Goal: Task Accomplishment & Management: Manage account settings

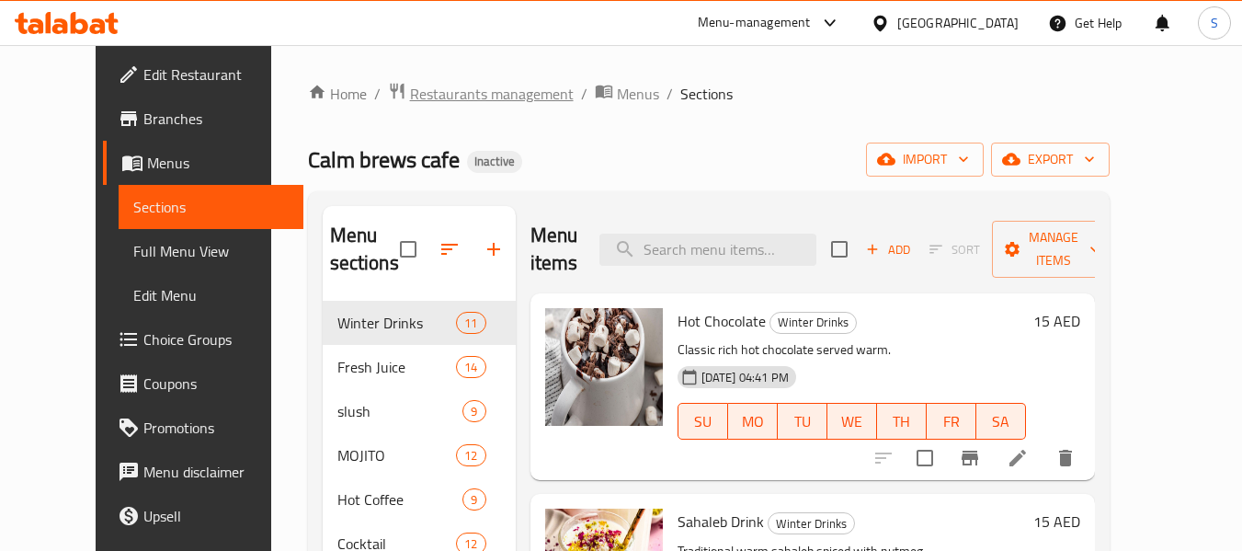
click at [413, 97] on span "Restaurants management" at bounding box center [492, 94] width 164 height 22
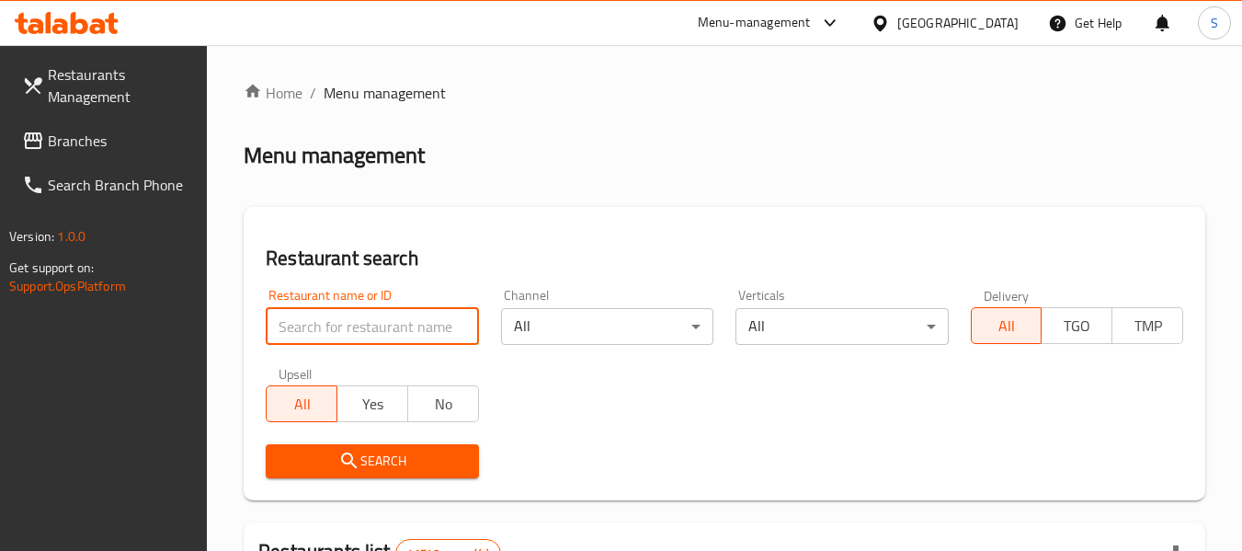
paste input "707303"
type input "707303"
click button "Search" at bounding box center [372, 461] width 212 height 34
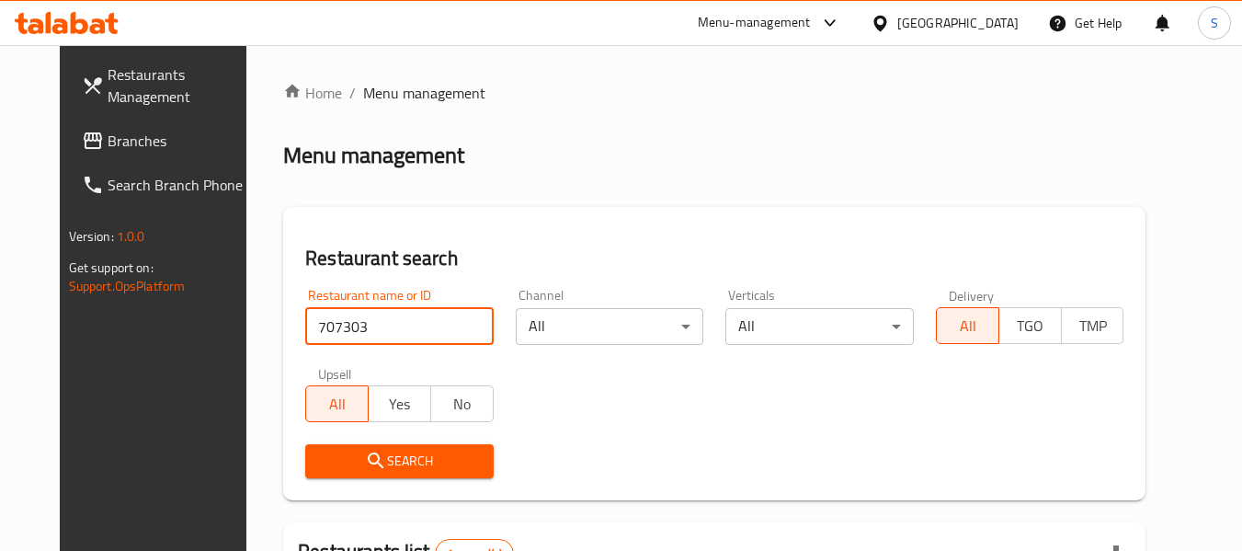
scroll to position [246, 0]
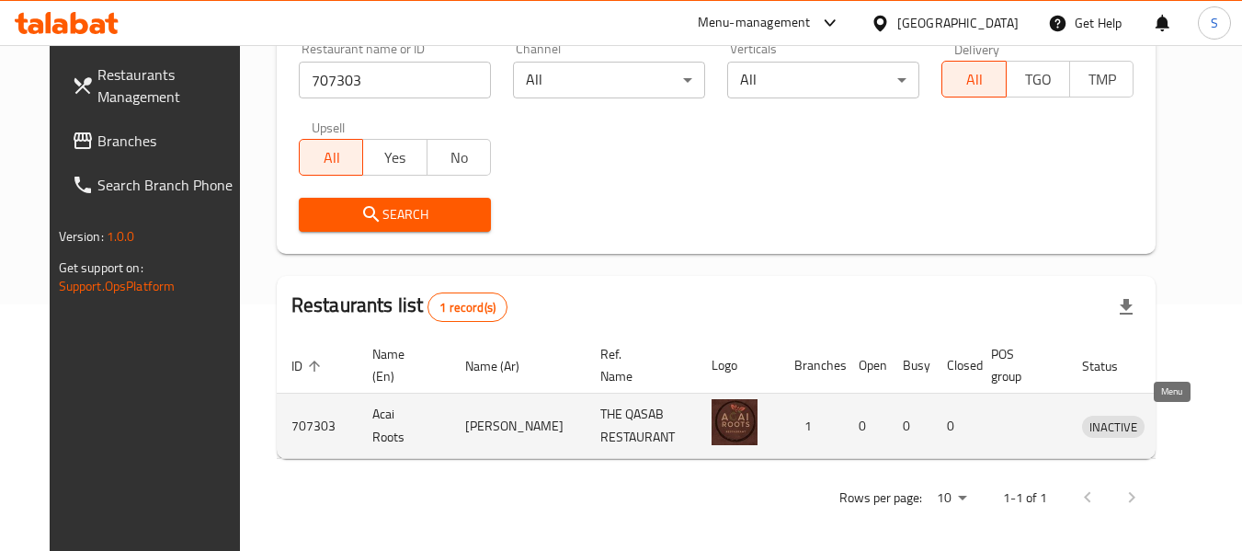
click at [1182, 426] on icon "enhanced table" at bounding box center [1192, 427] width 20 height 16
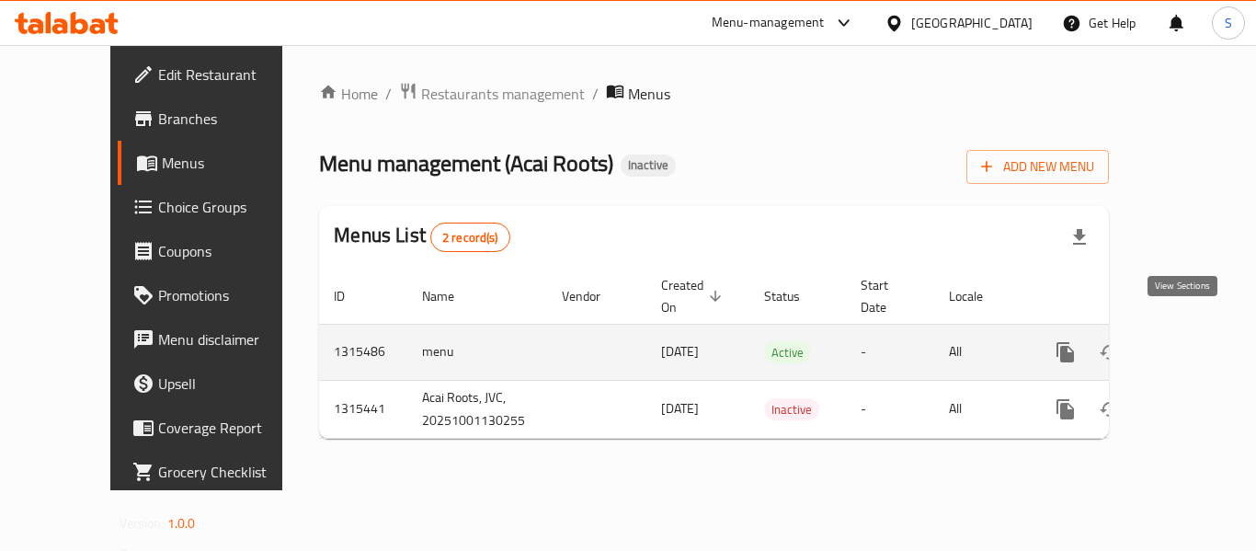
click at [1187, 341] on icon "enhanced table" at bounding box center [1198, 352] width 22 height 22
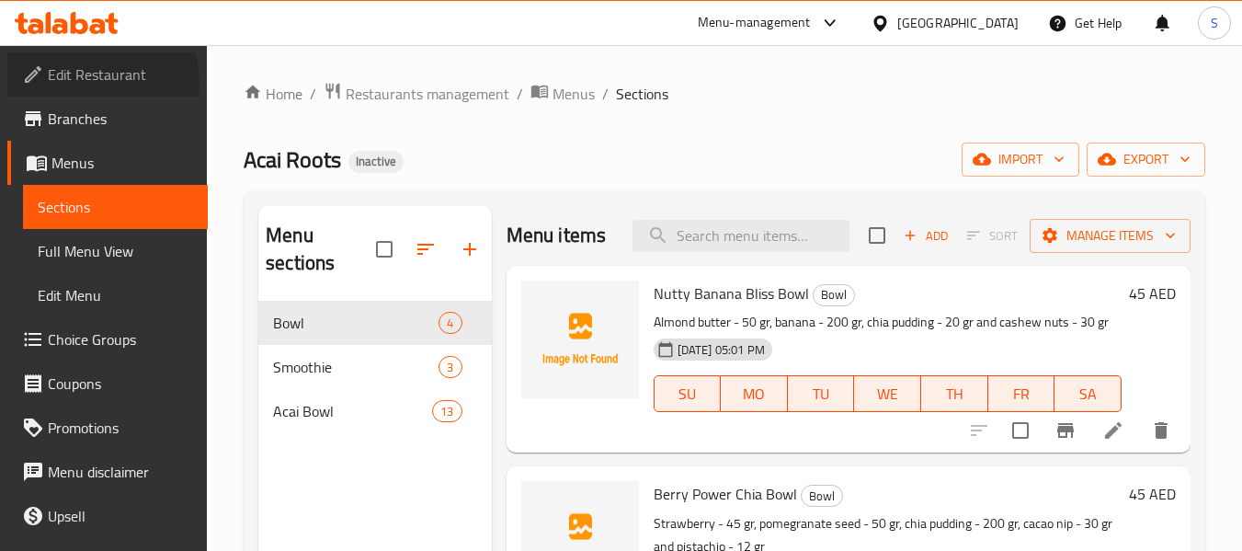
click at [98, 83] on span "Edit Restaurant" at bounding box center [120, 74] width 145 height 22
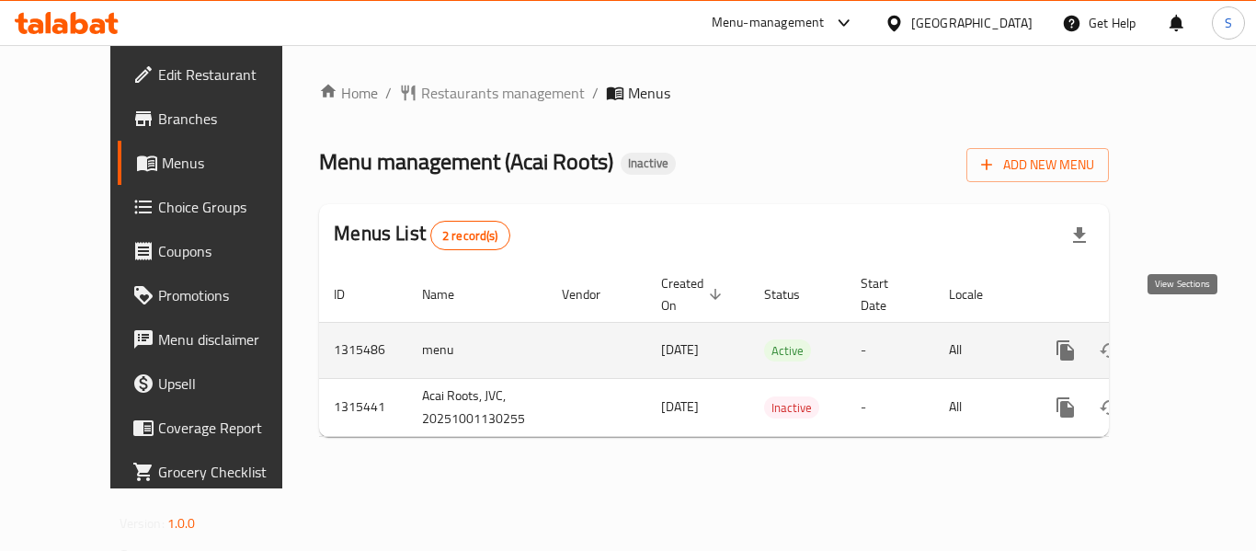
click at [1182, 328] on link "enhanced table" at bounding box center [1198, 350] width 44 height 44
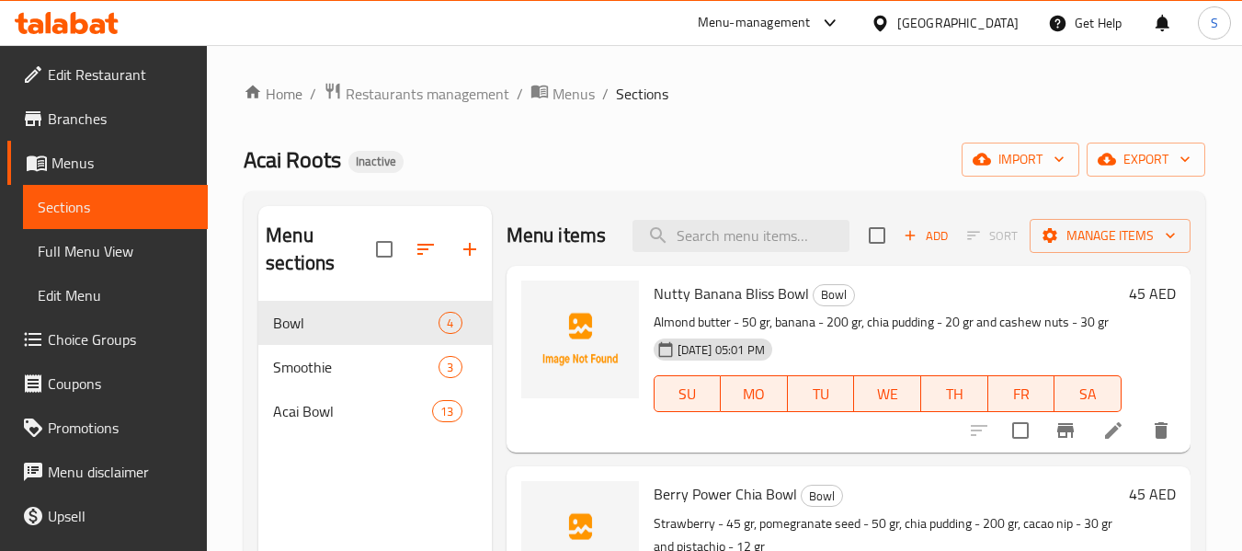
scroll to position [184, 0]
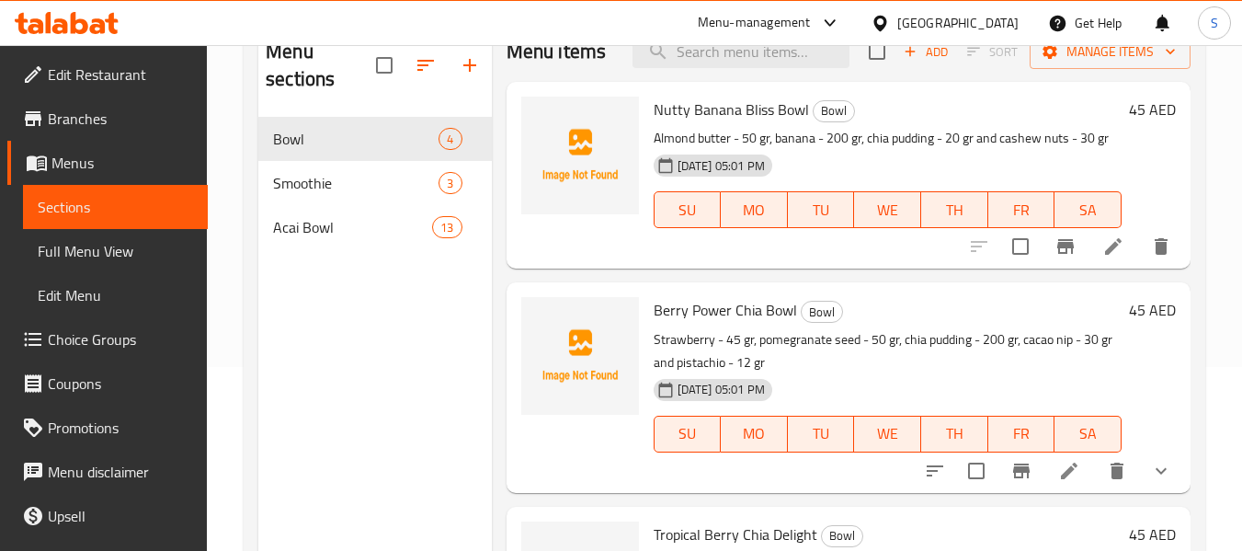
click at [145, 238] on link "Full Menu View" at bounding box center [115, 251] width 185 height 44
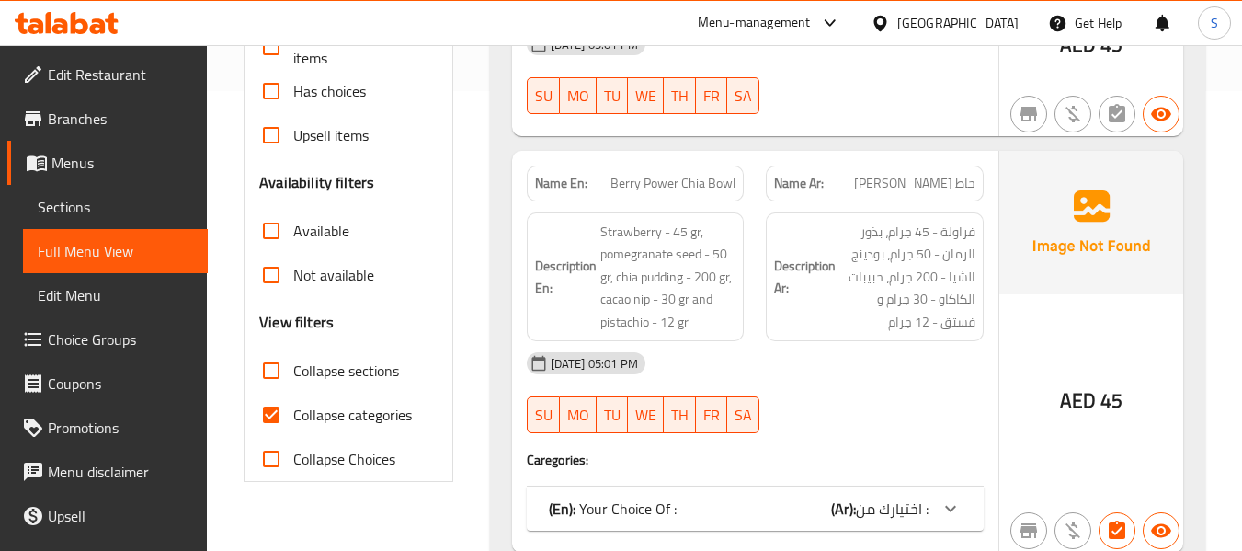
scroll to position [551, 0]
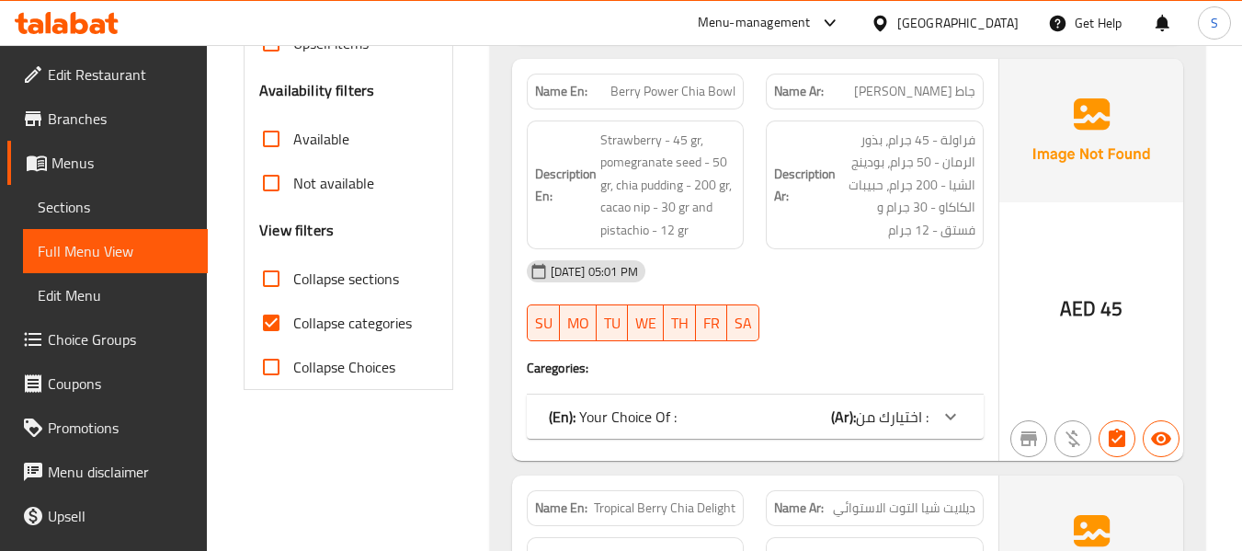
click at [351, 323] on span "Collapse categories" at bounding box center [352, 323] width 119 height 22
click at [293, 323] on input "Collapse categories" at bounding box center [271, 323] width 44 height 44
checkbox input "false"
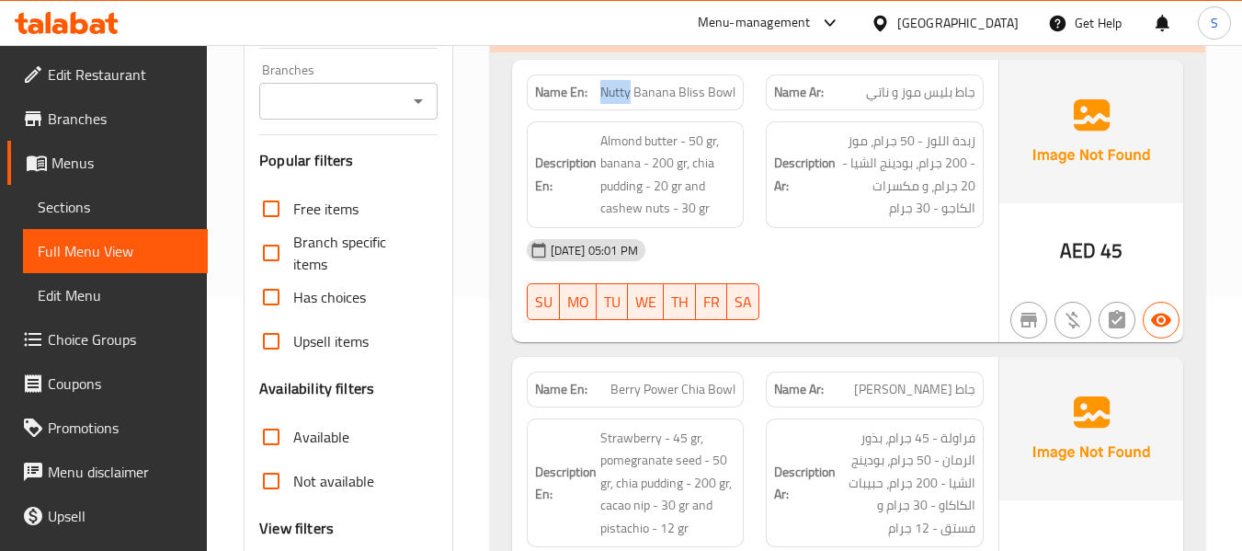
scroll to position [162, 0]
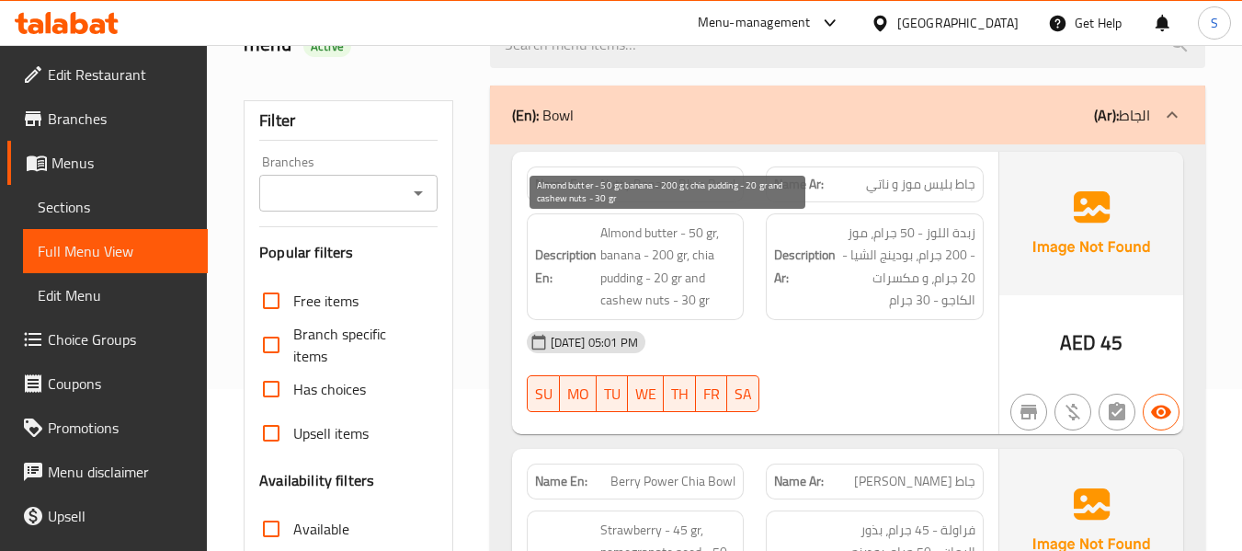
click at [711, 236] on span "Almond butter - 50 gr, banana - 200 gr, chia pudding - 20 gr and cashew nuts - …" at bounding box center [668, 267] width 136 height 90
click at [660, 280] on span "Almond butter - 50 gr, banana - 200 gr, chia pudding - 20 gr and cashew nuts - …" at bounding box center [668, 267] width 136 height 90
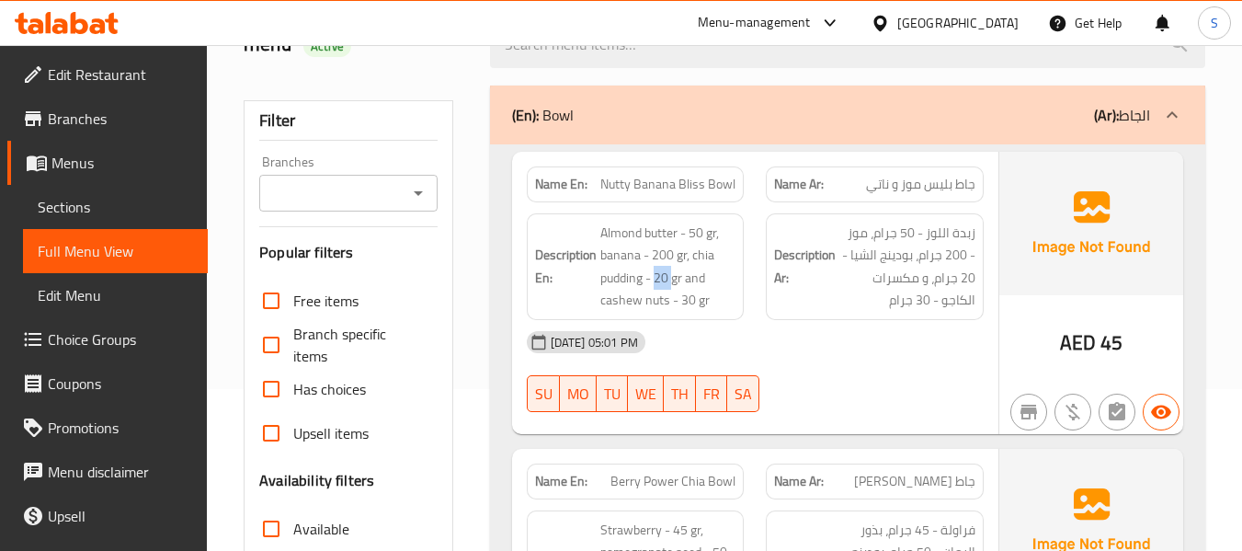
click at [681, 185] on span "Nutty Banana Bliss Bowl" at bounding box center [667, 184] width 135 height 19
copy span "Nutty Banana Bliss Bowl"
click at [569, 241] on h6 "Description En: Almond butter - 50 gr, banana - 200 gr, chia pudding - 20 gr an…" at bounding box center [635, 267] width 201 height 90
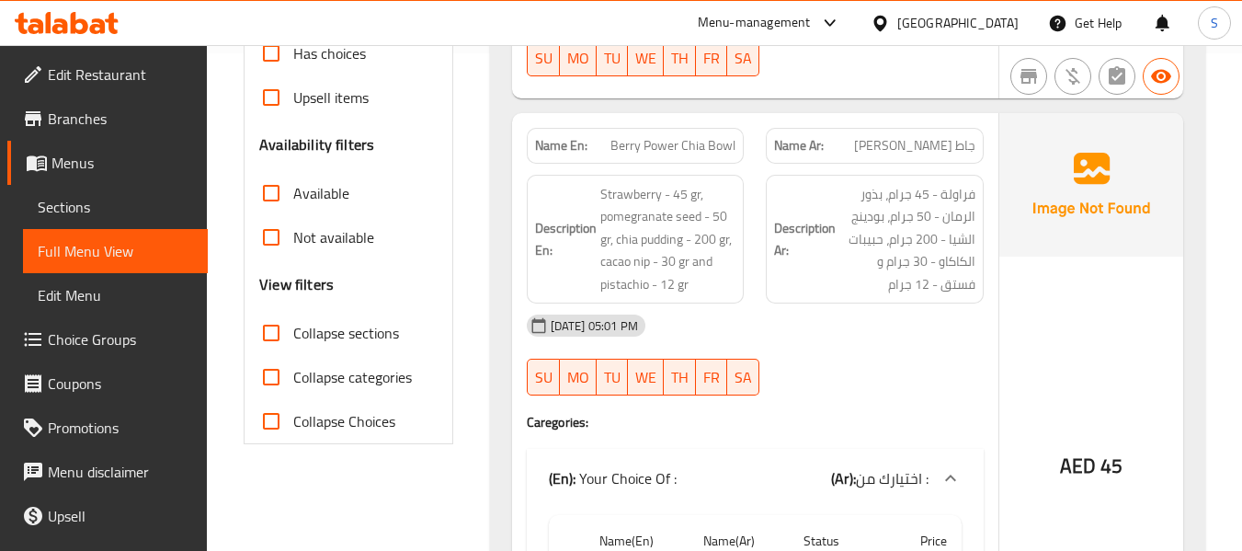
scroll to position [529, 0]
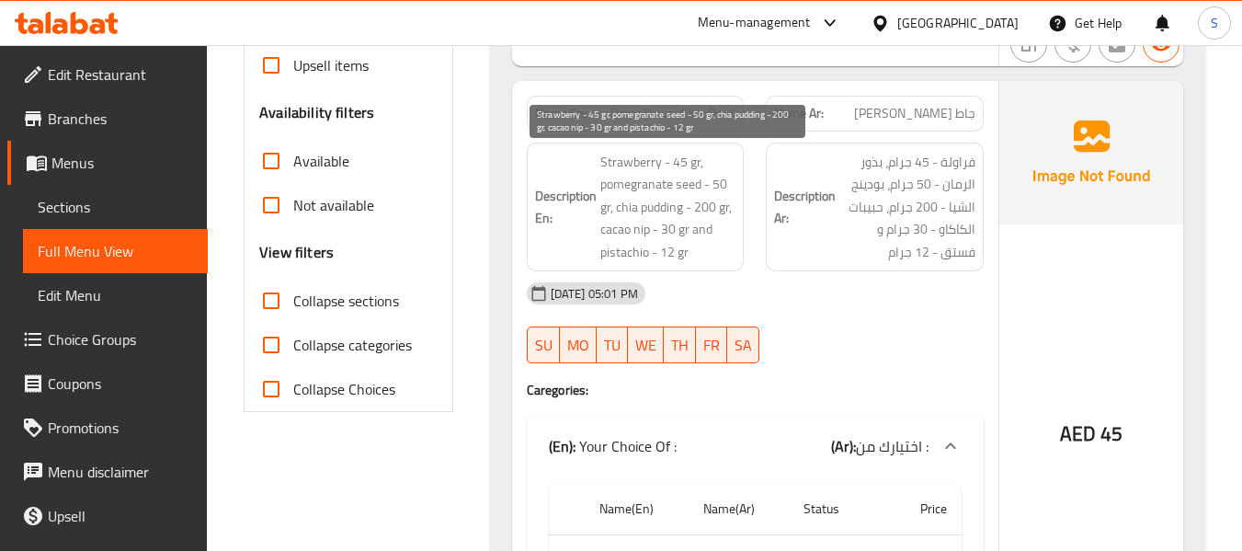
click at [722, 185] on span "Strawberry - 45 gr, pomegranate seed - 50 gr, chia pudding - 200 gr, cacao nip …" at bounding box center [668, 207] width 136 height 113
click at [712, 205] on span "Strawberry - 45 gr, pomegranate seed - 50 gr, chia pudding - 200 gr, cacao nip …" at bounding box center [668, 207] width 136 height 113
click at [668, 230] on span "Strawberry - 45 gr, pomegranate seed - 50 gr, chia pudding - 200 gr, cacao nip …" at bounding box center [668, 207] width 136 height 113
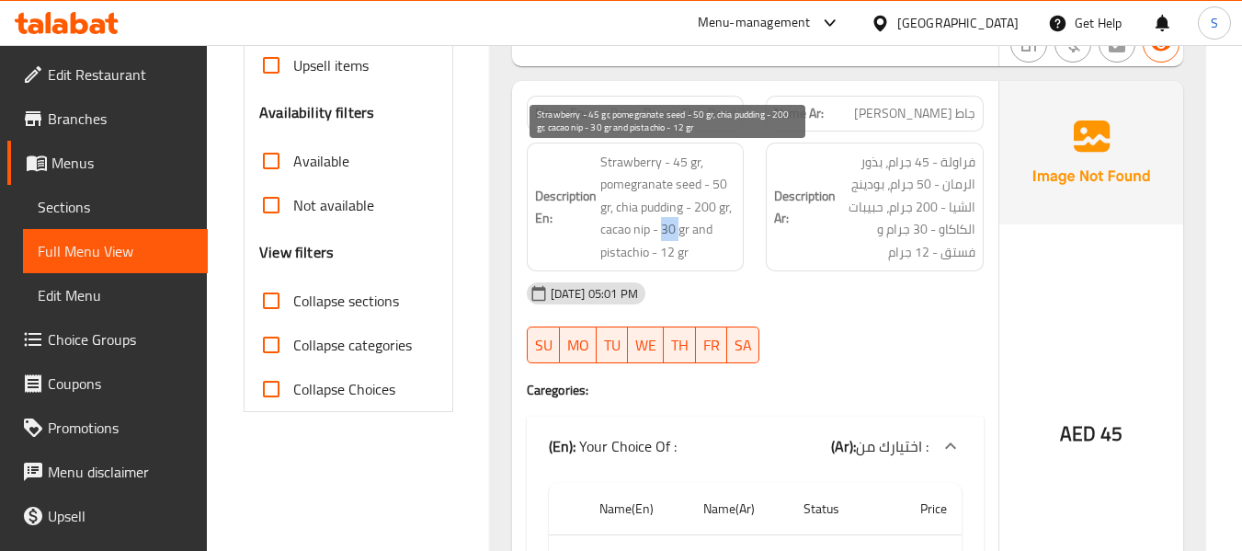
click at [668, 230] on span "Strawberry - 45 gr, pomegranate seed - 50 gr, chia pudding - 200 gr, cacao nip …" at bounding box center [668, 207] width 136 height 113
click at [667, 256] on span "Strawberry - 45 gr, pomegranate seed - 50 gr, chia pudding - 200 gr, cacao nip …" at bounding box center [668, 207] width 136 height 113
drag, startPoint x: 599, startPoint y: 231, endPoint x: 650, endPoint y: 229, distance: 50.6
click at [650, 229] on span "Strawberry - 45 gr, pomegranate seed - 50 gr, chia pudding - 200 gr, cacao nip …" at bounding box center [668, 207] width 136 height 113
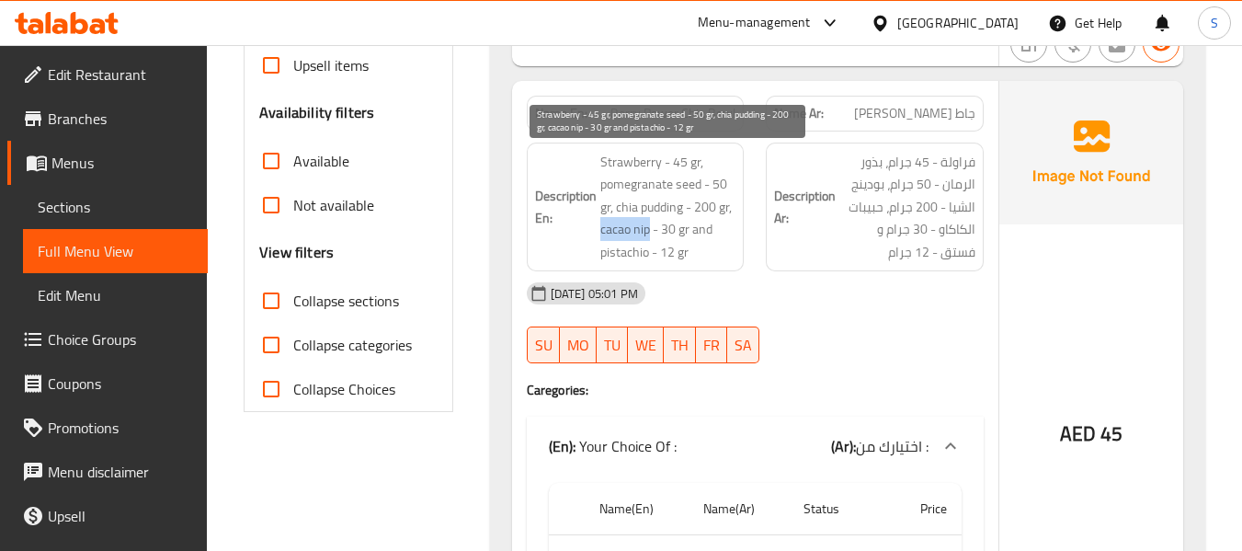
copy span "cacao nip"
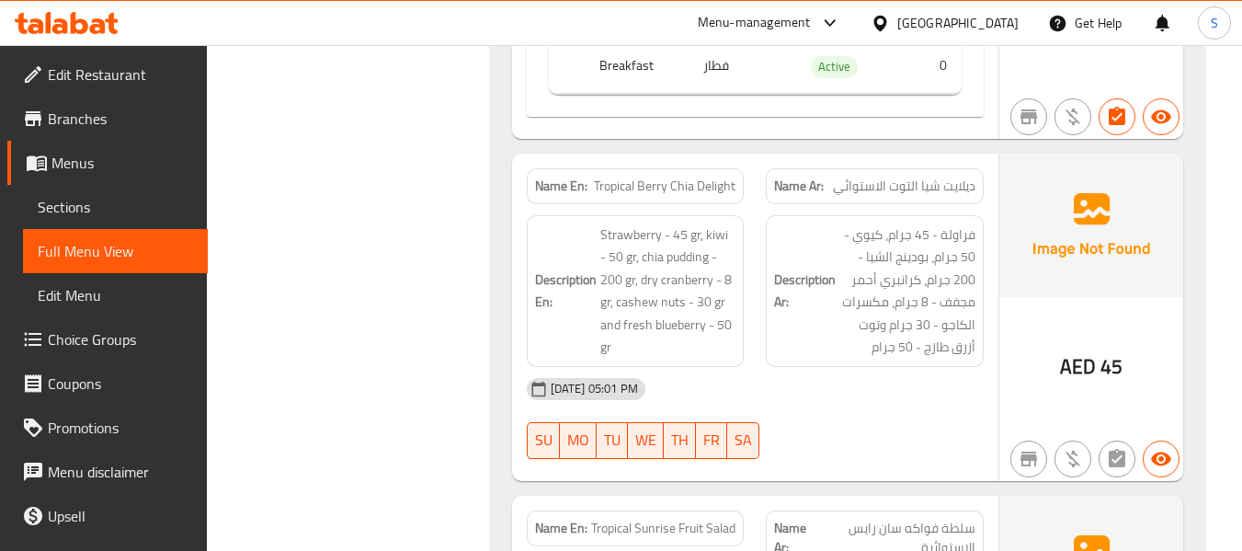
scroll to position [1081, 0]
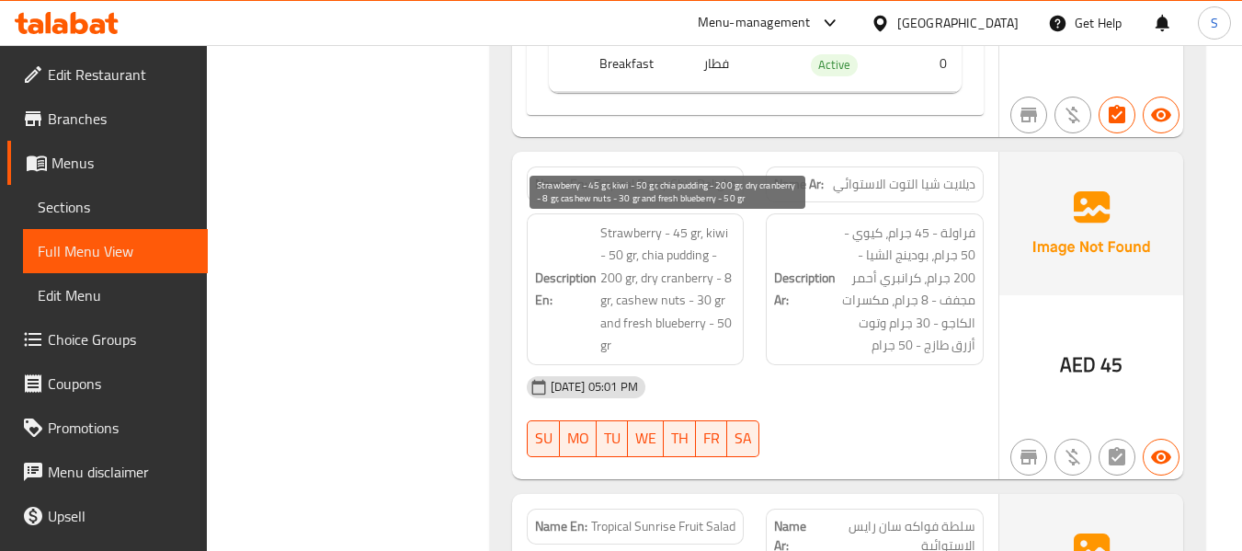
click at [703, 275] on span "Strawberry - 45 gr, kiwi - 50 gr, chia pudding - 200 gr, dry cranberry - 8 gr, …" at bounding box center [668, 289] width 136 height 135
click at [688, 299] on span "Strawberry - 45 gr, kiwi - 50 gr, chia pudding - 200 gr, dry cranberry - 8 gr, …" at bounding box center [668, 289] width 136 height 135
click at [702, 327] on span "Strawberry - 45 gr, kiwi - 50 gr, chia pudding - 200 gr, dry cranberry - 8 gr, …" at bounding box center [668, 289] width 136 height 135
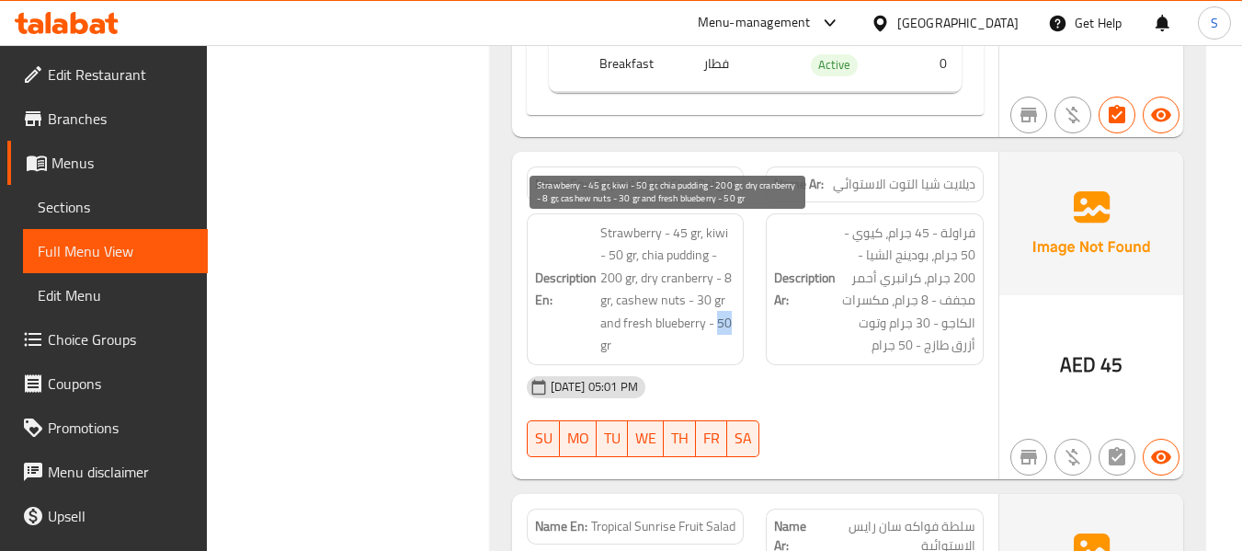
click at [702, 327] on span "Strawberry - 45 gr, kiwi - 50 gr, chia pudding - 200 gr, dry cranberry - 8 gr, …" at bounding box center [668, 289] width 136 height 135
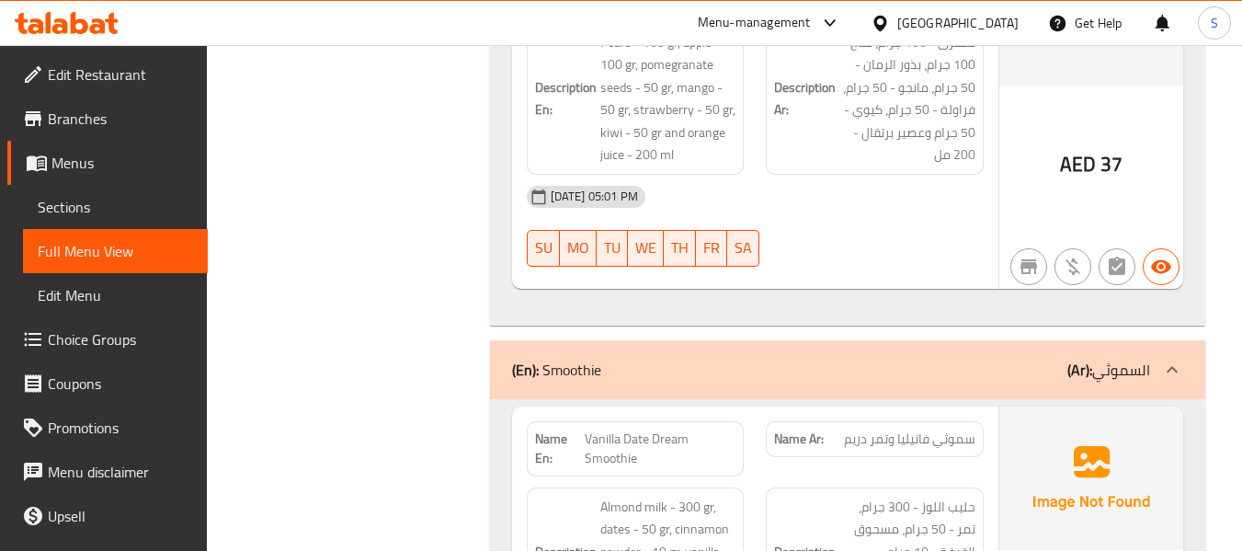
scroll to position [1540, 0]
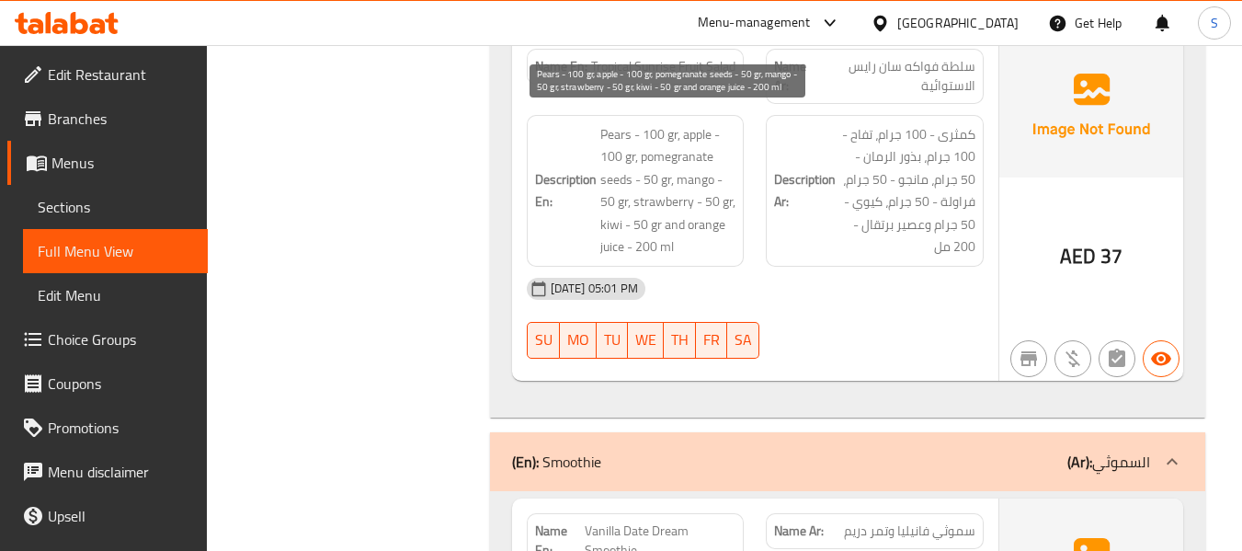
click at [618, 152] on span "Pears - 100 gr, apple - 100 gr, pomegranate seeds - 50 gr, mango - 50 gr, straw…" at bounding box center [668, 190] width 136 height 135
click at [650, 185] on span "Pears - 100 gr, apple - 100 gr, pomegranate seeds - 50 gr, mango - 50 gr, straw…" at bounding box center [668, 190] width 136 height 135
click at [710, 205] on span "Pears - 100 gr, apple - 100 gr, pomegranate seeds - 50 gr, mango - 50 gr, straw…" at bounding box center [668, 190] width 136 height 135
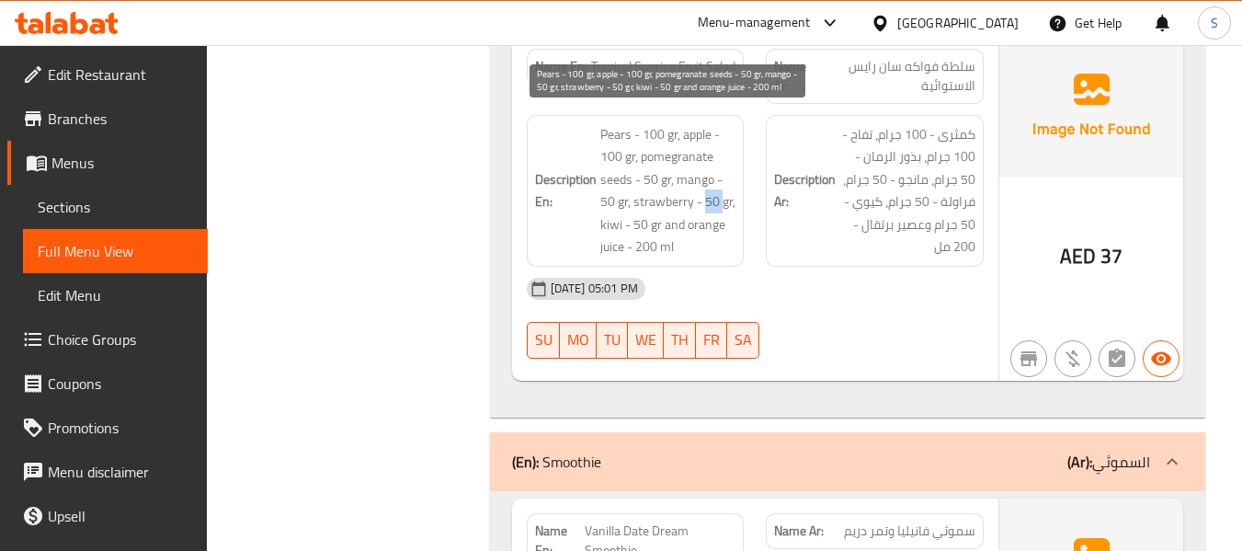
click at [710, 205] on span "Pears - 100 gr, apple - 100 gr, pomegranate seeds - 50 gr, mango - 50 gr, straw…" at bounding box center [668, 190] width 136 height 135
click at [651, 245] on span "Pears - 100 gr, apple - 100 gr, pomegranate seeds - 50 gr, mango - 50 gr, straw…" at bounding box center [668, 190] width 136 height 135
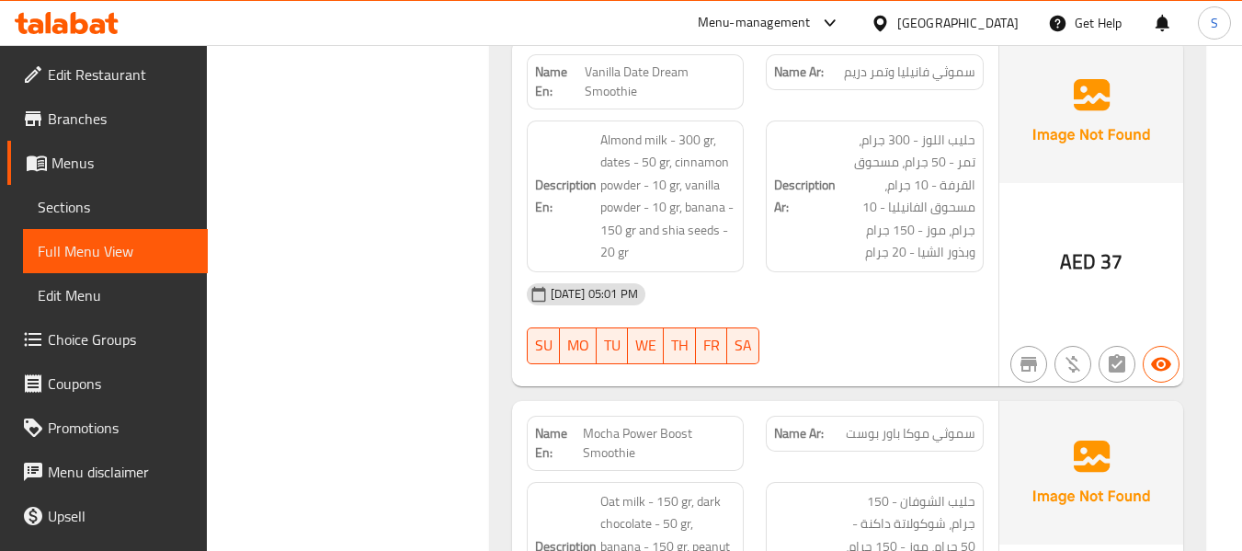
scroll to position [2000, 0]
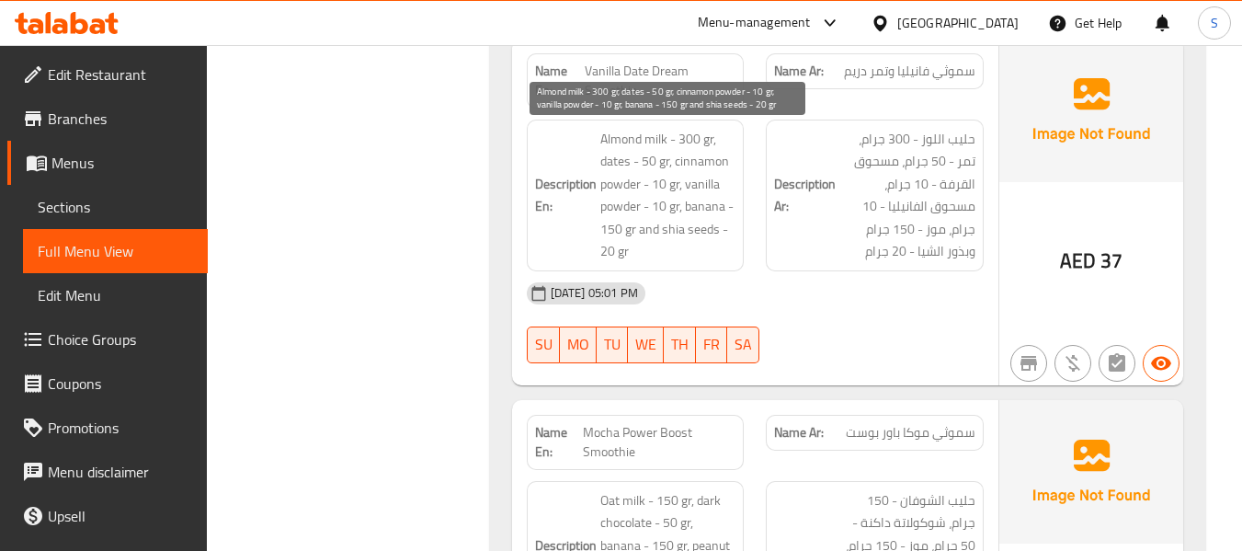
click at [620, 207] on span "Almond milk - 300 gr, dates - 50 gr, cinnamon powder - 10 gr, vanilla powder - …" at bounding box center [668, 195] width 136 height 135
click at [658, 209] on span "Almond milk - 300 gr, dates - 50 gr, cinnamon powder - 10 gr, vanilla powder - …" at bounding box center [668, 195] width 136 height 135
click at [615, 234] on span "Almond milk - 300 gr, dates - 50 gr, cinnamon powder - 10 gr, vanilla powder - …" at bounding box center [668, 195] width 136 height 135
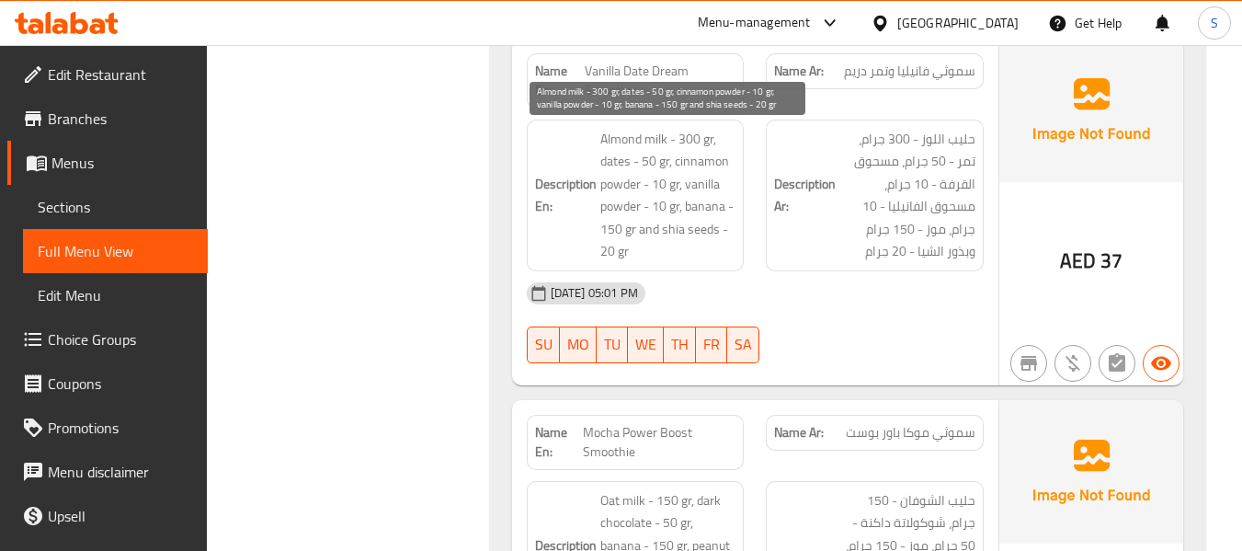
click at [605, 255] on span "Almond milk - 300 gr, dates - 50 gr, cinnamon powder - 10 gr, vanilla powder - …" at bounding box center [668, 195] width 136 height 135
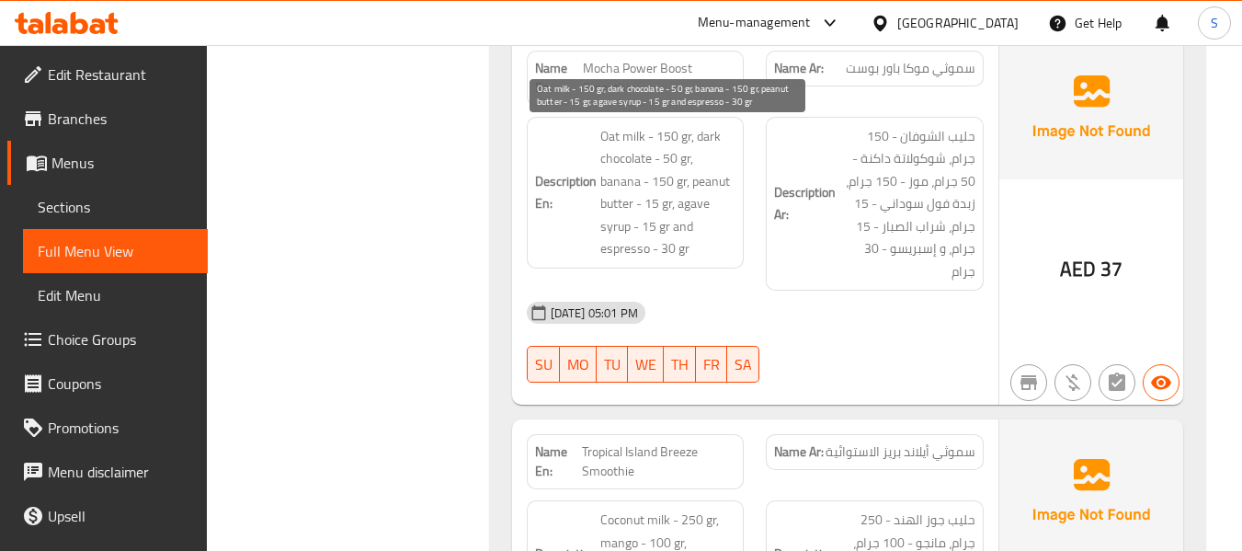
scroll to position [2368, 0]
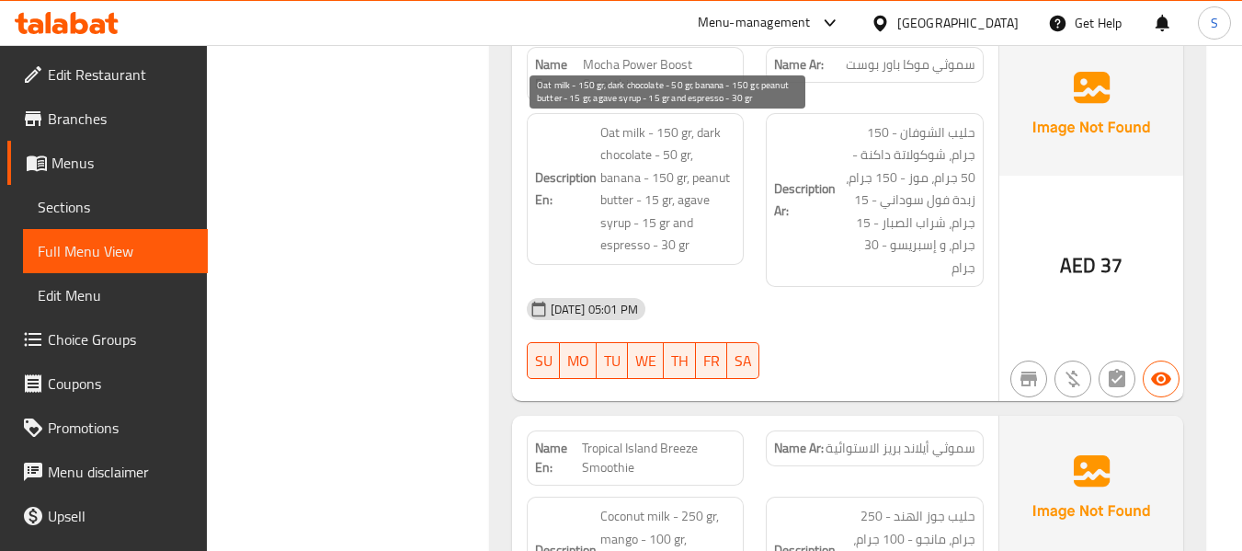
click at [673, 155] on span "Oat milk - 150 gr, dark chocolate - 50 gr, banana - 150 gr, peanut butter - 15 …" at bounding box center [668, 188] width 136 height 135
click at [645, 199] on span "Oat milk - 150 gr, dark chocolate - 50 gr, banana - 150 gr, peanut butter - 15 …" at bounding box center [668, 188] width 136 height 135
click at [658, 224] on span "Oat milk - 150 gr, dark chocolate - 50 gr, banana - 150 gr, peanut butter - 15 …" at bounding box center [668, 188] width 136 height 135
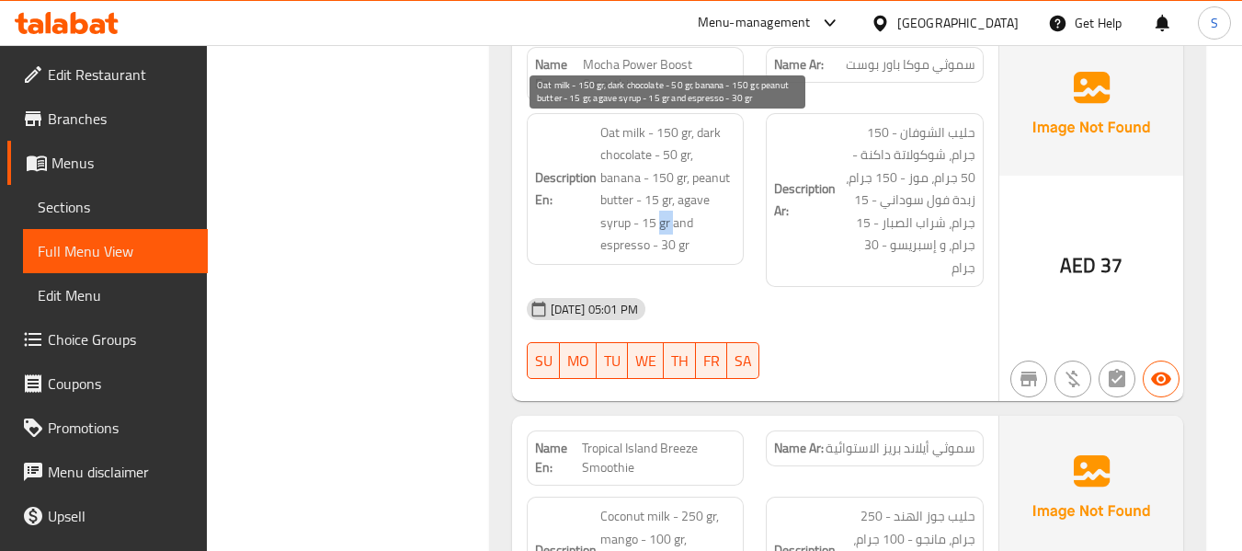
click at [658, 224] on span "Oat milk - 150 gr, dark chocolate - 50 gr, banana - 150 gr, peanut butter - 15 …" at bounding box center [668, 188] width 136 height 135
click at [667, 244] on span "Oat milk - 150 gr, dark chocolate - 50 gr, banana - 150 gr, peanut butter - 15 …" at bounding box center [668, 188] width 136 height 135
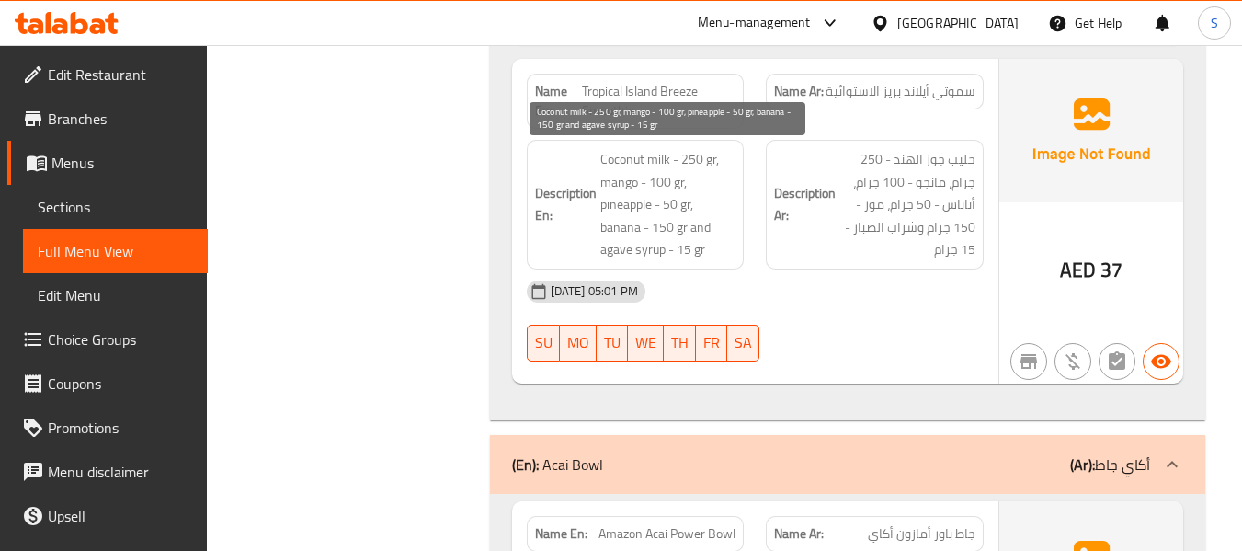
scroll to position [2735, 0]
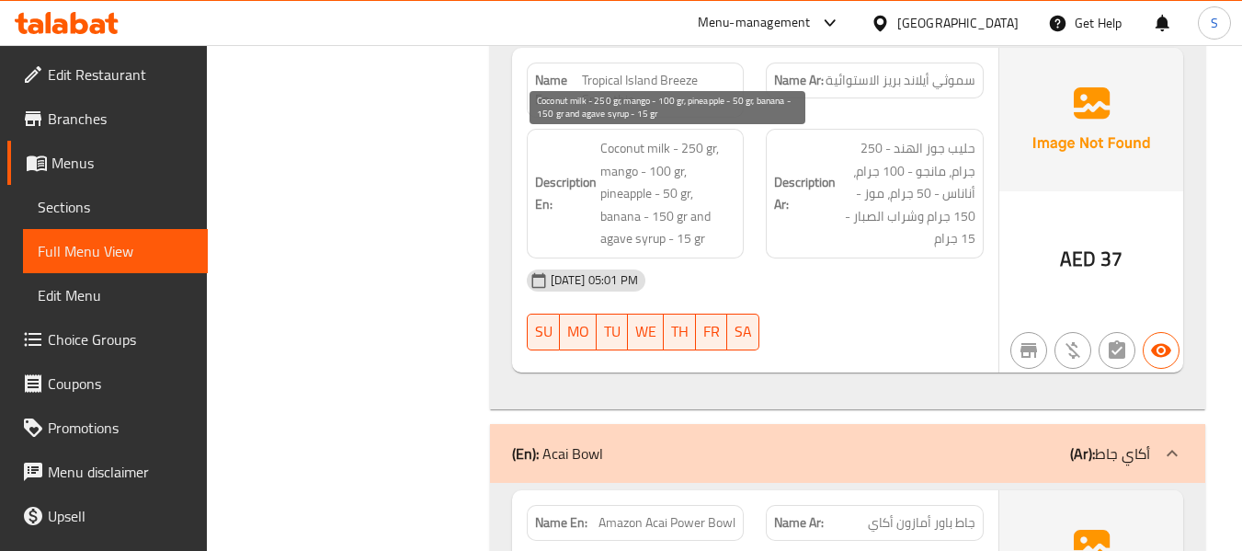
click at [669, 193] on span "Coconut milk - 250 gr, mango - 100 gr, pineapple - 50 gr, banana - 150 gr and a…" at bounding box center [668, 193] width 136 height 113
click at [684, 238] on span "Coconut milk - 250 gr, mango - 100 gr, pineapple - 50 gr, banana - 150 gr and a…" at bounding box center [668, 193] width 136 height 113
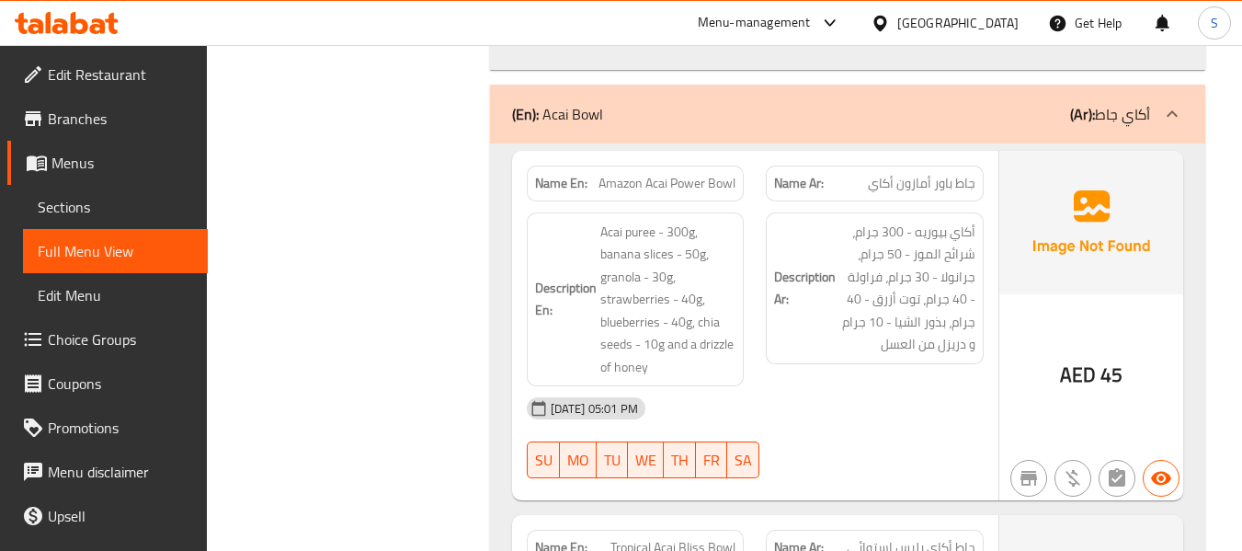
scroll to position [3103, 0]
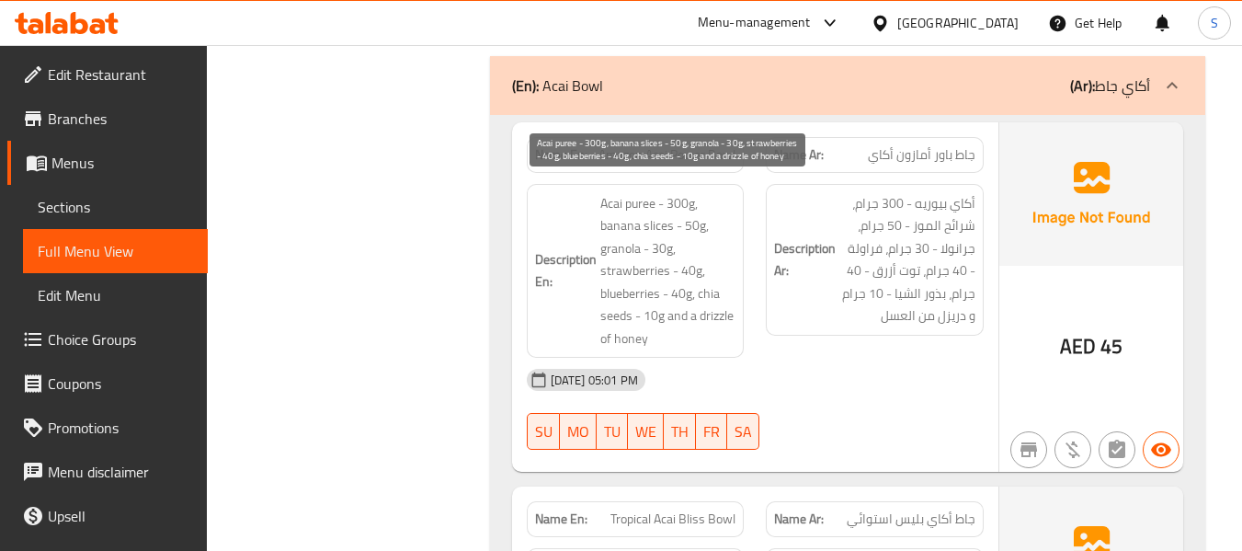
click at [687, 227] on span "Acai puree - 300g, banana slices - 50g, granola - 30g, strawberries - 40g, blue…" at bounding box center [668, 271] width 136 height 158
click at [682, 268] on span "Acai puree - 300g, banana slices - 50g, granola - 30g, strawberries - 40g, blue…" at bounding box center [668, 271] width 136 height 158
click at [630, 345] on span "Acai puree - 300g, banana slices - 50g, granola - 30g, strawberries - 40g, blue…" at bounding box center [668, 271] width 136 height 158
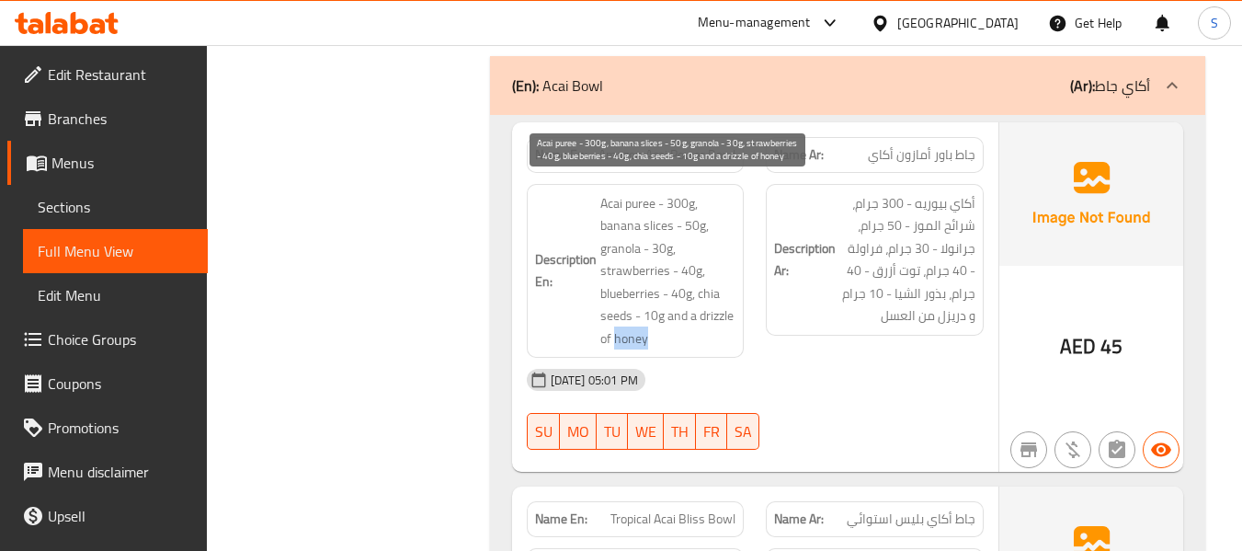
click at [630, 345] on span "Acai puree - 300g, banana slices - 50g, granola - 30g, strawberries - 40g, blue…" at bounding box center [668, 271] width 136 height 158
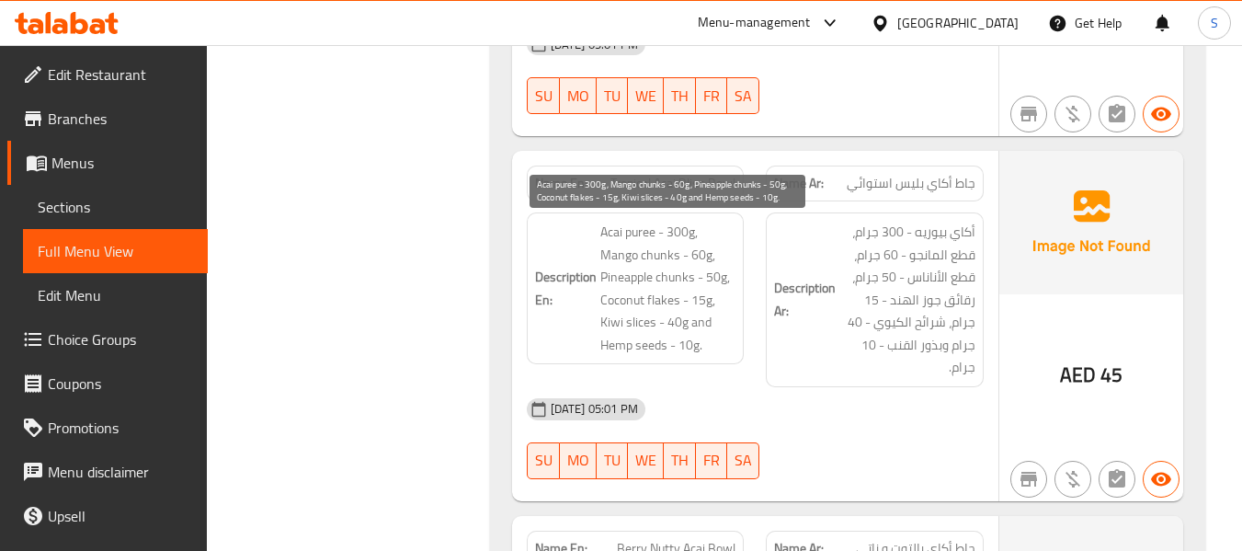
scroll to position [3471, 0]
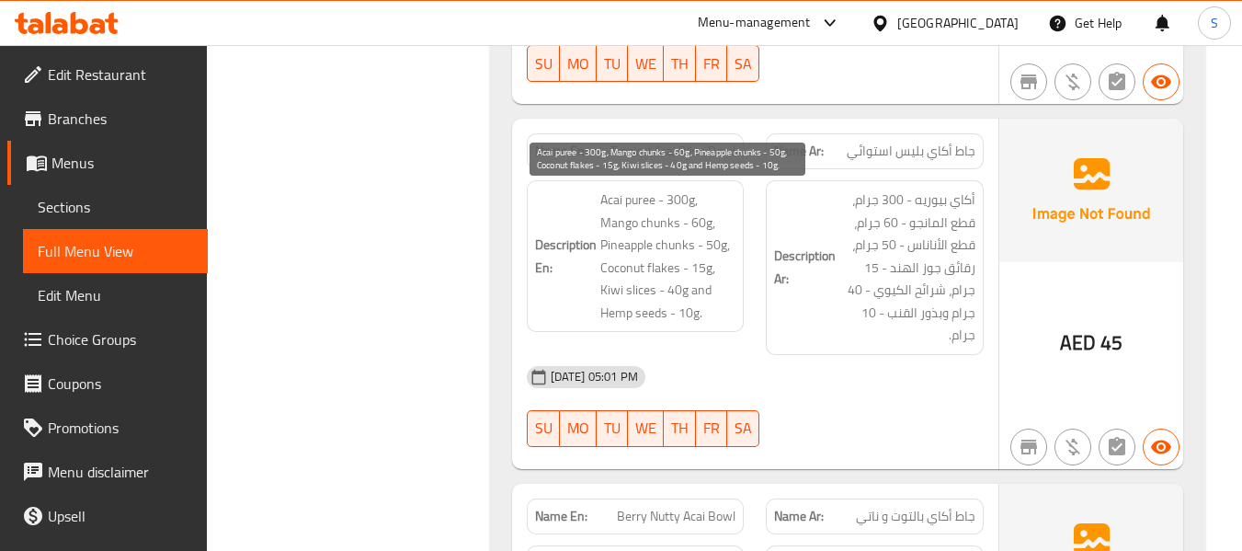
click at [683, 317] on span "Acai puree - 300g, Mango chunks - 60g, Pineapple chunks - 50g, Coconut flakes -…" at bounding box center [668, 255] width 136 height 135
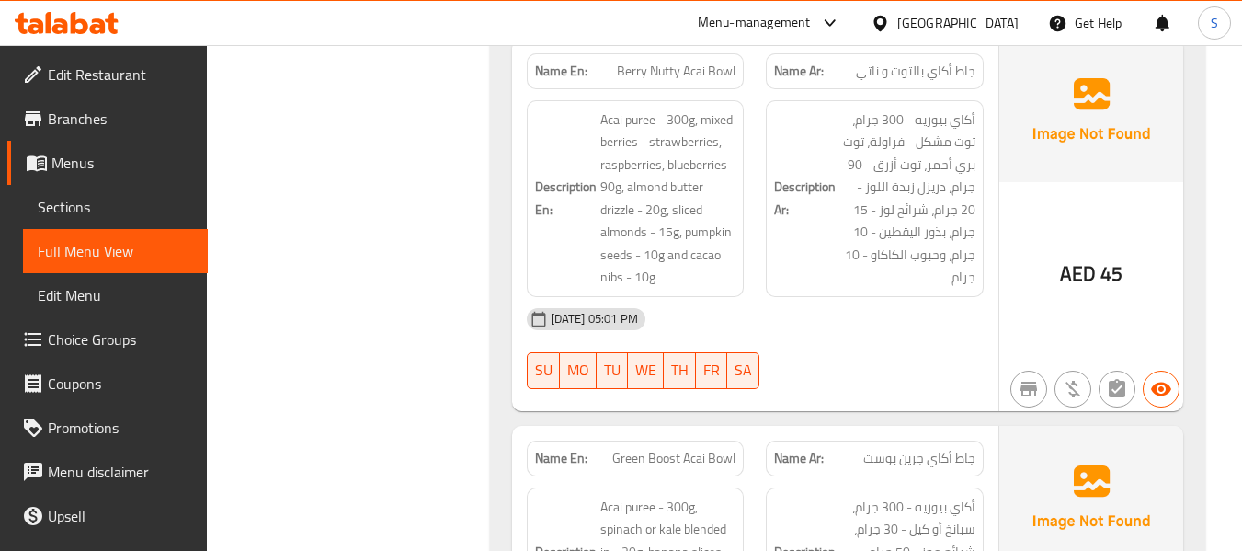
scroll to position [3930, 0]
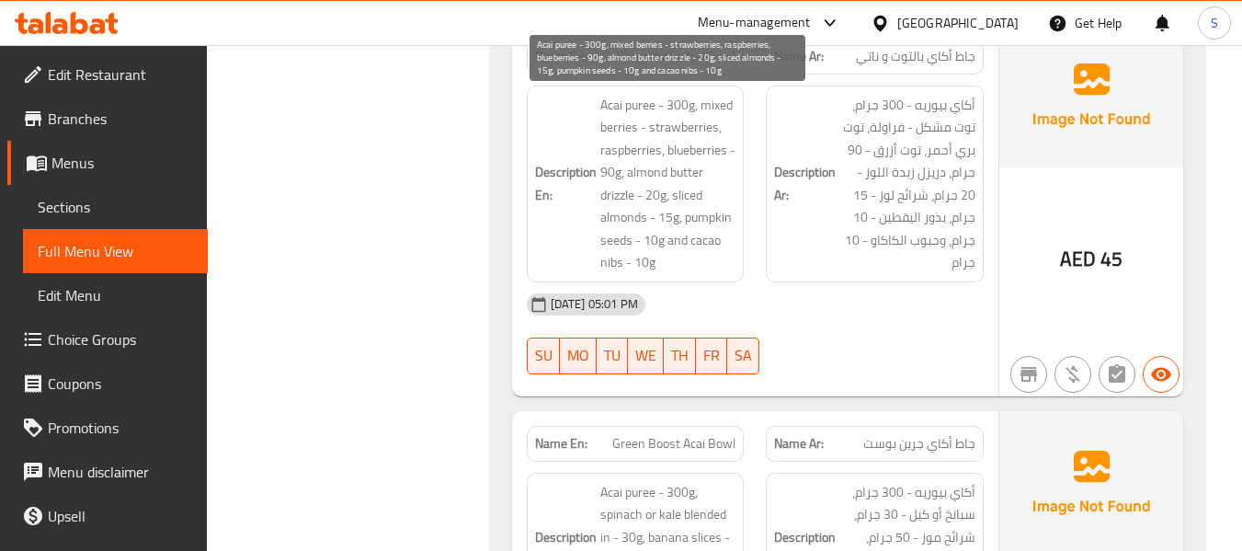
click at [615, 178] on span "Acai puree - 300g, mixed berries - strawberries, raspberries, blueberries - 90g…" at bounding box center [668, 184] width 136 height 180
click at [650, 192] on span "Acai puree - 300g, mixed berries - strawberries, raspberries, blueberries - 90g…" at bounding box center [668, 184] width 136 height 180
click at [671, 214] on span "Acai puree - 300g, mixed berries - strawberries, raspberries, blueberries - 90g…" at bounding box center [668, 184] width 136 height 180
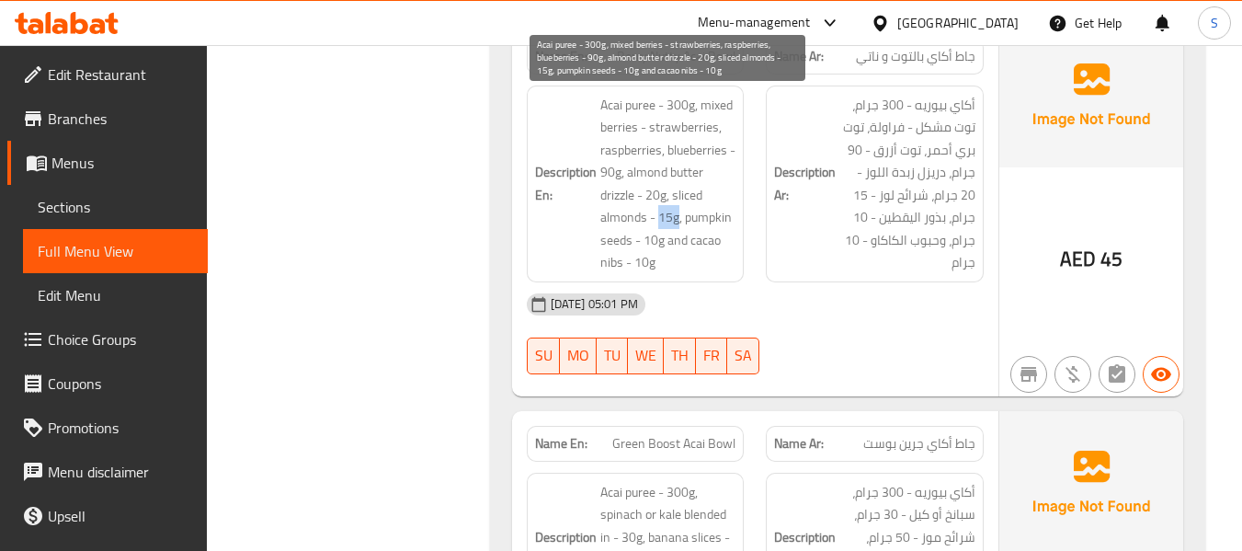
click at [671, 214] on span "Acai puree - 300g, mixed berries - strawberries, raspberries, blueberries - 90g…" at bounding box center [668, 184] width 136 height 180
click at [649, 244] on span "Acai puree - 300g, mixed berries - strawberries, raspberries, blueberries - 90g…" at bounding box center [668, 184] width 136 height 180
click at [643, 262] on span "Acai puree - 300g, mixed berries - strawberries, raspberries, blueberries - 90g…" at bounding box center [668, 184] width 136 height 180
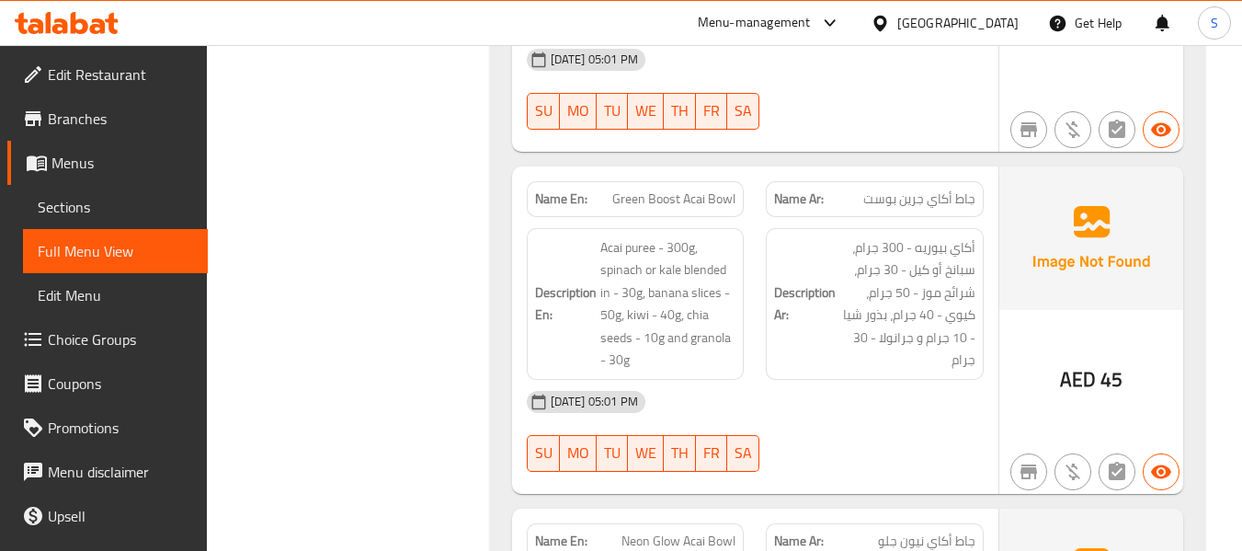
scroll to position [4206, 0]
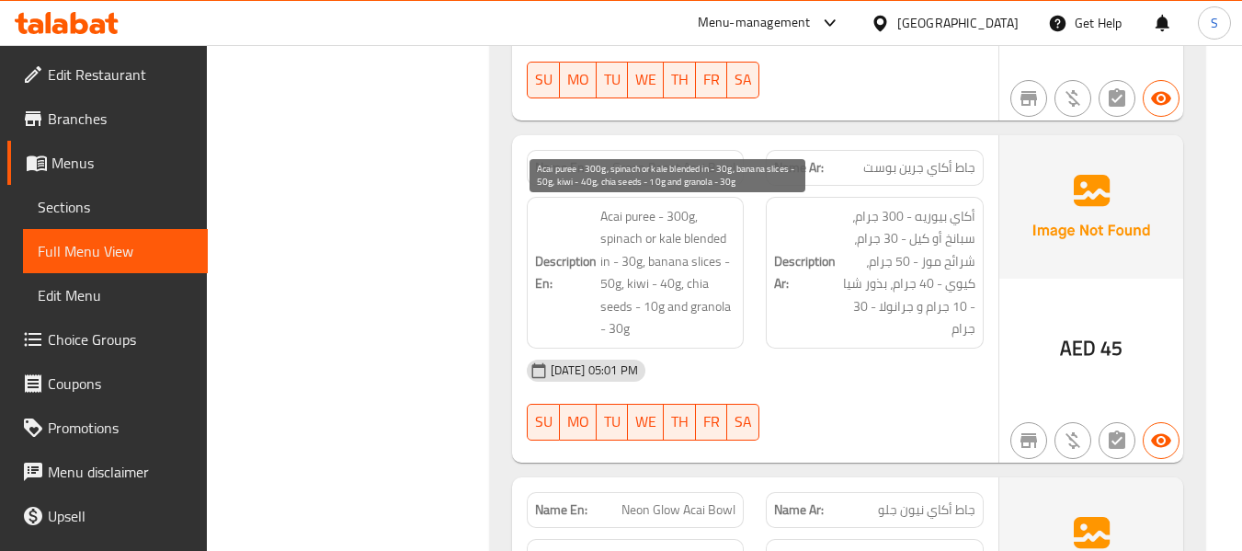
click at [672, 218] on span "Acai puree - 300g, spinach or kale blended in - 30g, banana slices - 50g, kiwi …" at bounding box center [668, 272] width 136 height 135
click at [635, 265] on span "Acai puree - 300g, spinach or kale blended in - 30g, banana slices - 50g, kiwi …" at bounding box center [668, 272] width 136 height 135
click at [660, 282] on span "Acai puree - 300g, spinach or kale blended in - 30g, banana slices - 50g, kiwi …" at bounding box center [668, 272] width 136 height 135
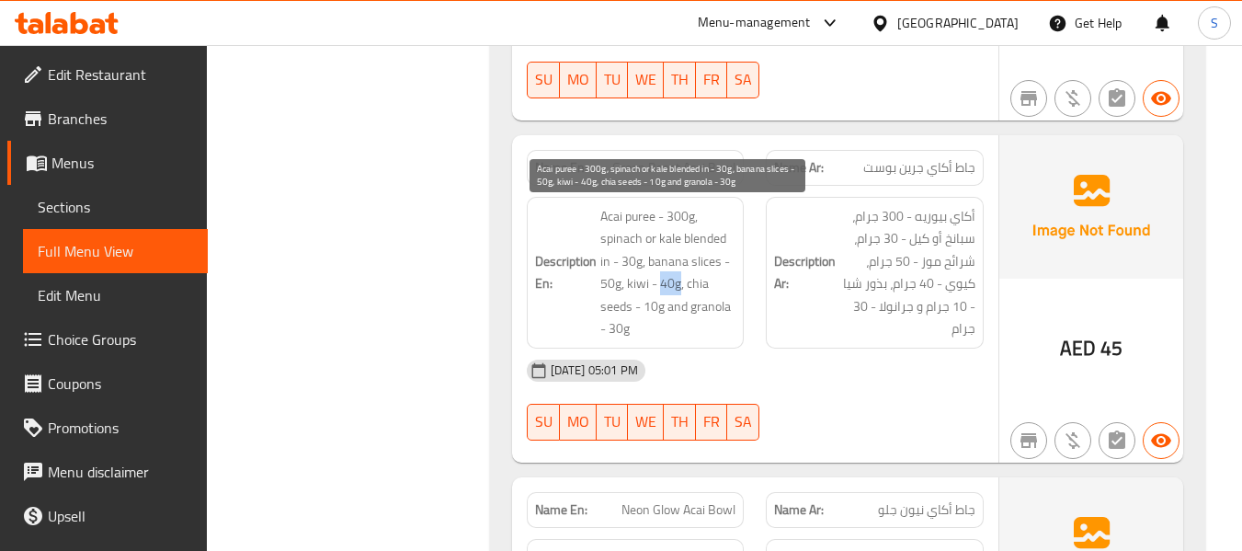
click at [660, 282] on span "Acai puree - 300g, spinach or kale blended in - 30g, banana slices - 50g, kiwi …" at bounding box center [668, 272] width 136 height 135
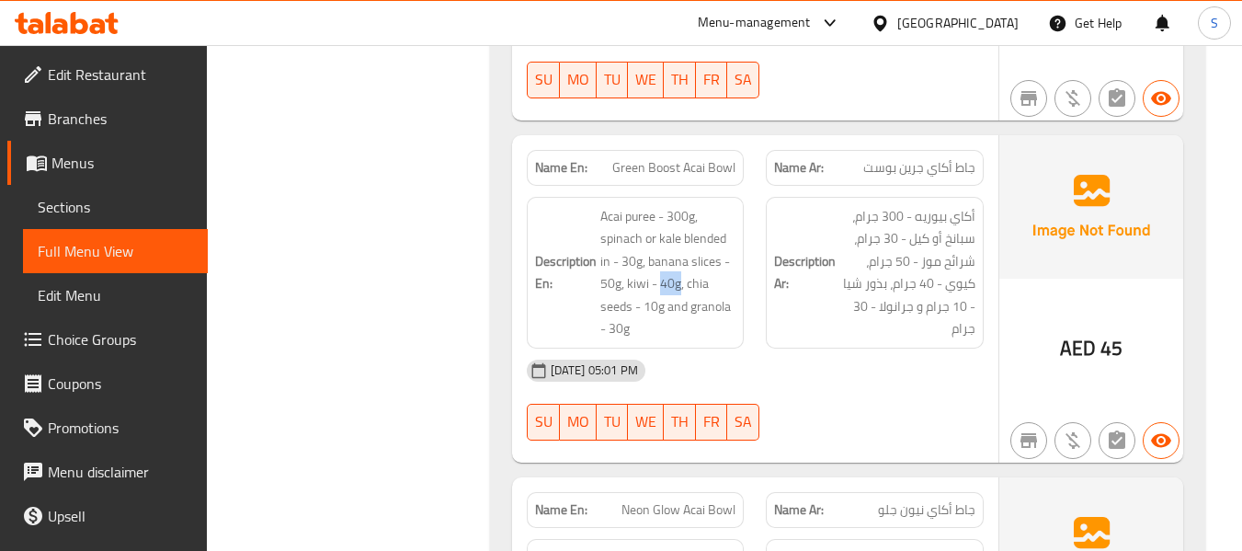
click at [671, 167] on span "Green Boost Acai Bowl" at bounding box center [673, 167] width 123 height 19
copy span "Green Boost Acai Bowl"
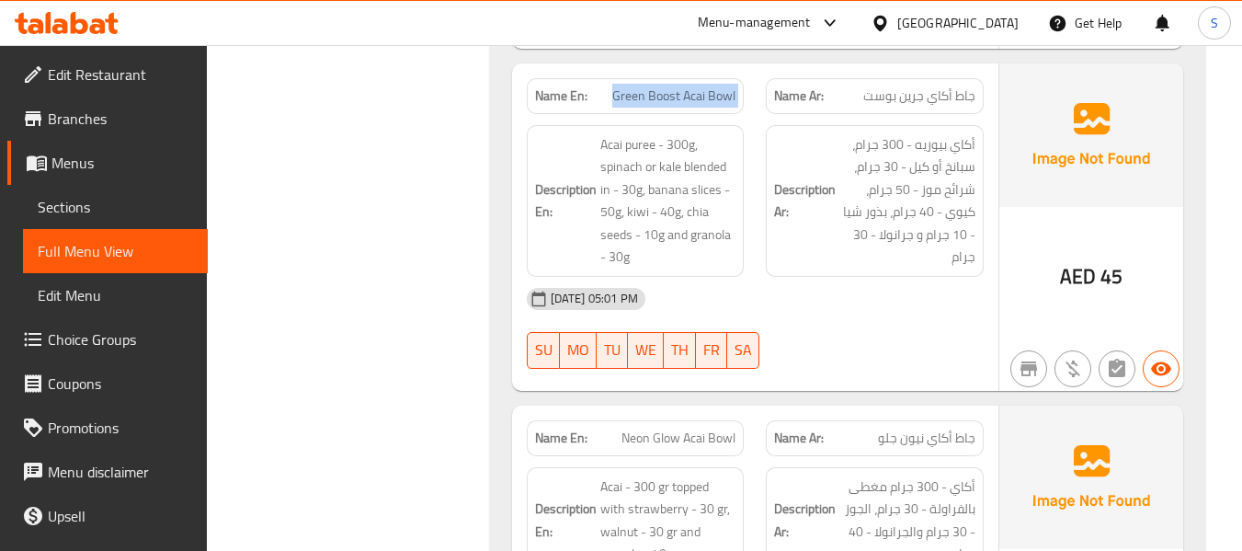
scroll to position [4298, 0]
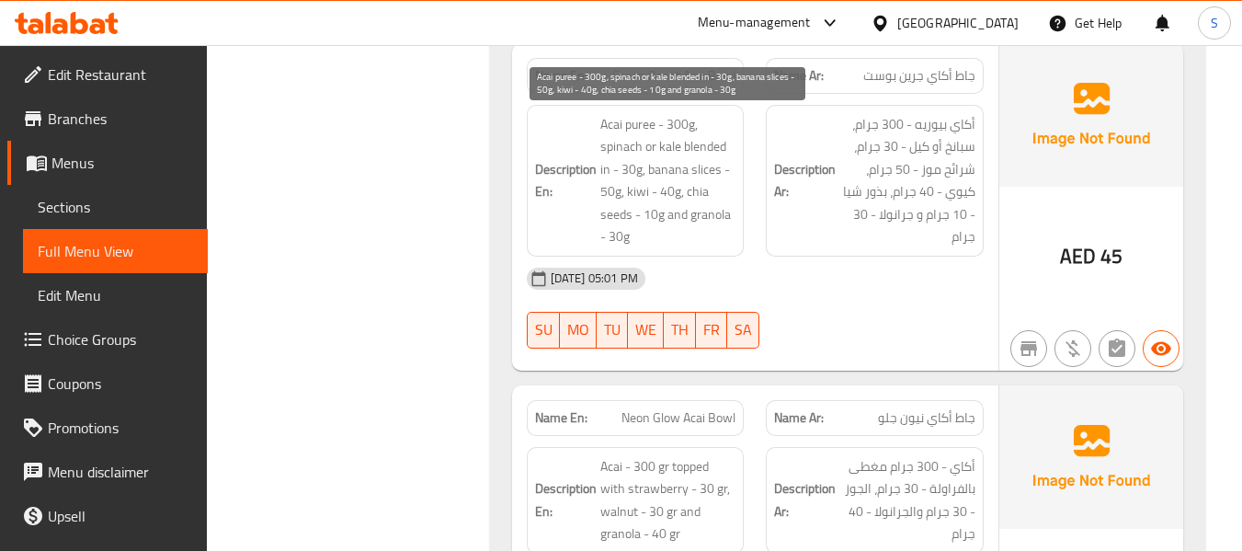
click at [624, 147] on span "Acai puree - 300g, spinach or kale blended in - 30g, banana slices - 50g, kiwi …" at bounding box center [668, 180] width 136 height 135
copy span "spinach"
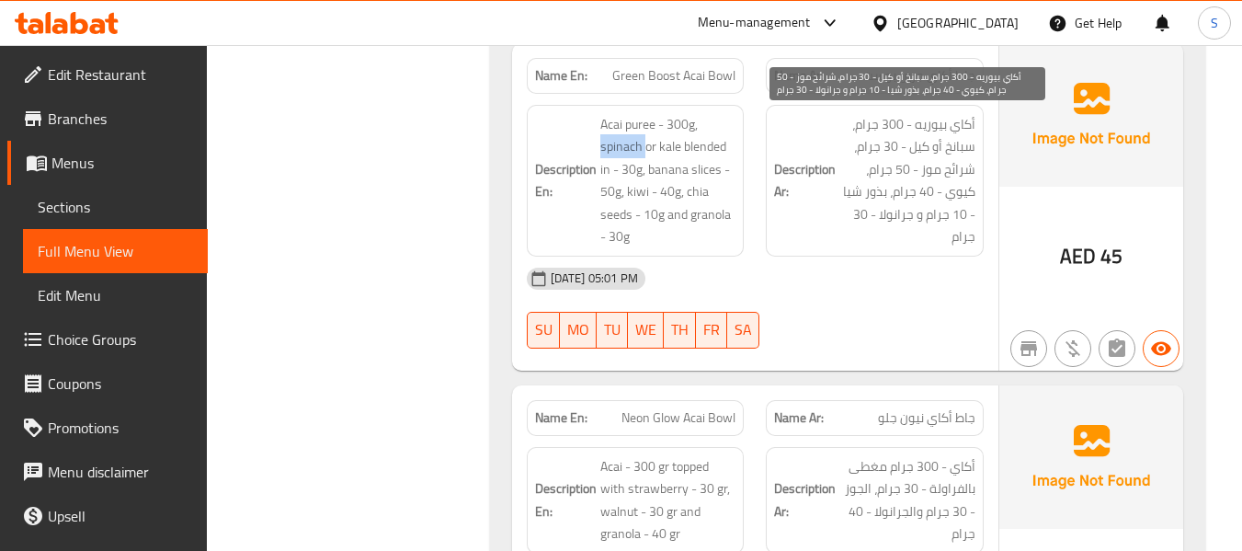
click at [961, 149] on span "أكاي بيوريه - 300 جرام، سبانخ أو كيل - 30 جرام، شرائح موز - 50 جرام، كيوي - 40 …" at bounding box center [907, 180] width 136 height 135
copy span "سبانخ"
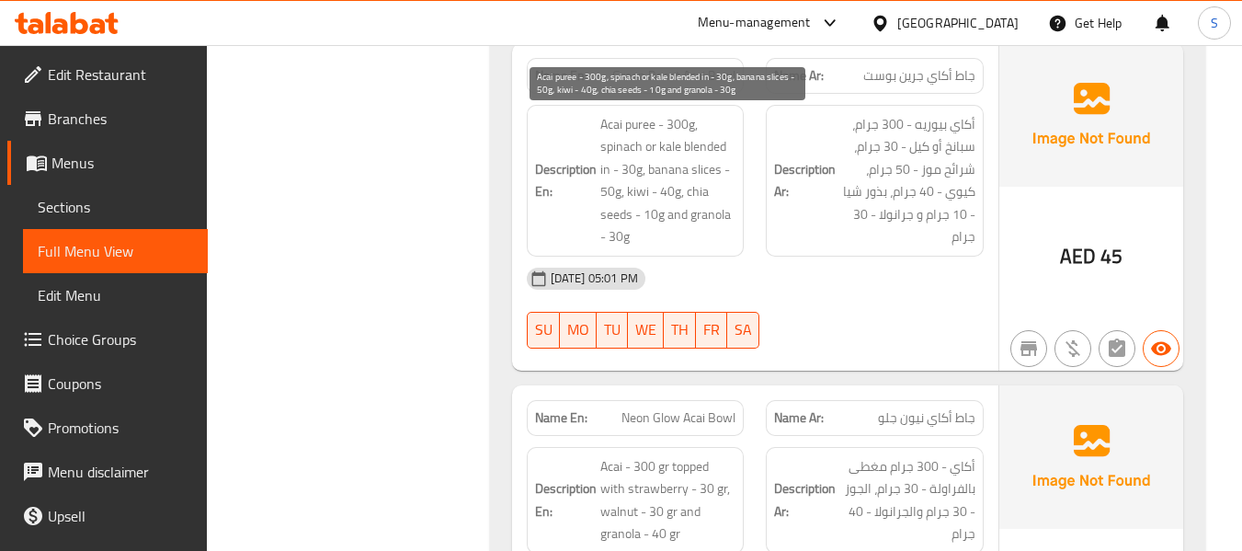
click at [669, 140] on span "Acai puree - 300g, spinach or kale blended in - 30g, banana slices - 50g, kiwi …" at bounding box center [668, 180] width 136 height 135
copy span "kale"
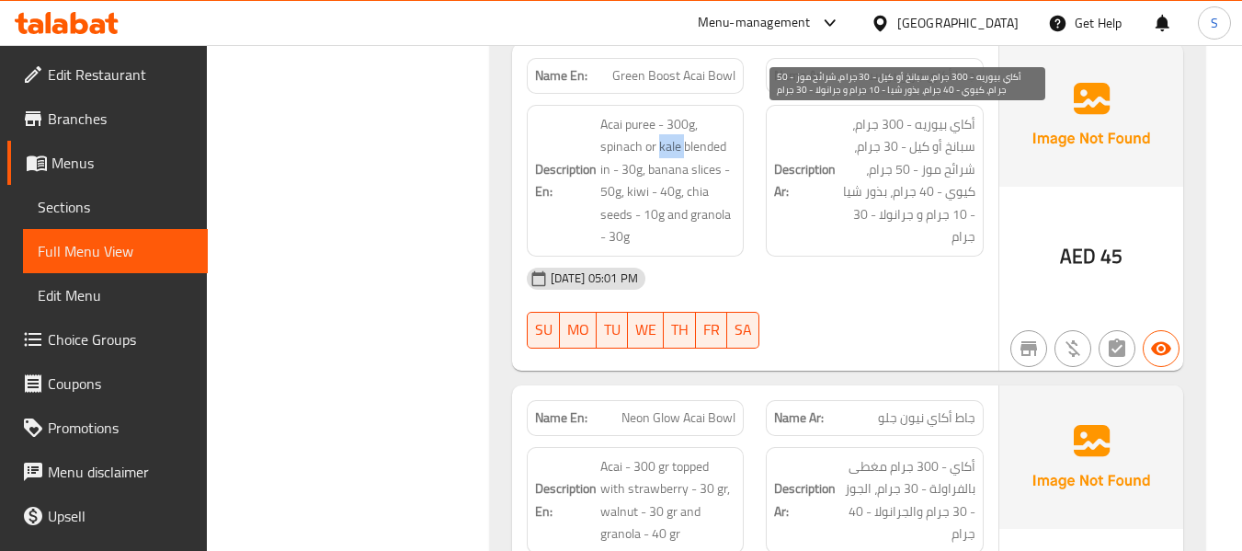
click at [925, 148] on span "أكاي بيوريه - 300 جرام، سبانخ أو كيل - 30 جرام، شرائح موز - 50 جرام، كيوي - 40 …" at bounding box center [907, 180] width 136 height 135
copy span "كيل"
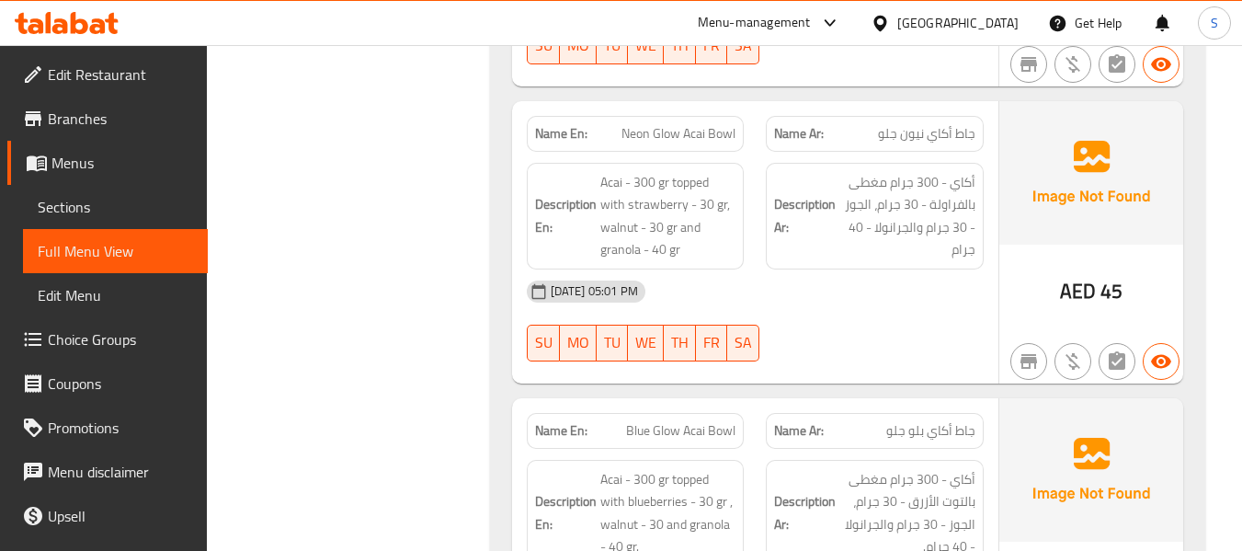
scroll to position [4574, 0]
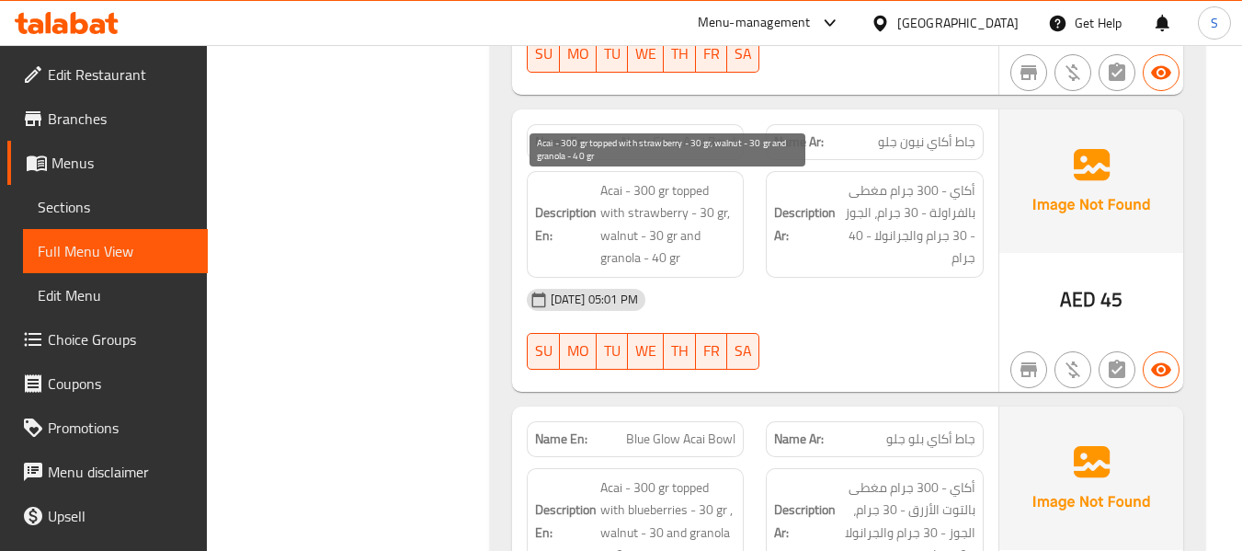
click at [708, 210] on span "Acai - 300 gr topped with strawberry - 30 gr, walnut - 30 gr and granola - 40 gr" at bounding box center [668, 224] width 136 height 90
click at [707, 210] on span "Acai - 300 gr topped with strawberry - 30 gr, walnut - 30 gr and granola - 40 gr" at bounding box center [668, 224] width 136 height 90
click at [660, 259] on span "Acai - 300 gr topped with strawberry - 30 gr, walnut - 30 gr and granola - 40 gr" at bounding box center [668, 224] width 136 height 90
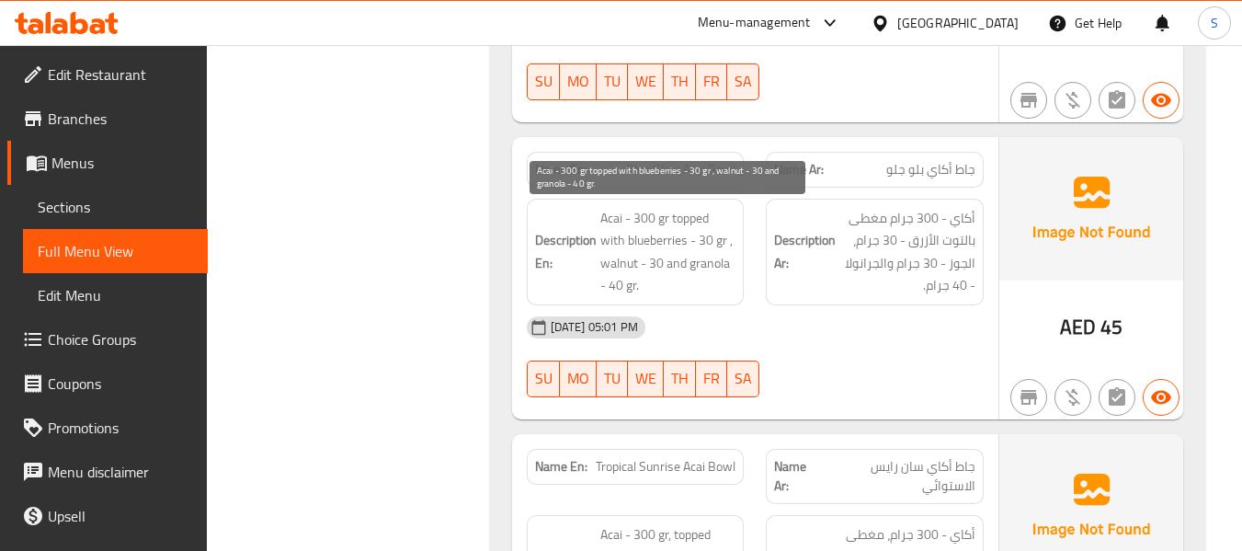
scroll to position [4849, 0]
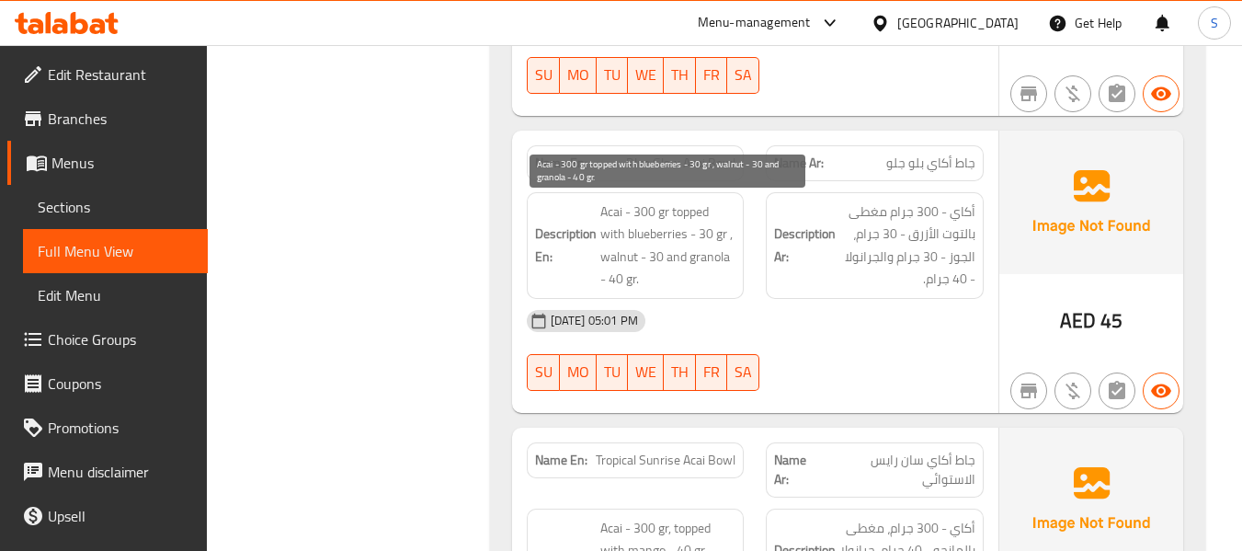
click at [711, 237] on span "Acai - 300 gr topped with blueberries - 30 gr , walnut - 30 and granola - 40 gr." at bounding box center [668, 245] width 136 height 90
click at [618, 278] on span "Acai - 300 gr topped with blueberries - 30 gr , walnut - 30 and granola - 40 gr." at bounding box center [668, 245] width 136 height 90
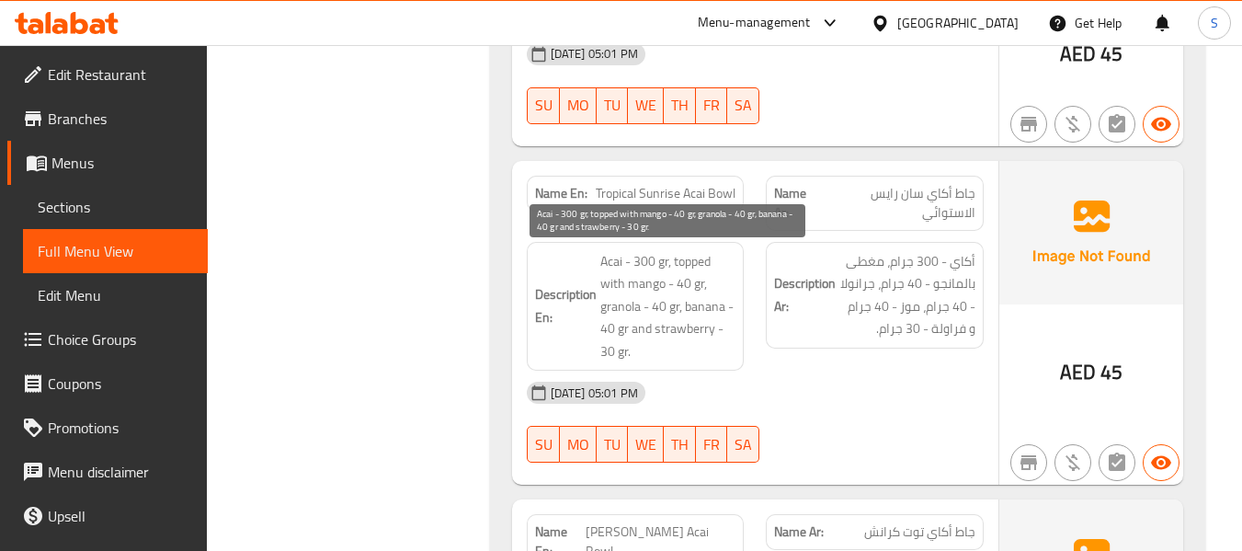
scroll to position [5125, 0]
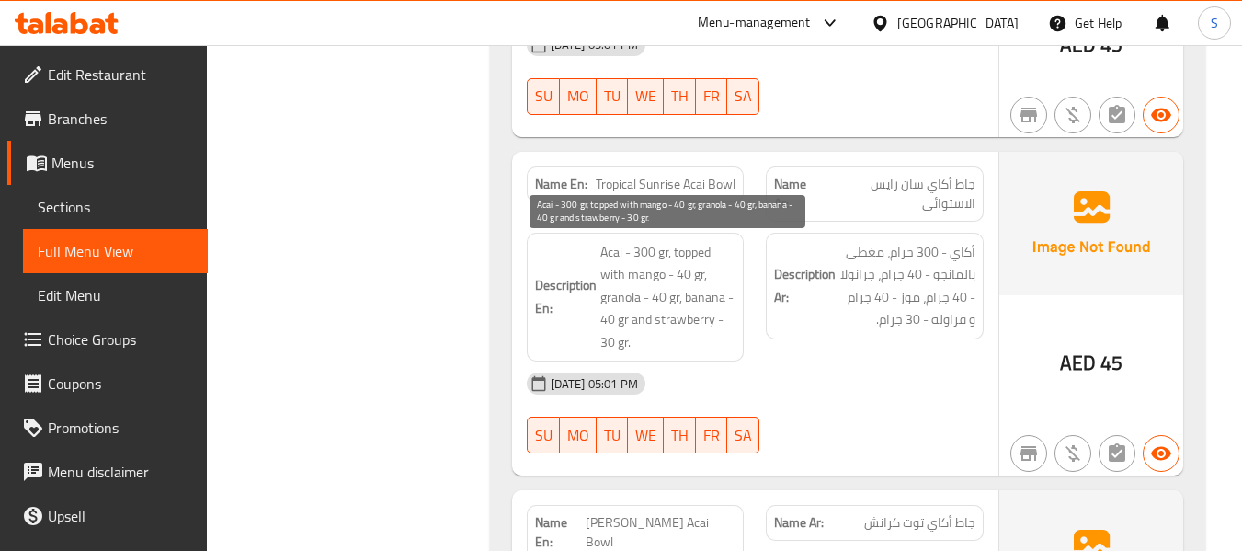
click at [684, 277] on span "Acai - 300 gr, topped with mango - 40 gr, granola - 40 gr, banana - 40 gr and s…" at bounding box center [668, 297] width 136 height 113
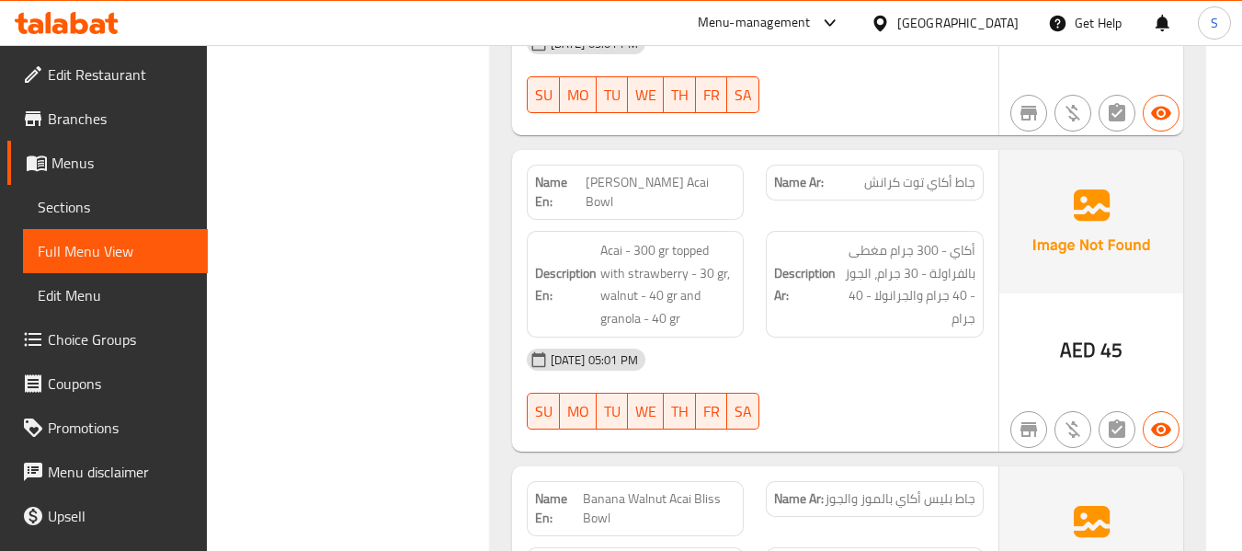
scroll to position [5493, 0]
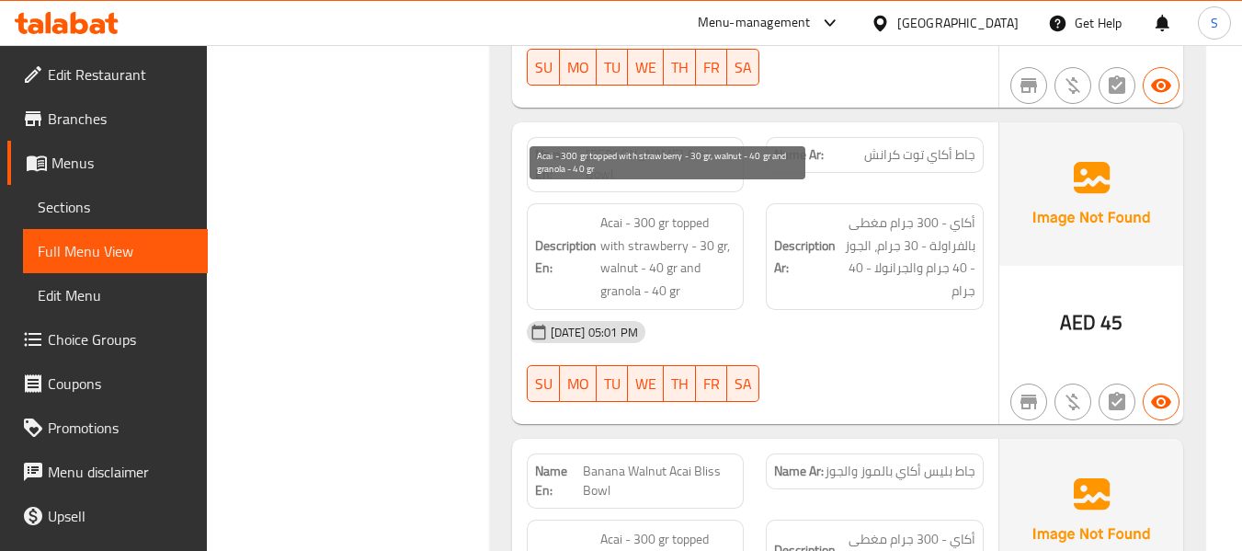
click at [710, 222] on span "Acai - 300 gr topped with strawberry - 30 gr, walnut - 40 gr and granola - 40 gr" at bounding box center [668, 256] width 136 height 90
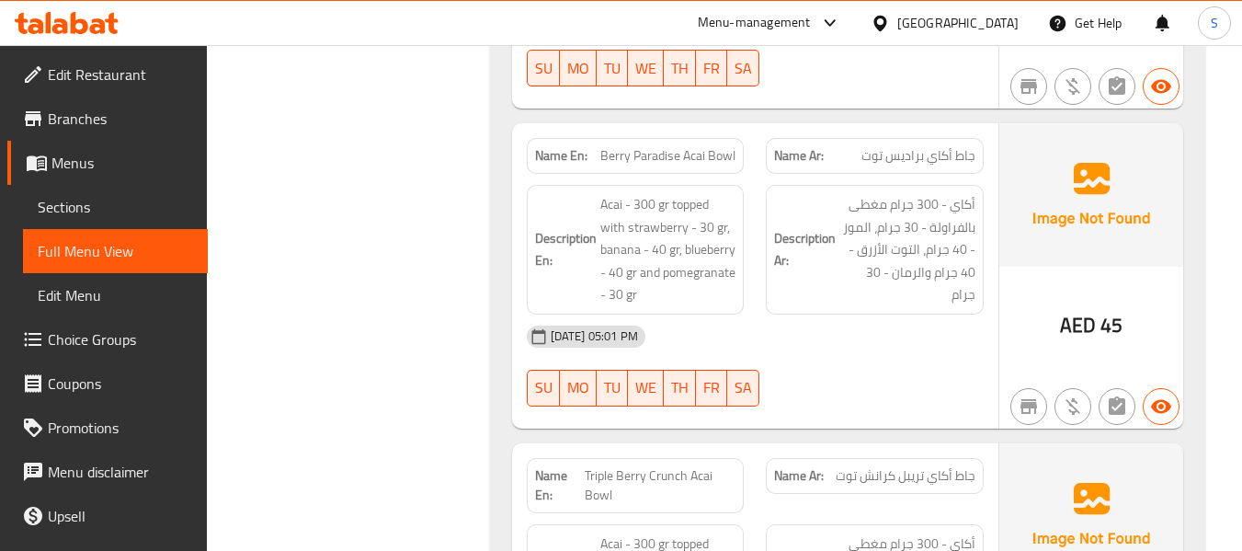
scroll to position [6136, 0]
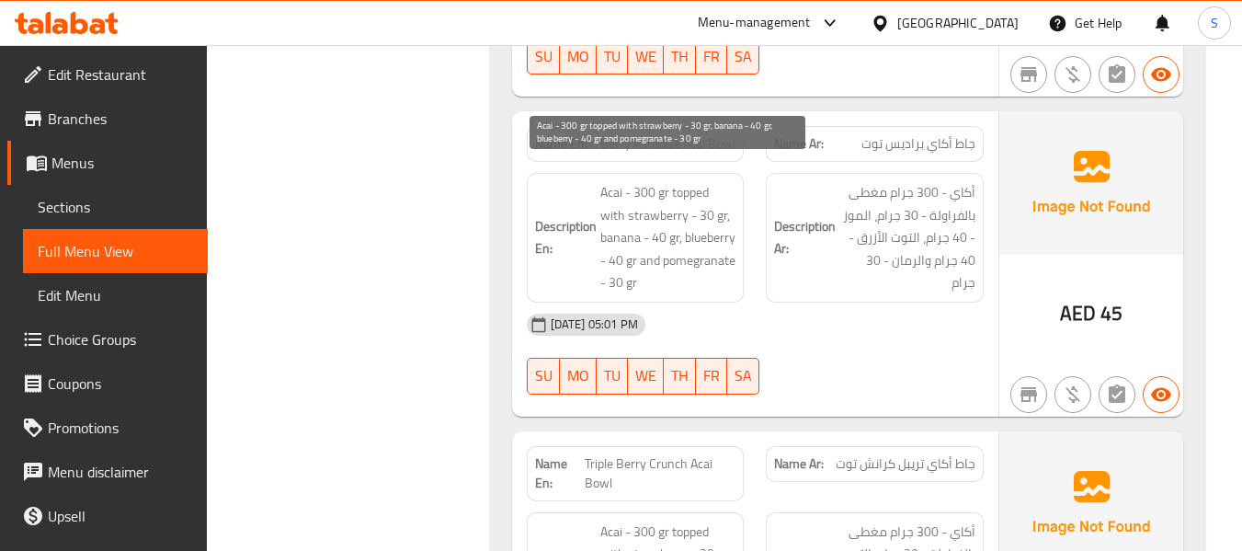
click at [703, 194] on span "Acai - 300 gr topped with strawberry - 30 gr, banana - 40 gr, blueberry - 40 gr…" at bounding box center [668, 237] width 136 height 113
click at [667, 243] on span "Acai - 300 gr topped with strawberry - 30 gr, banana - 40 gr, blueberry - 40 gr…" at bounding box center [668, 237] width 136 height 113
click at [689, 266] on span "Acai - 300 gr topped with strawberry - 30 gr, banana - 40 gr, blueberry - 40 gr…" at bounding box center [668, 237] width 136 height 113
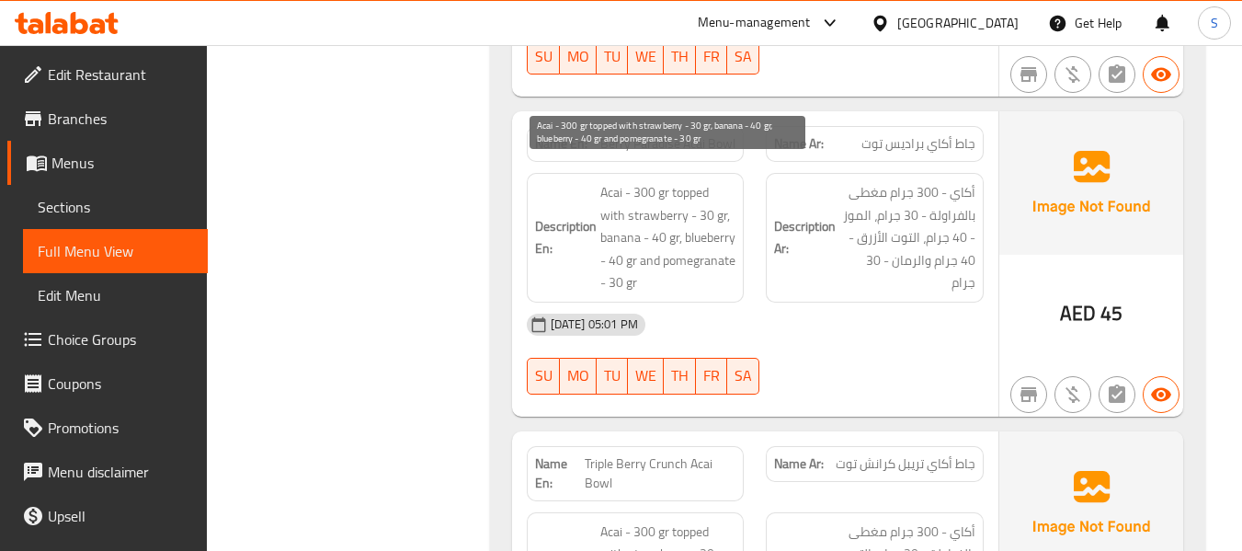
click at [689, 266] on span "Acai - 300 gr topped with strawberry - 30 gr, banana - 40 gr, blueberry - 40 gr…" at bounding box center [668, 237] width 136 height 113
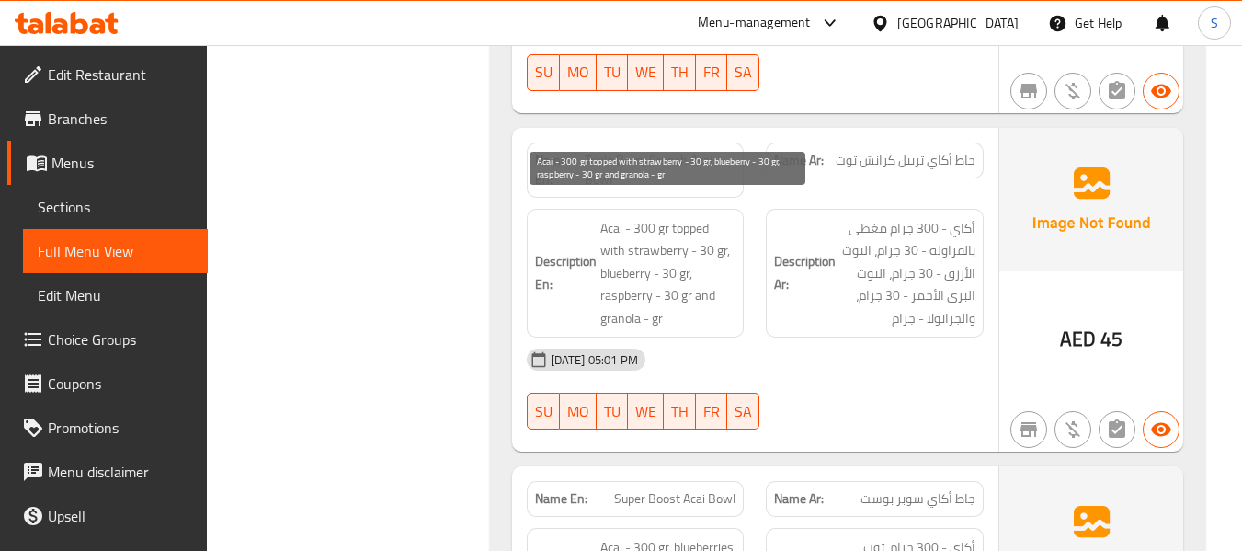
scroll to position [6504, 0]
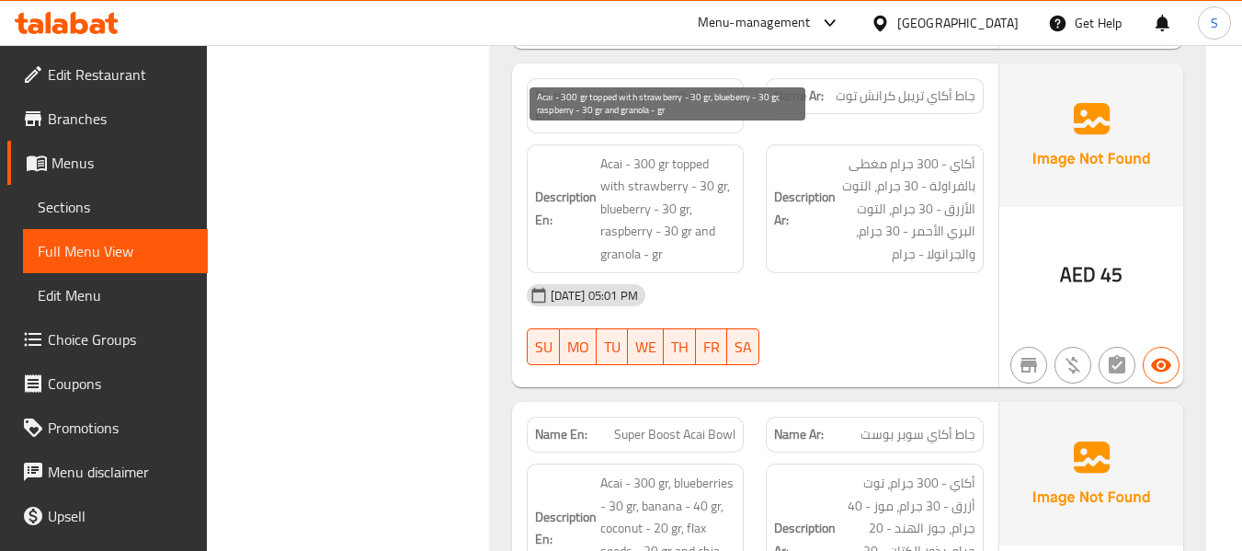
click at [647, 153] on span "Acai - 300 gr topped with strawberry - 30 gr, blueberry - 30 gr, raspberry - 30…" at bounding box center [668, 209] width 136 height 113
click at [670, 189] on span "Acai - 300 gr topped with strawberry - 30 gr, blueberry - 30 gr, raspberry - 30…" at bounding box center [668, 209] width 136 height 113
click at [672, 216] on span "Acai - 300 gr topped with strawberry - 30 gr, blueberry - 30 gr, raspberry - 30…" at bounding box center [668, 209] width 136 height 113
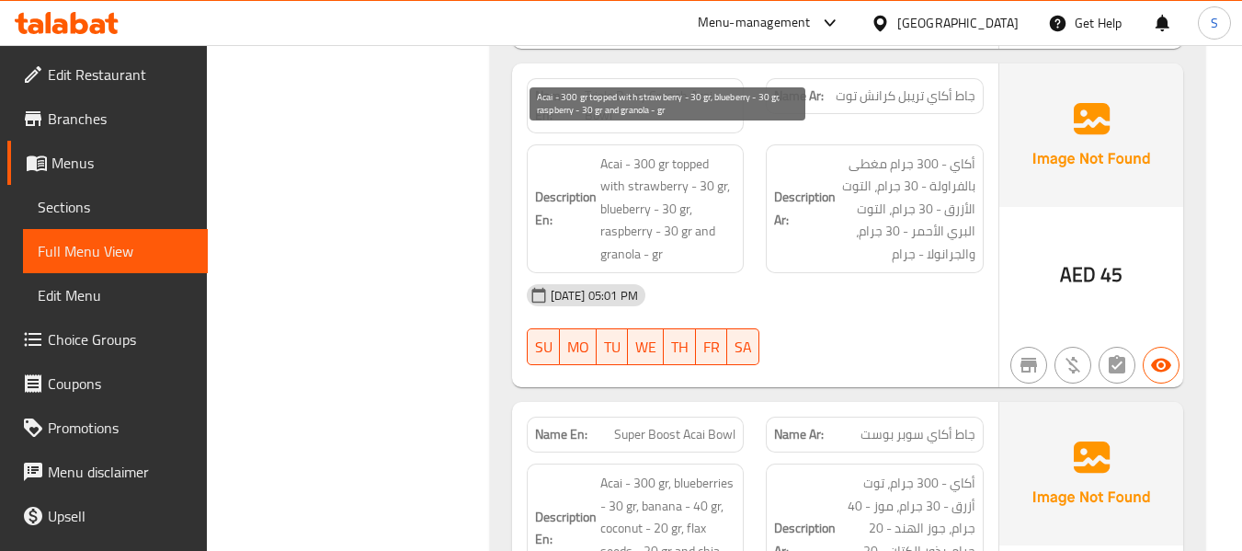
click at [672, 216] on span "Acai - 300 gr topped with strawberry - 30 gr, blueberry - 30 gr, raspberry - 30…" at bounding box center [668, 209] width 136 height 113
click at [622, 240] on span "Acai - 300 gr topped with strawberry - 30 gr, blueberry - 30 gr, raspberry - 30…" at bounding box center [668, 209] width 136 height 113
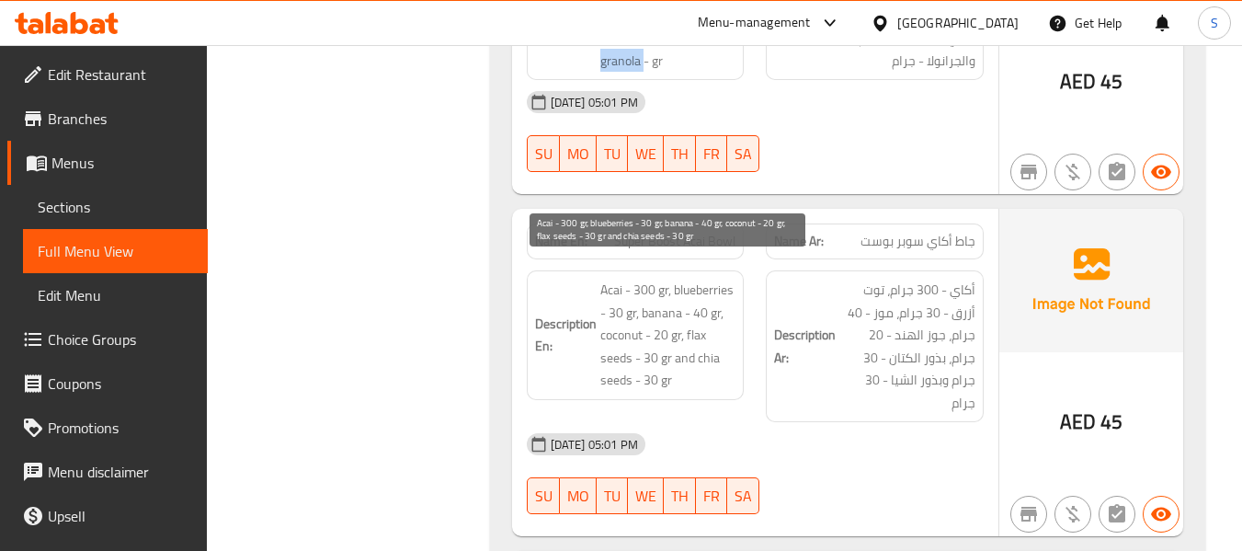
scroll to position [6780, 0]
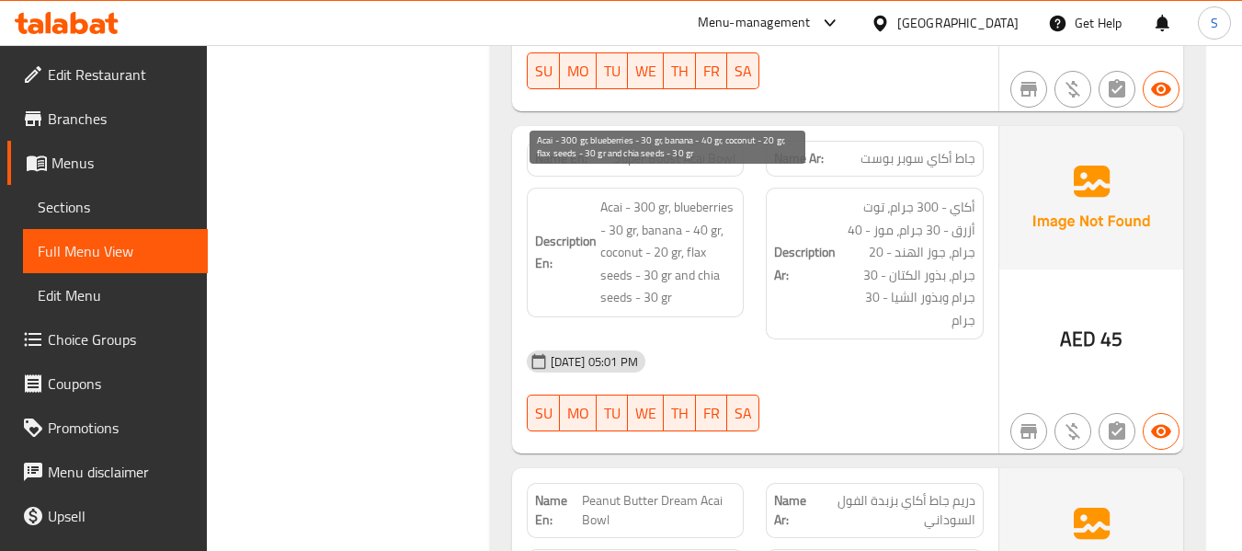
click at [617, 218] on span "Acai - 300 gr, blueberries - 30 gr, banana - 40 gr, coconut - 20 gr, flax seeds…" at bounding box center [668, 252] width 136 height 113
click at [658, 234] on span "Acai - 300 gr, blueberries - 30 gr, banana - 40 gr, coconut - 20 gr, flax seeds…" at bounding box center [668, 252] width 136 height 113
click at [651, 256] on span "Acai - 300 gr, blueberries - 30 gr, banana - 40 gr, coconut - 20 gr, flax seeds…" at bounding box center [668, 252] width 136 height 113
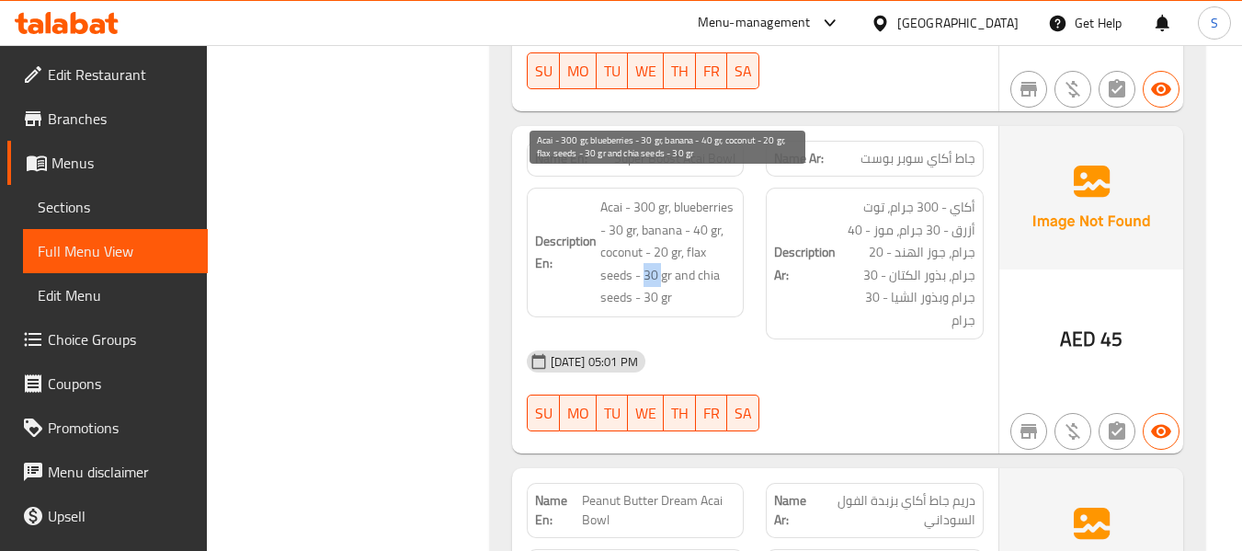
click at [651, 256] on span "Acai - 300 gr, blueberries - 30 gr, banana - 40 gr, coconut - 20 gr, flax seeds…" at bounding box center [668, 252] width 136 height 113
click at [648, 276] on span "Acai - 300 gr, blueberries - 30 gr, banana - 40 gr, coconut - 20 gr, flax seeds…" at bounding box center [668, 252] width 136 height 113
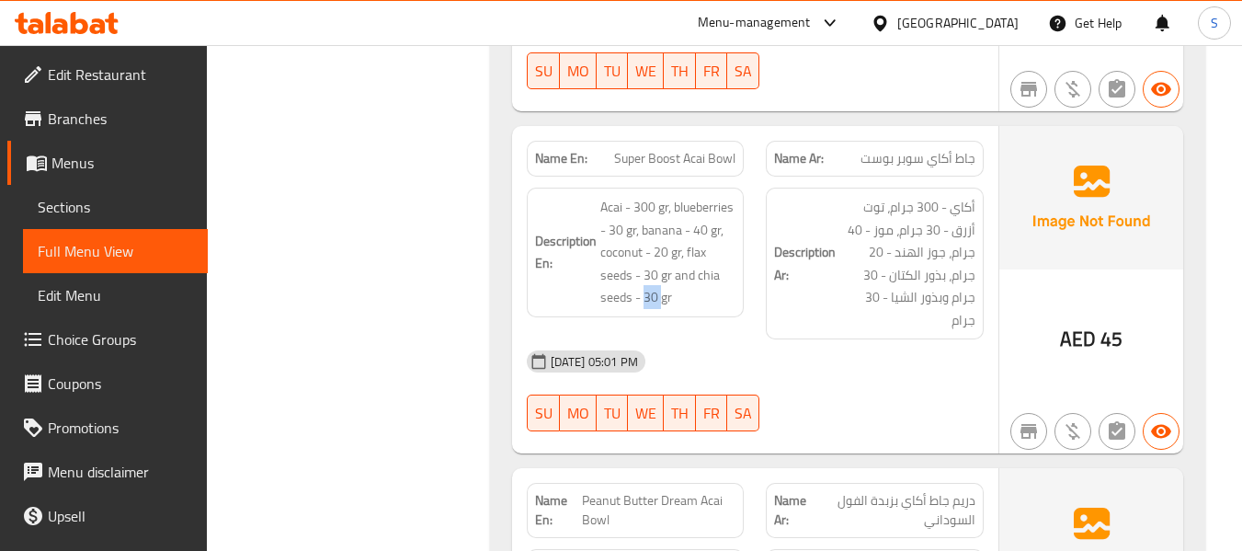
scroll to position [7031, 0]
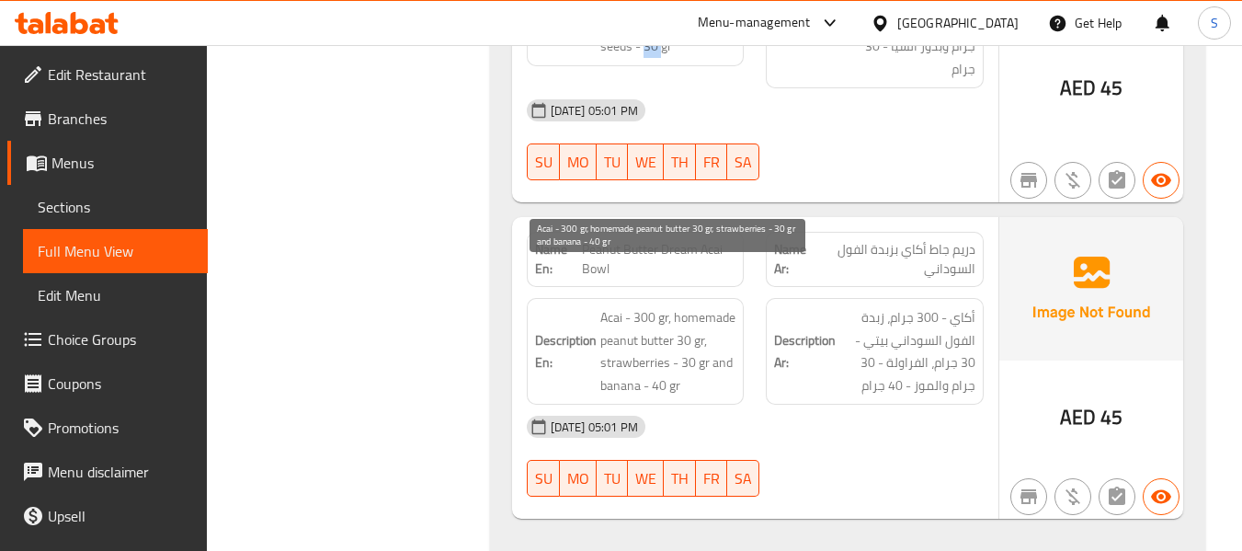
click at [688, 306] on span "Acai - 300 gr, homemade peanut butter 30 gr, strawberries - 30 gr and banana - …" at bounding box center [668, 351] width 136 height 90
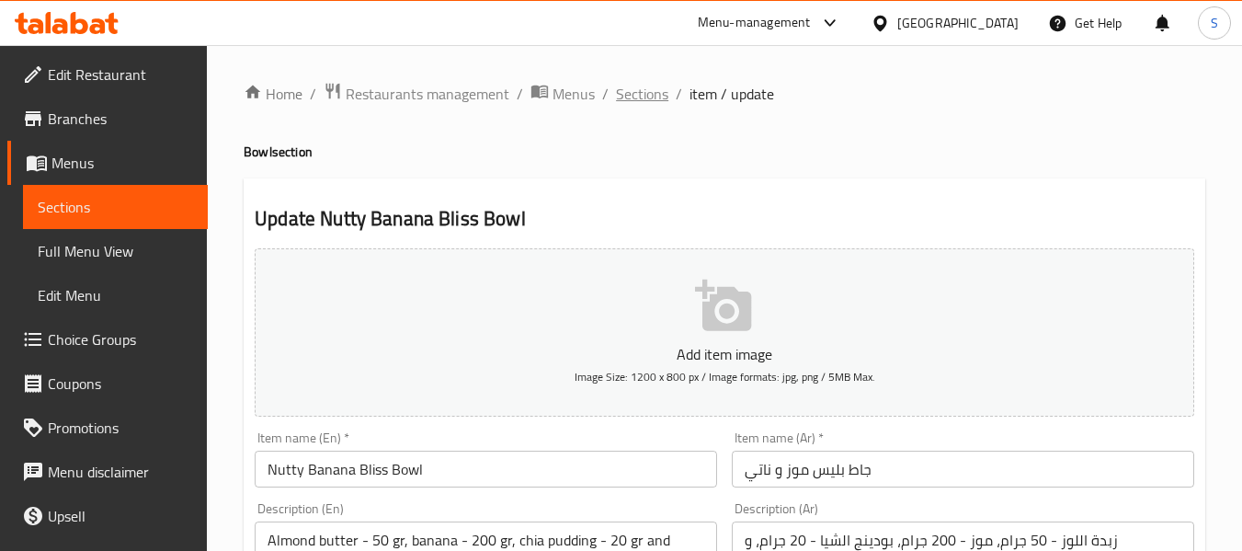
click at [631, 92] on span "Sections" at bounding box center [642, 94] width 52 height 22
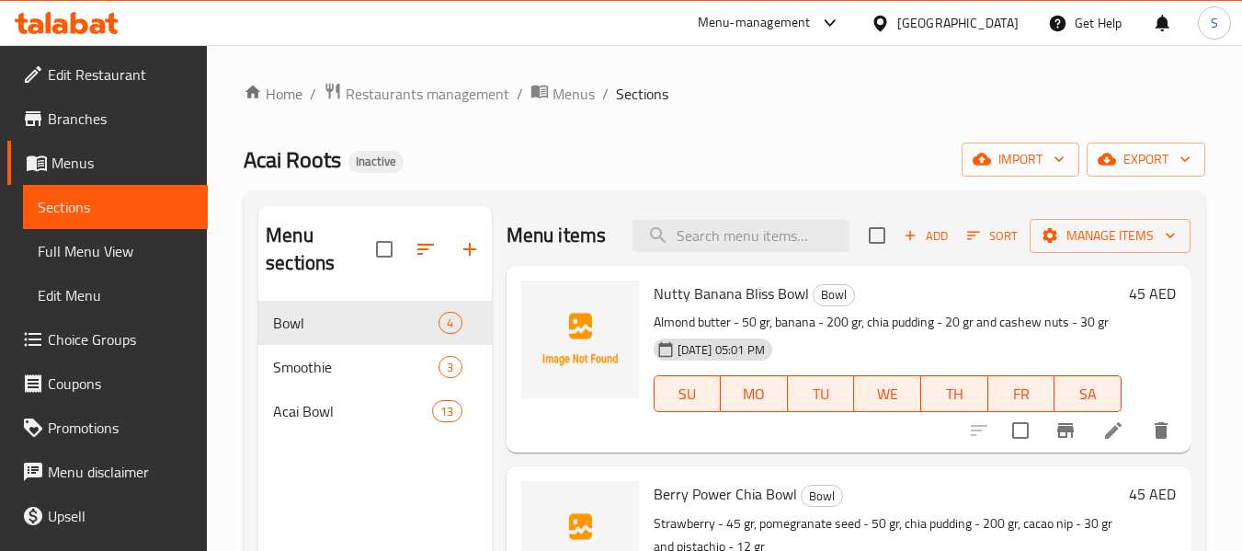
scroll to position [92, 0]
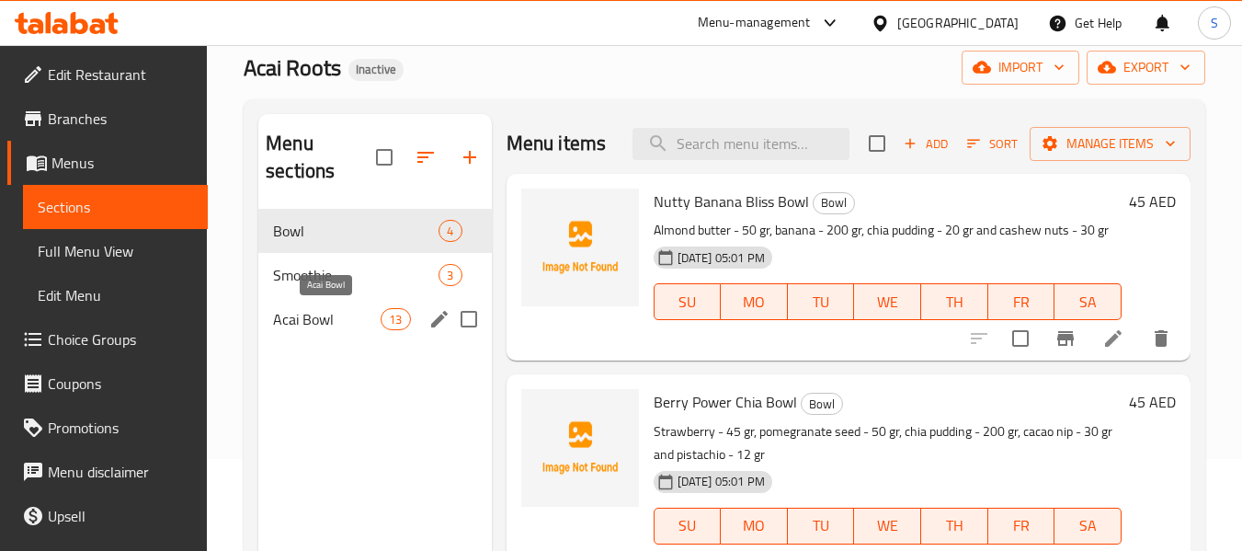
click at [335, 319] on span "Acai Bowl" at bounding box center [327, 319] width 108 height 22
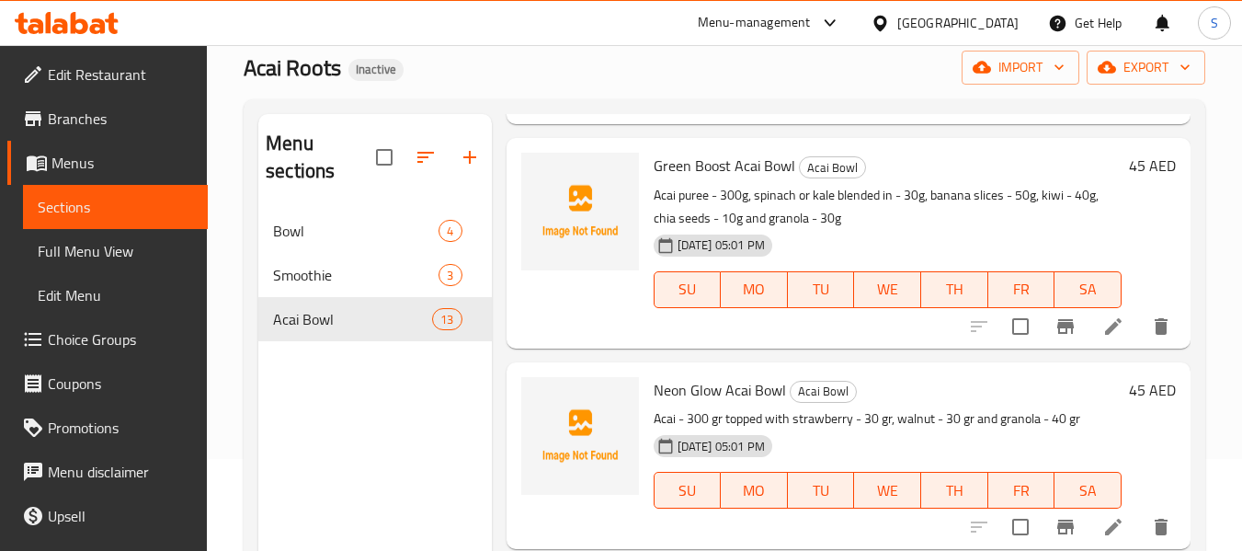
scroll to position [718, 0]
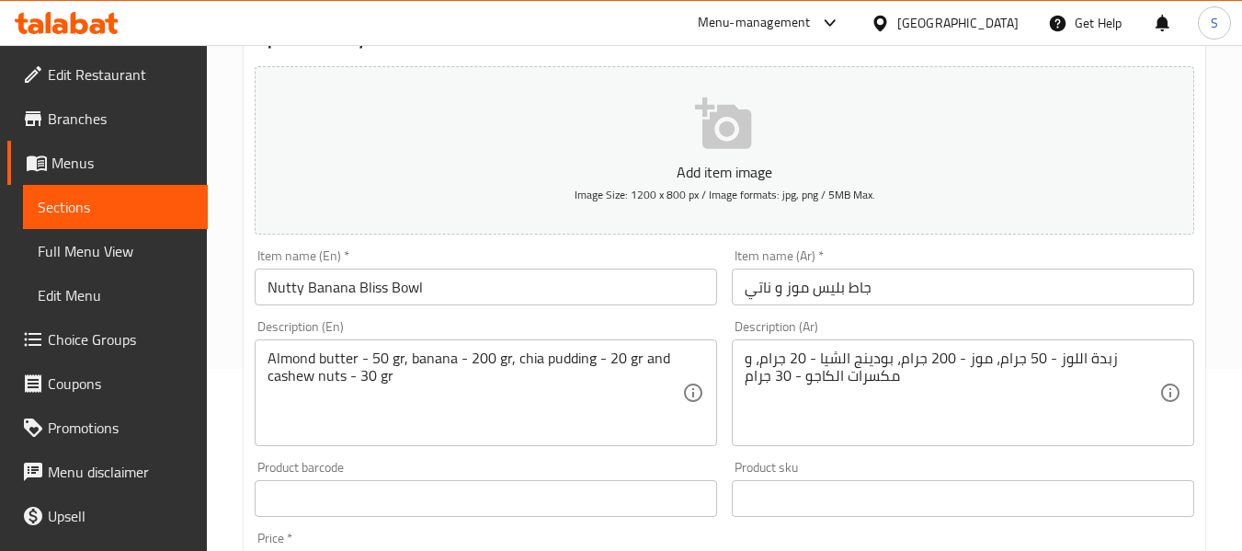
scroll to position [184, 0]
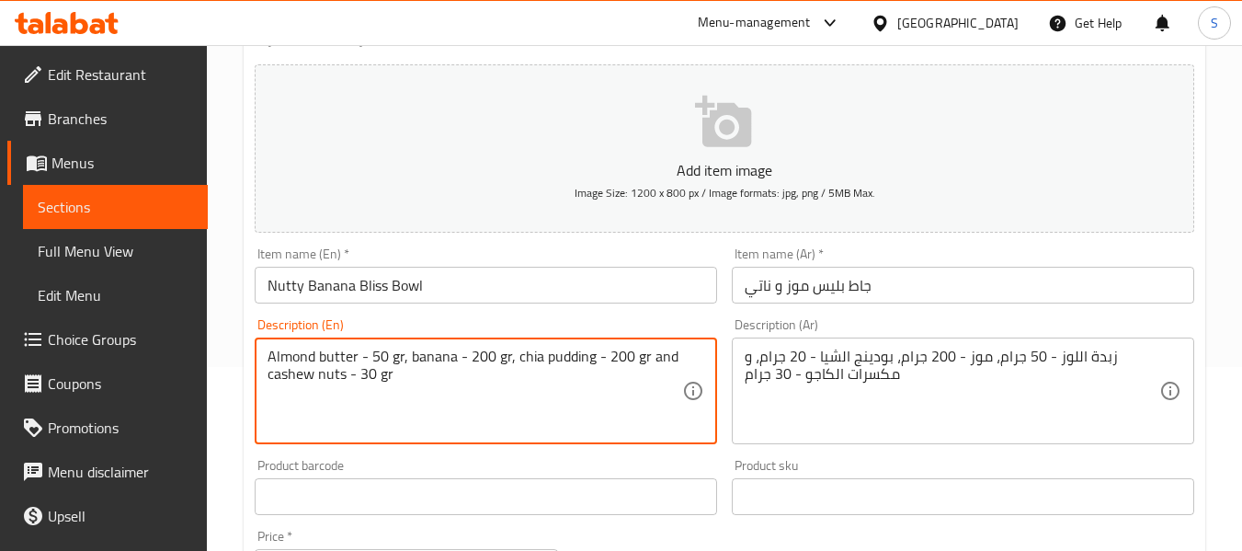
type textarea "Almond butter - 50 gr, banana - 200 gr, chia pudding - 200 gr and cashew nuts -…"
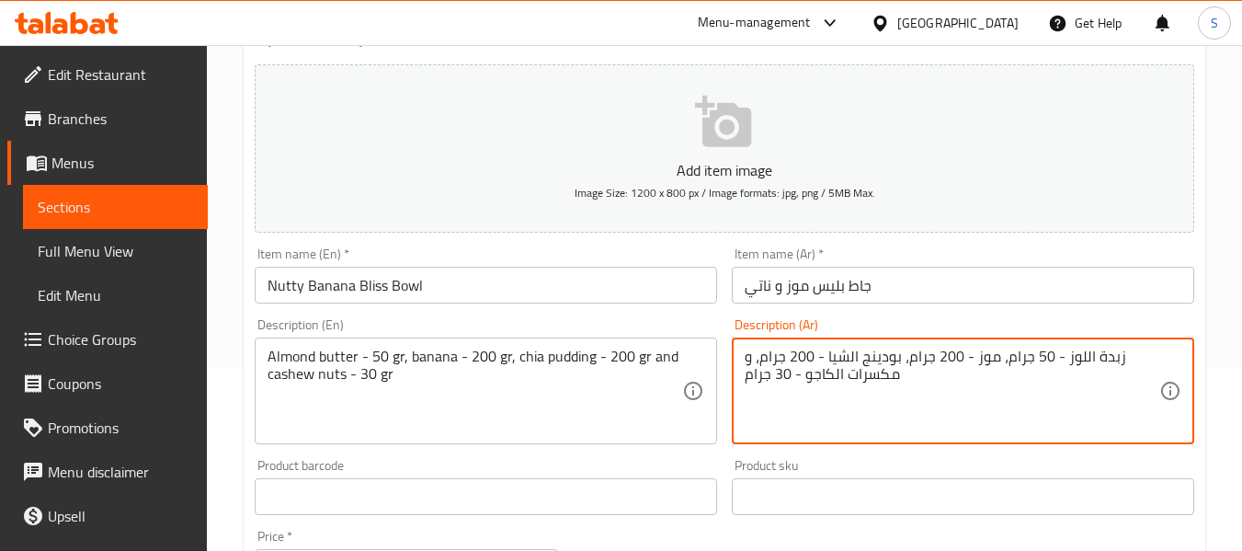
type textarea "زبدة اللوز - 50 جرام، موز - 200 جرام، بودينج الشيا - 200 جرام، و مكسرات الكاجو …"
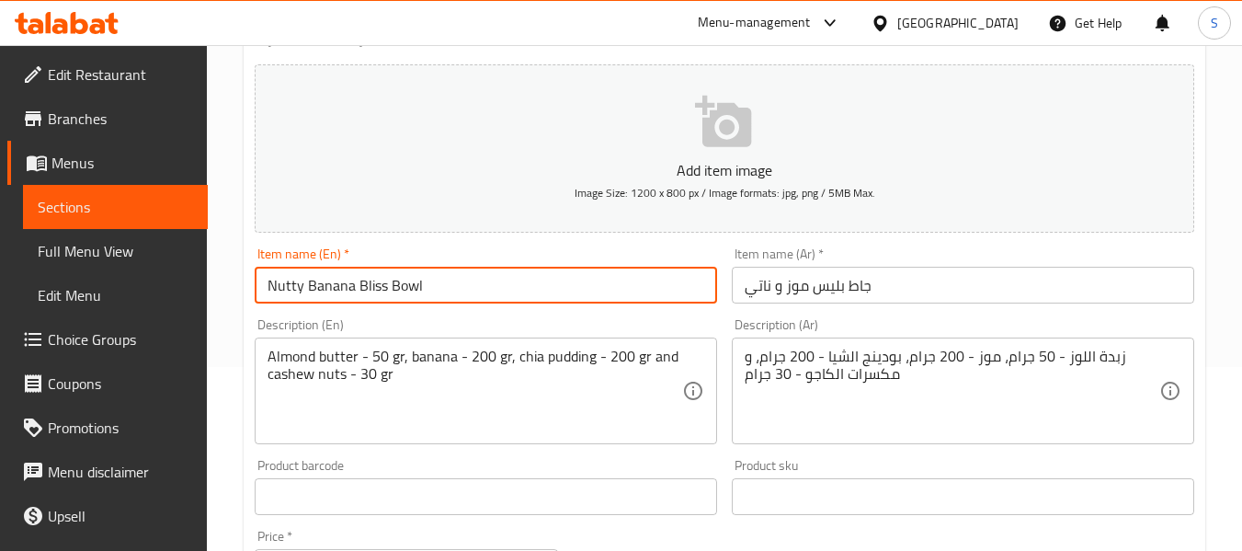
click at [574, 283] on input "Nutty Banana Bliss Bowl" at bounding box center [486, 285] width 462 height 37
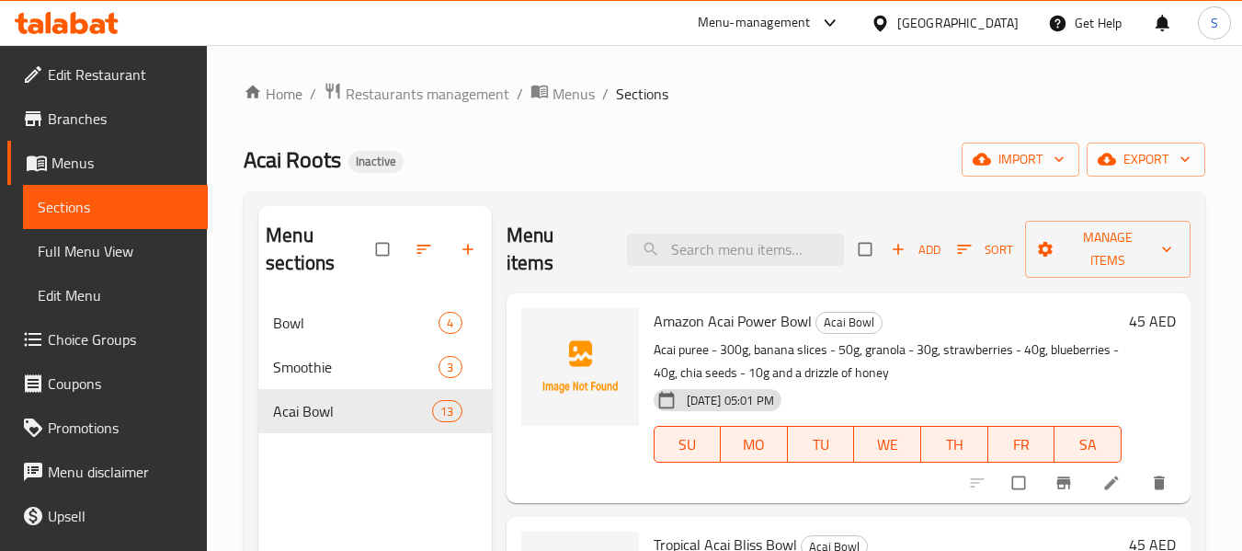
click at [81, 349] on span "Choice Groups" at bounding box center [120, 339] width 145 height 22
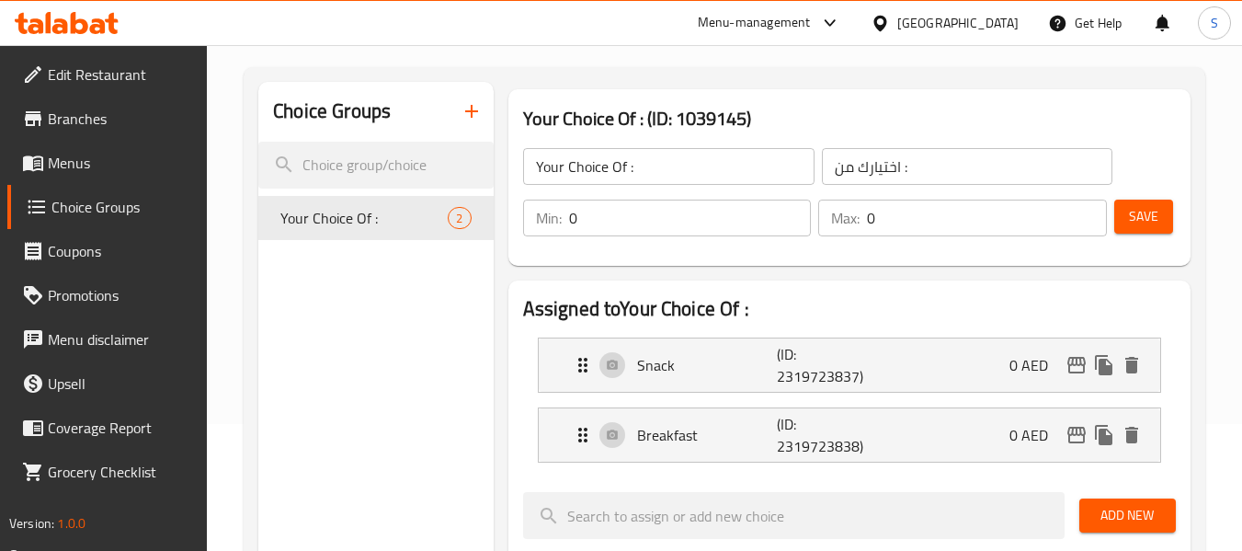
scroll to position [92, 0]
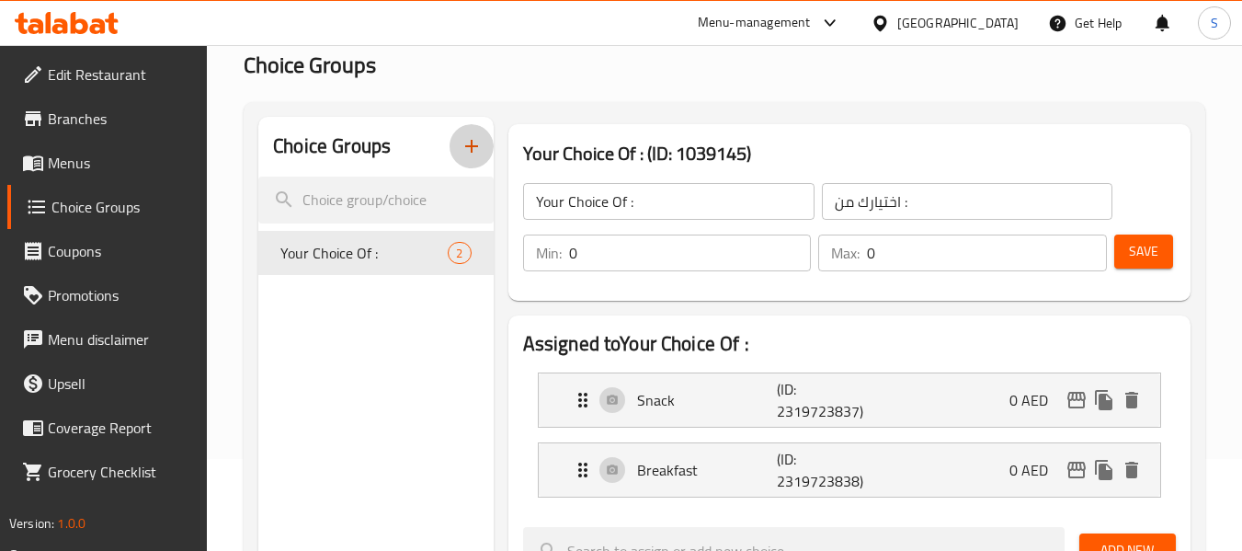
click at [475, 151] on icon "button" at bounding box center [471, 146] width 22 height 22
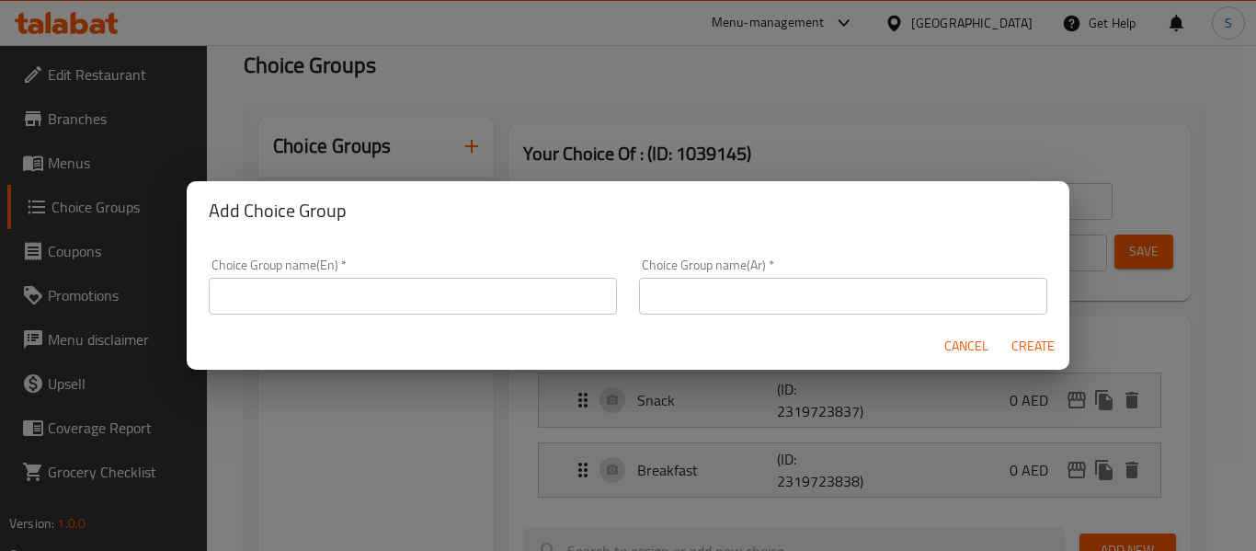
click at [442, 301] on input "text" at bounding box center [413, 296] width 408 height 37
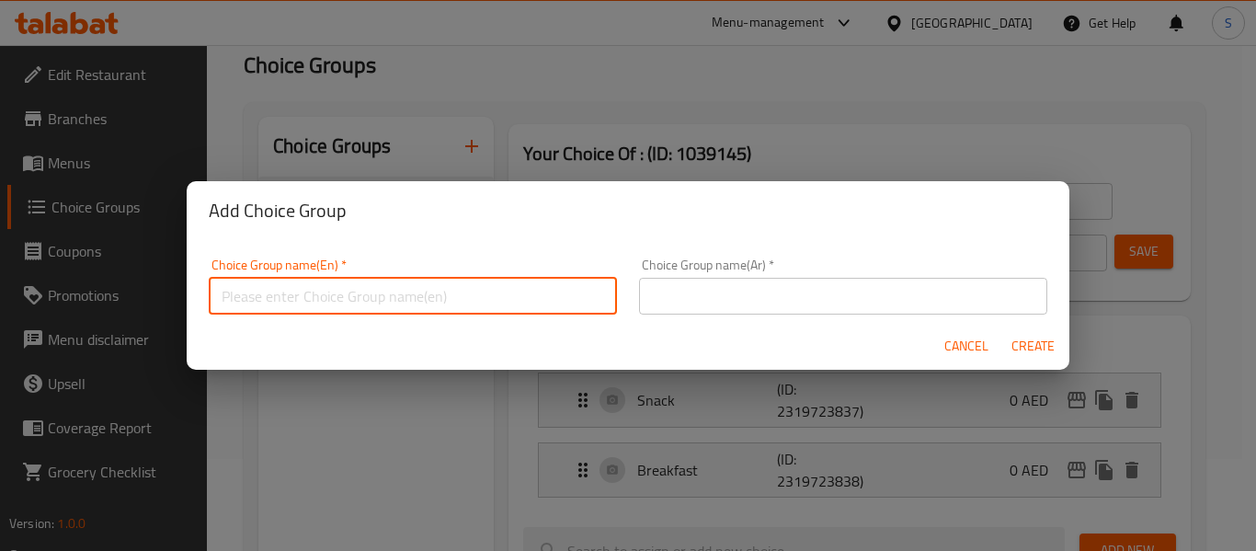
type input "choices:"
click at [755, 289] on input "text" at bounding box center [843, 296] width 408 height 37
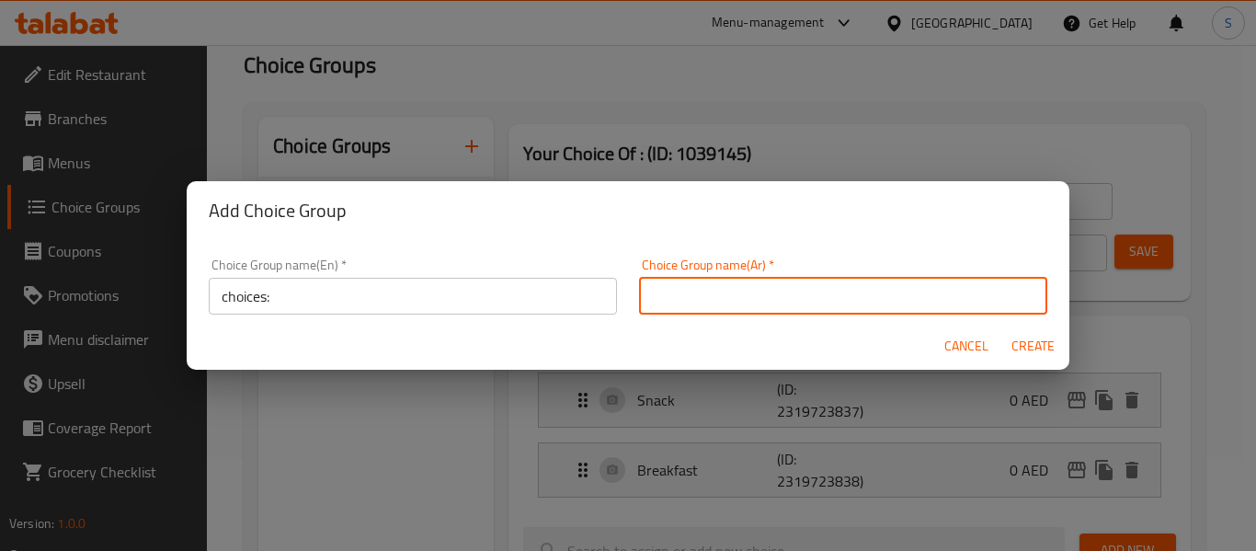
type input "إختيارات"
click at [1039, 340] on span "Create" at bounding box center [1032, 346] width 44 height 23
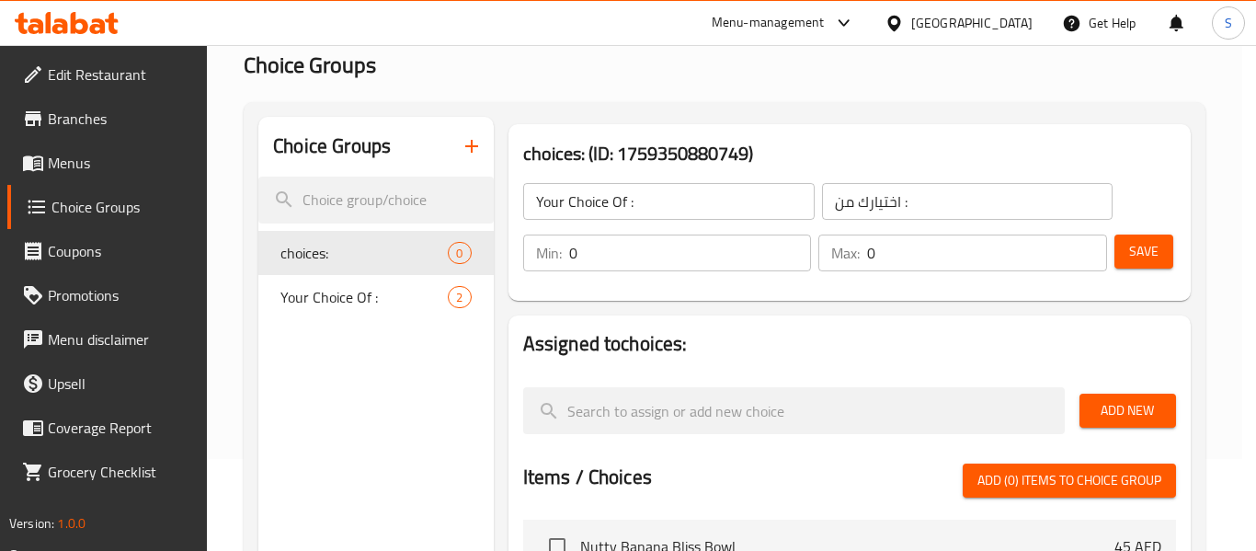
type input "choices:"
type input "إختيارات"
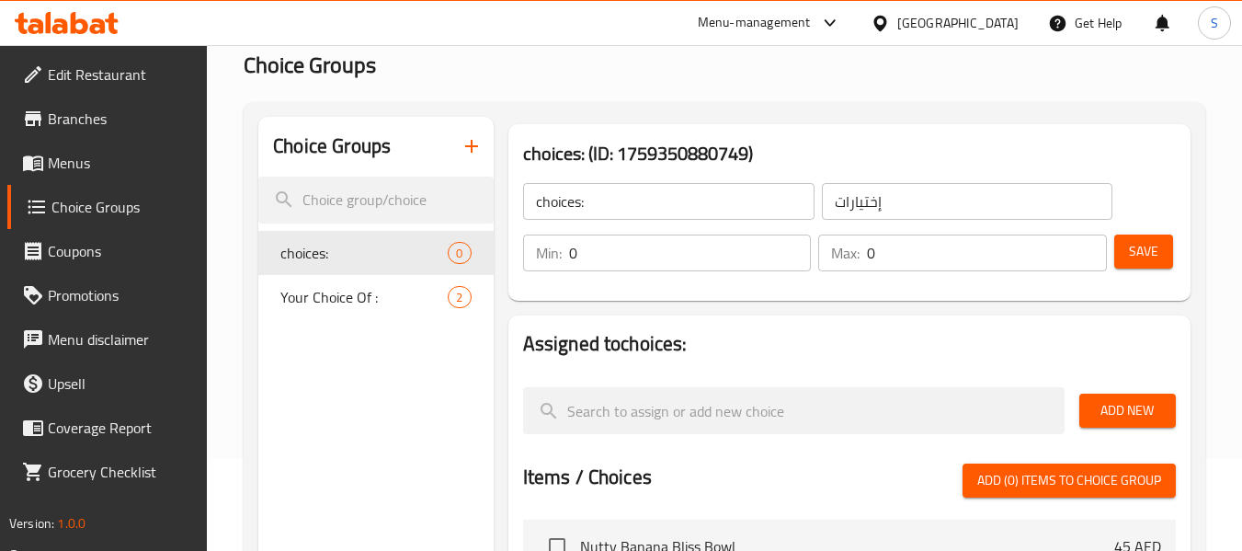
click at [650, 256] on input "0" at bounding box center [690, 252] width 243 height 37
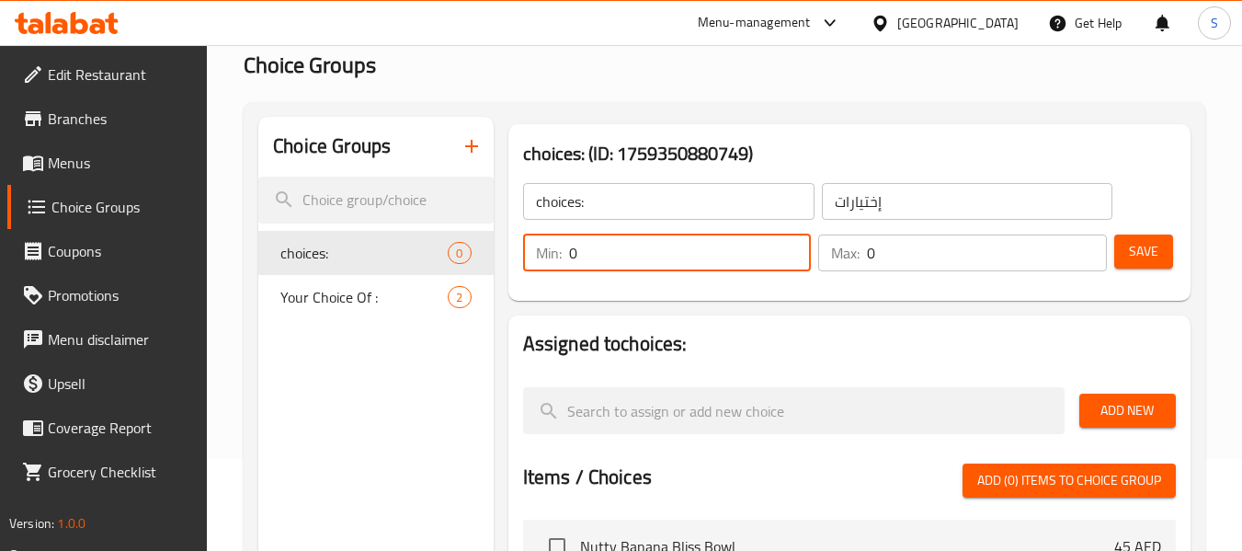
click at [650, 256] on input "0" at bounding box center [690, 252] width 243 height 37
type input "1"
click at [955, 250] on input "0" at bounding box center [987, 252] width 240 height 37
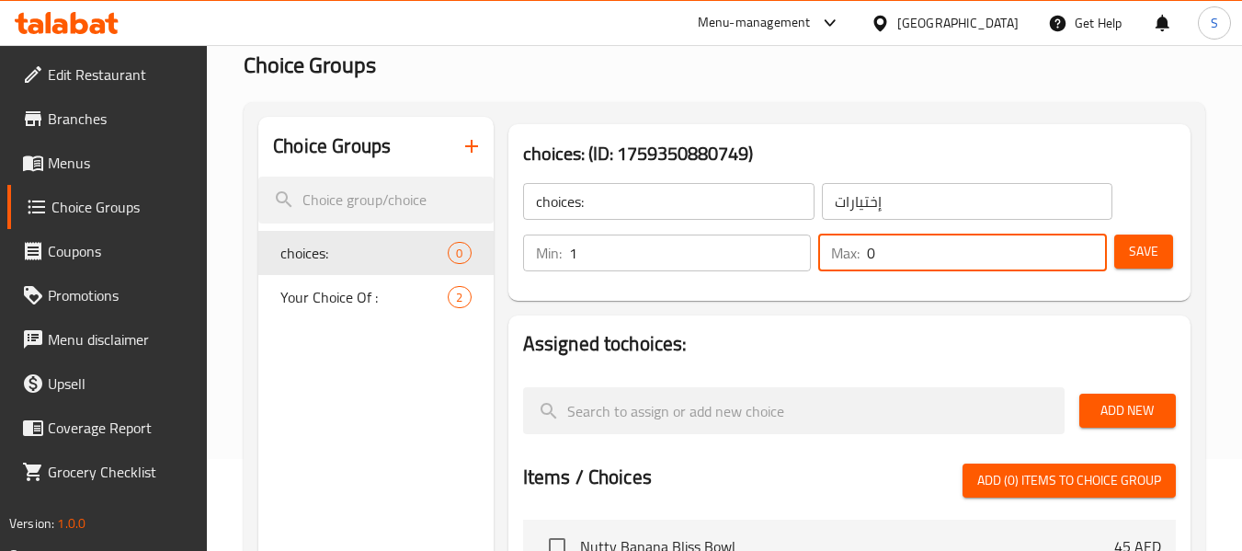
click at [955, 250] on input "0" at bounding box center [987, 252] width 240 height 37
type input "1"
click at [1136, 246] on span "Save" at bounding box center [1143, 251] width 29 height 23
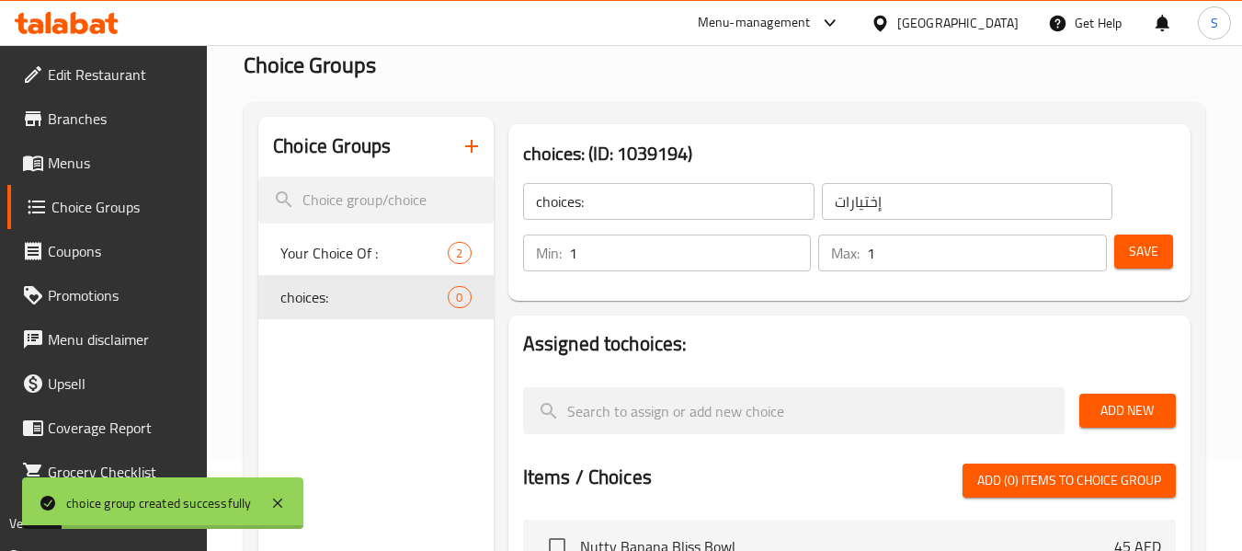
scroll to position [184, 0]
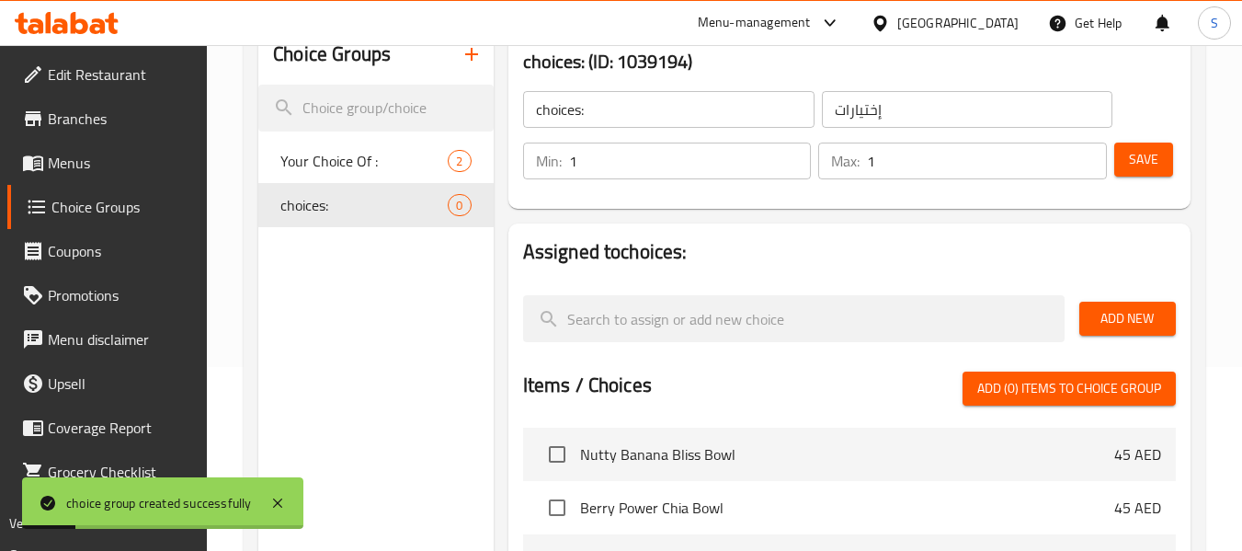
click at [1131, 310] on span "Add New" at bounding box center [1127, 318] width 67 height 23
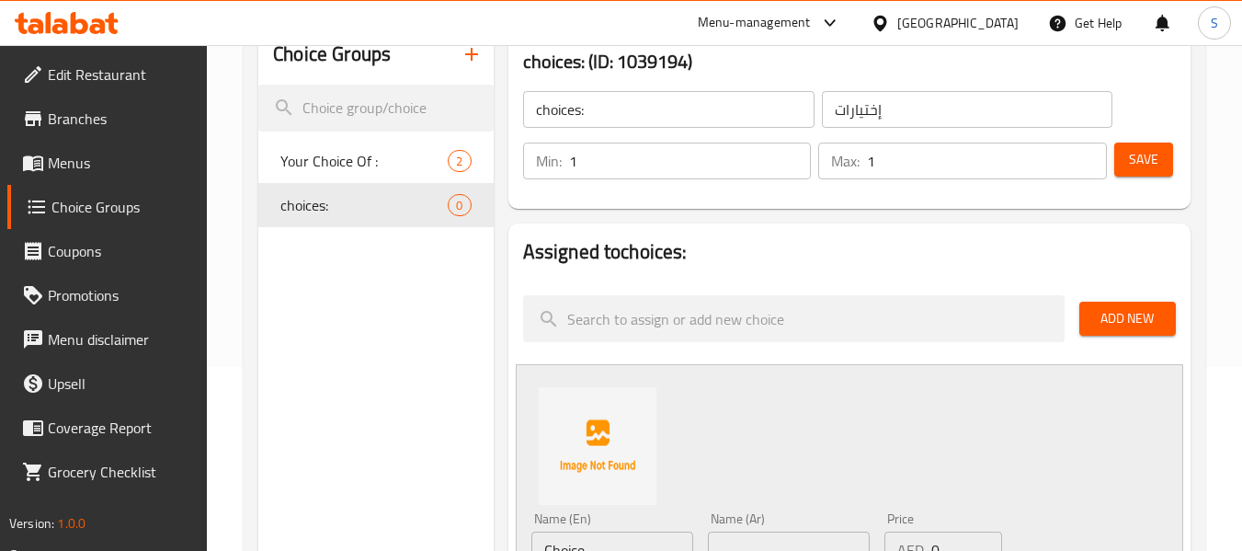
click at [1126, 326] on span "Add New" at bounding box center [1127, 318] width 67 height 23
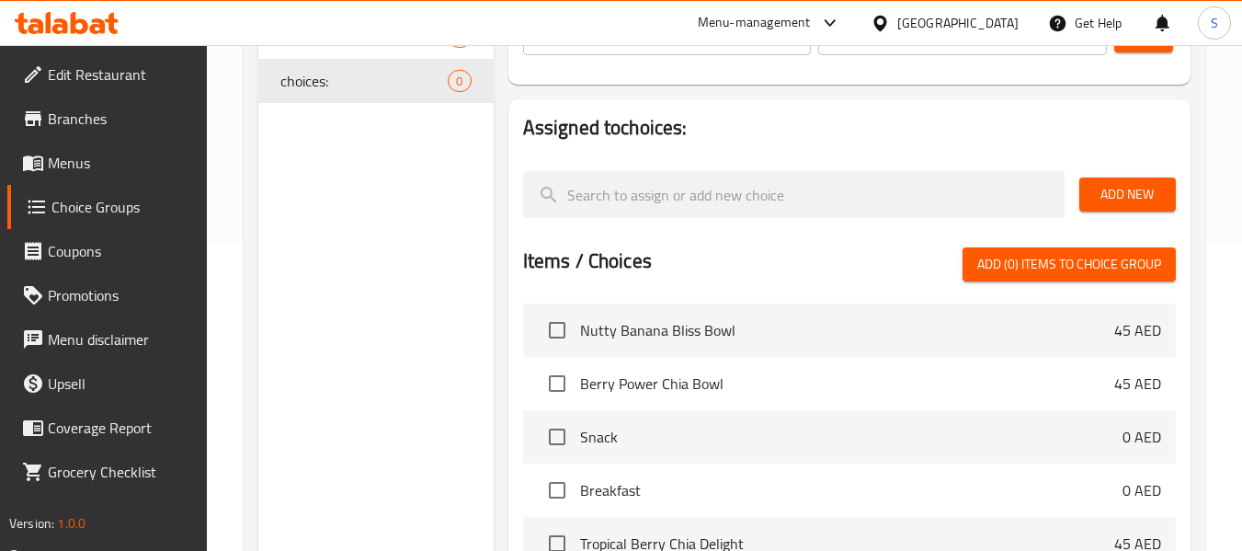
scroll to position [276, 0]
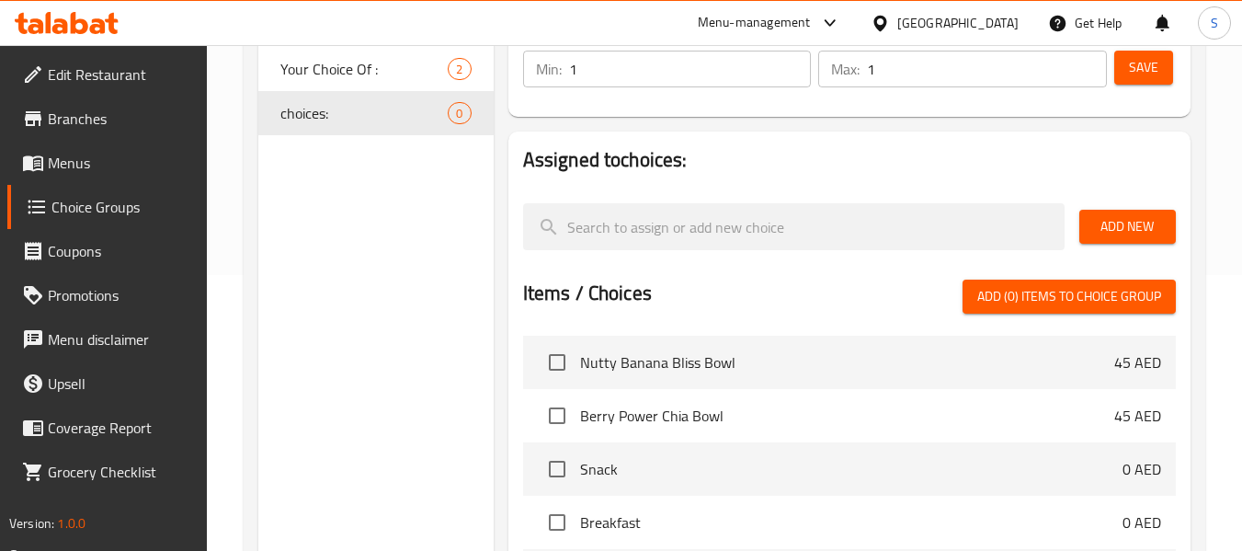
click at [1127, 224] on span "Add New" at bounding box center [1127, 226] width 67 height 23
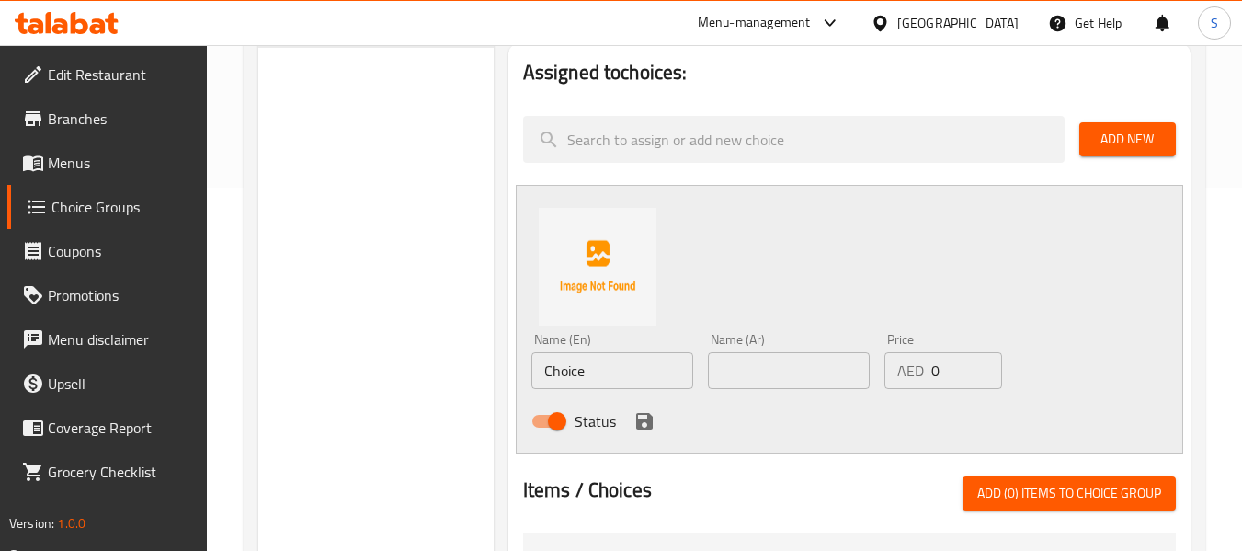
scroll to position [368, 0]
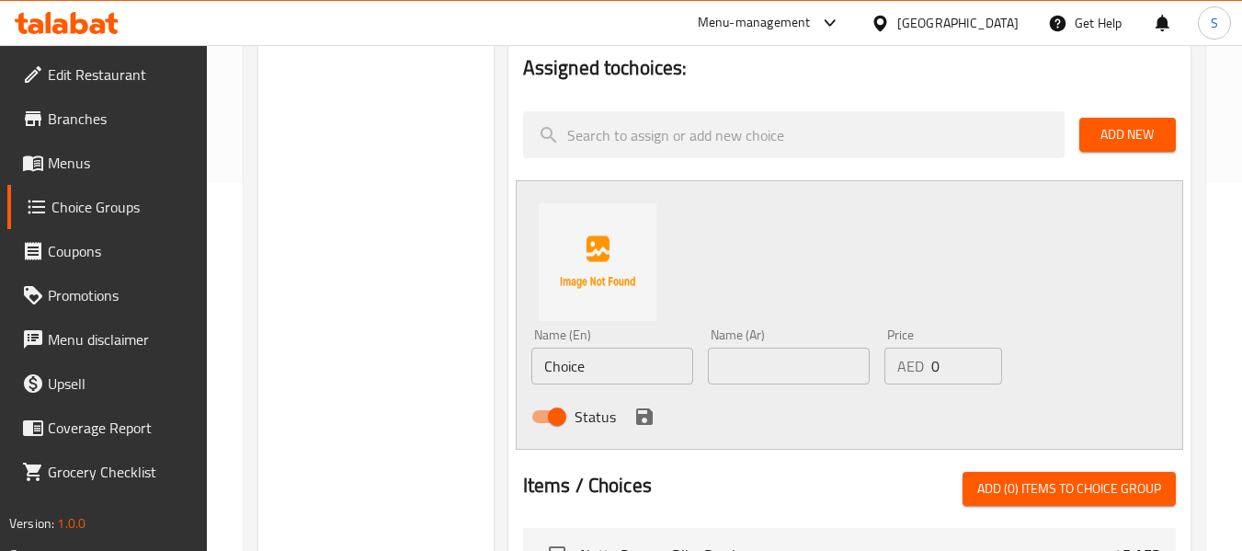
click at [645, 360] on input "Choice" at bounding box center [612, 365] width 162 height 37
paste input "spinach"
type input "spinach"
click at [783, 357] on input "text" at bounding box center [789, 365] width 162 height 37
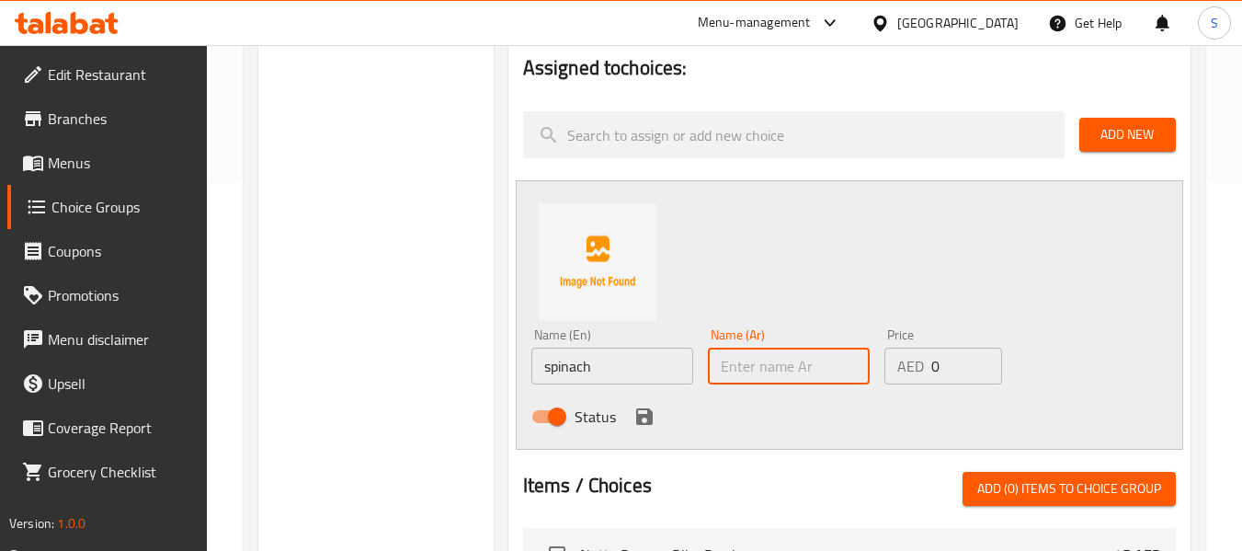
paste input "سبانخ"
type input "سبانخ"
click at [642, 417] on icon "save" at bounding box center [644, 416] width 17 height 17
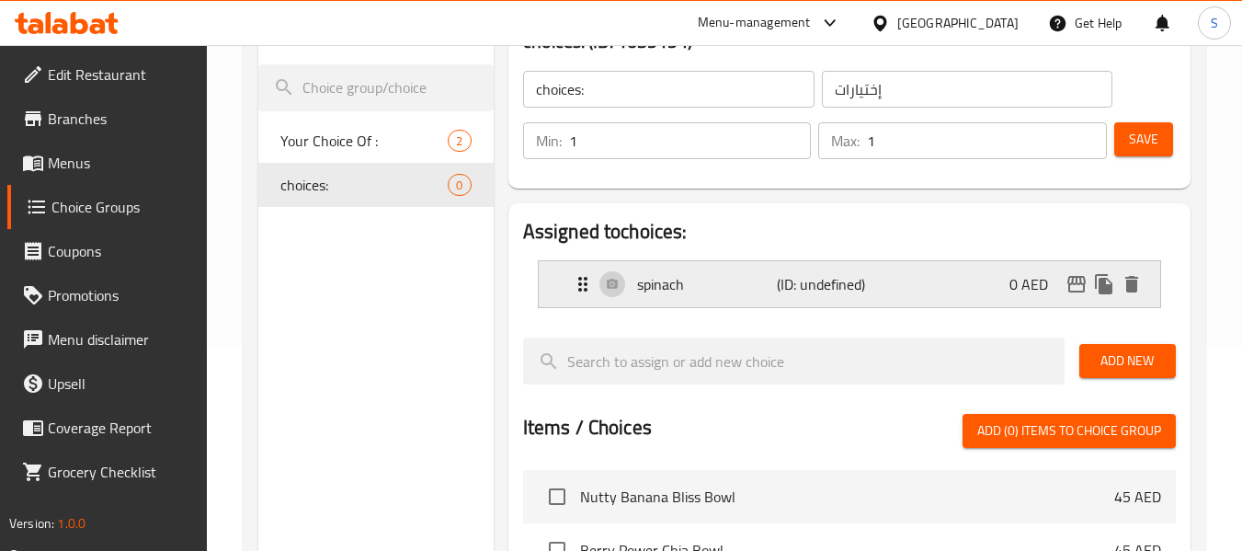
scroll to position [184, 0]
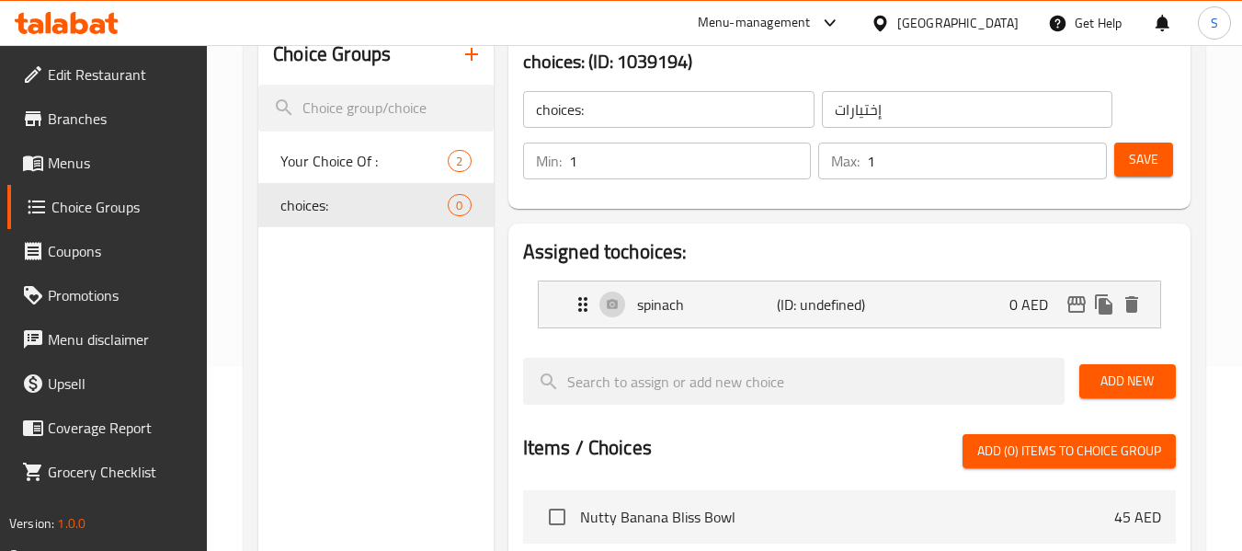
click at [1118, 376] on span "Add New" at bounding box center [1127, 380] width 67 height 23
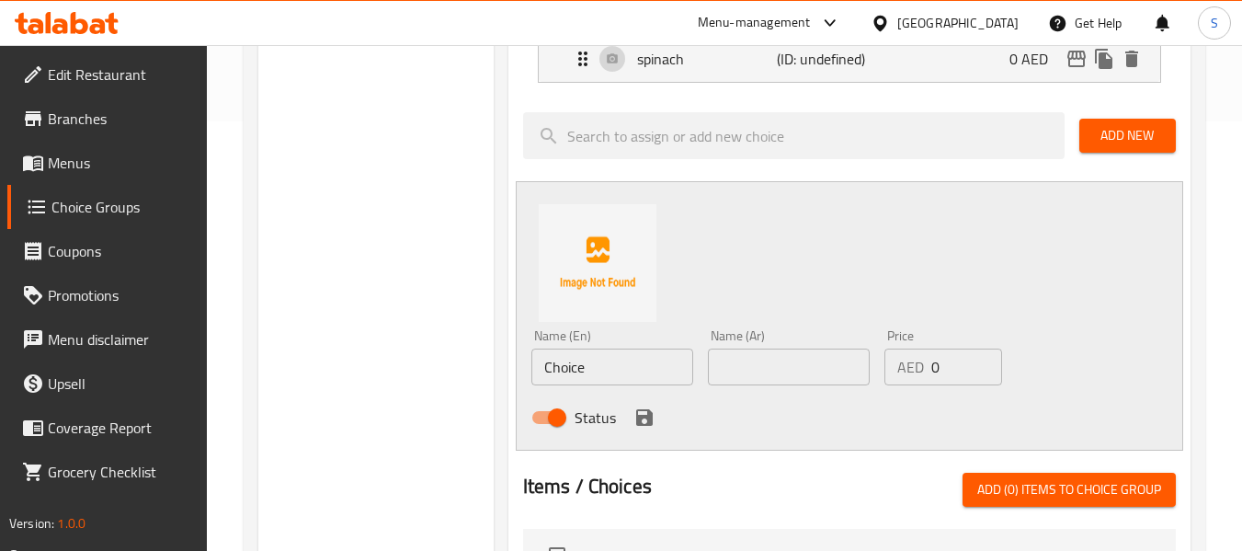
scroll to position [460, 0]
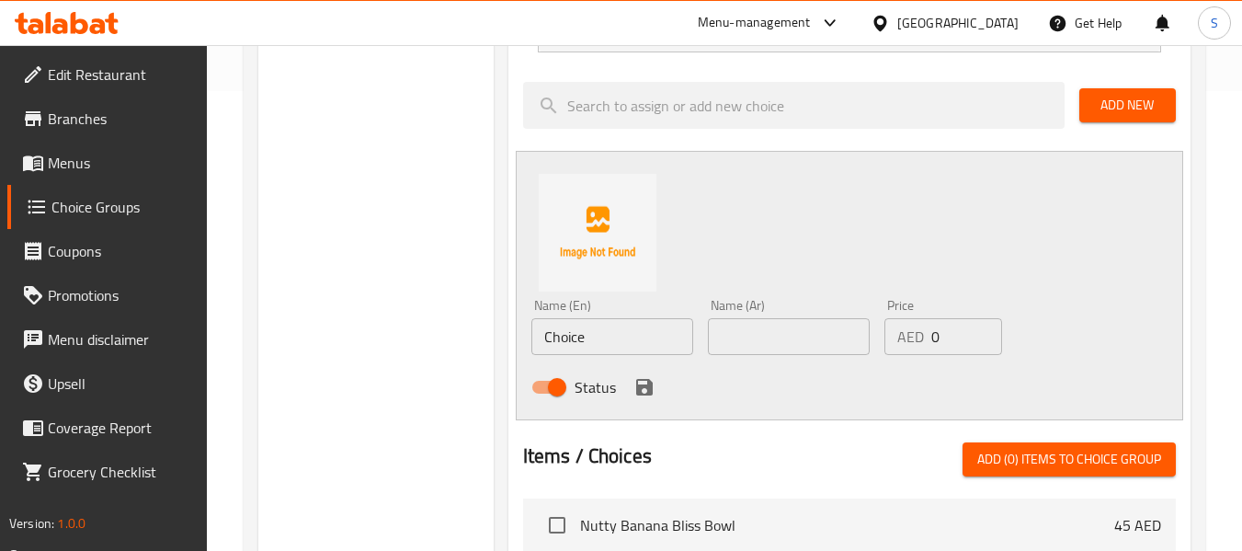
click at [601, 330] on input "Choice" at bounding box center [612, 336] width 162 height 37
paste input "kale"
type input "kale"
click at [779, 333] on input "text" at bounding box center [789, 336] width 162 height 37
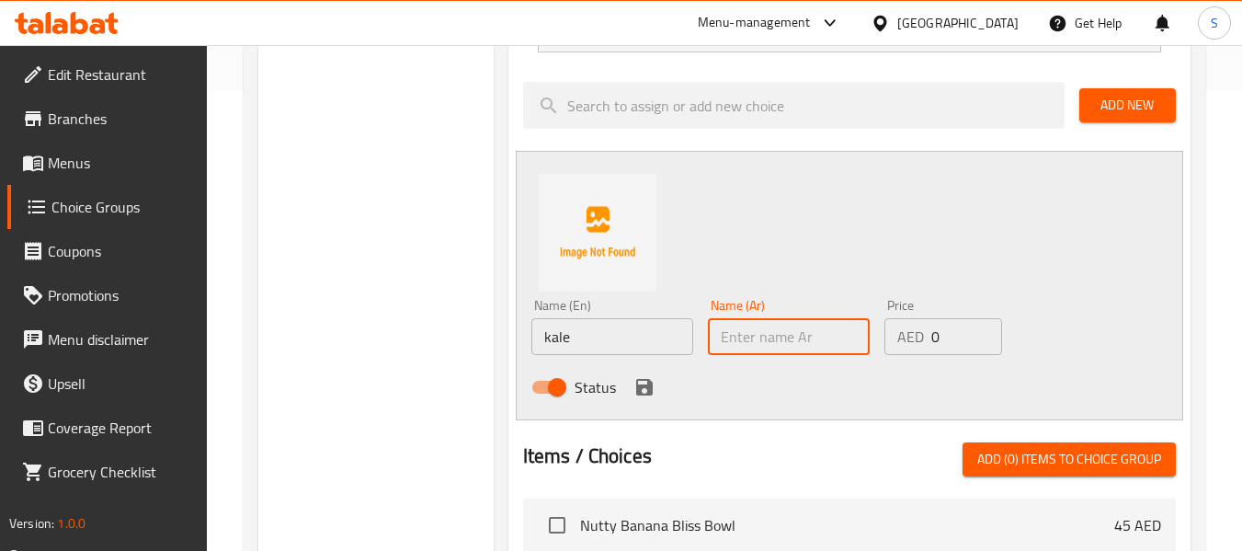
paste input "كيل"
type input "كيل"
click at [651, 390] on icon "save" at bounding box center [644, 387] width 17 height 17
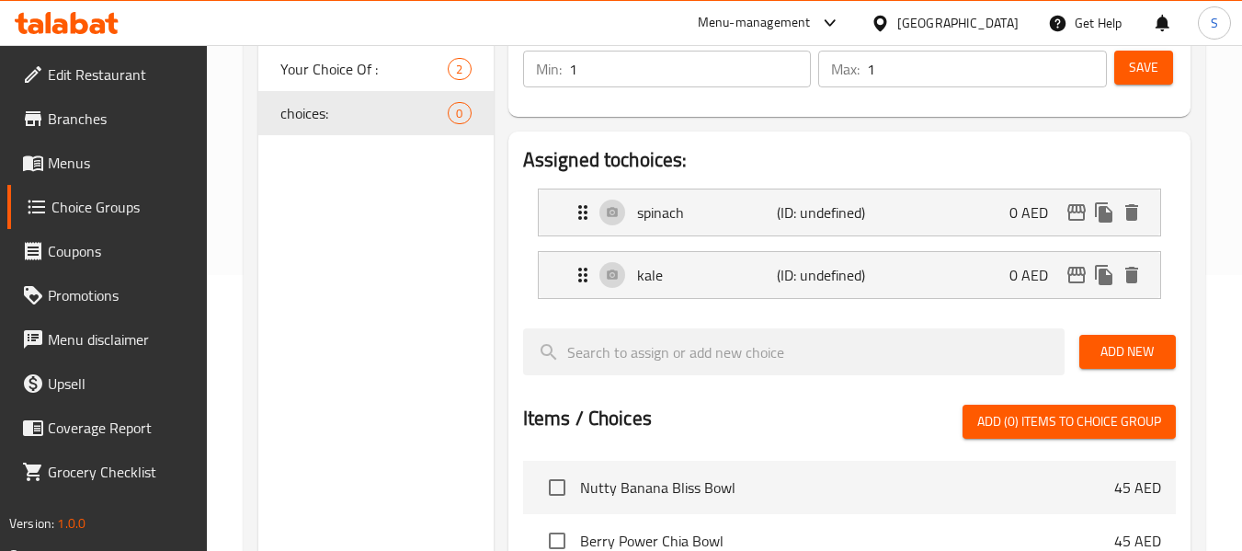
scroll to position [184, 0]
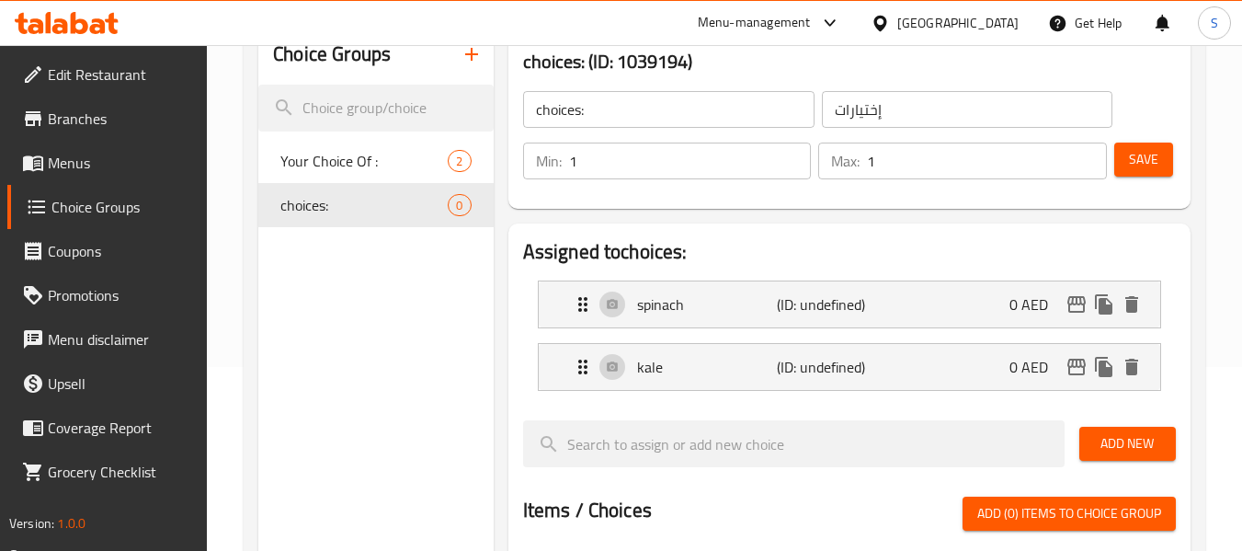
click at [1154, 156] on span "Save" at bounding box center [1143, 159] width 29 height 23
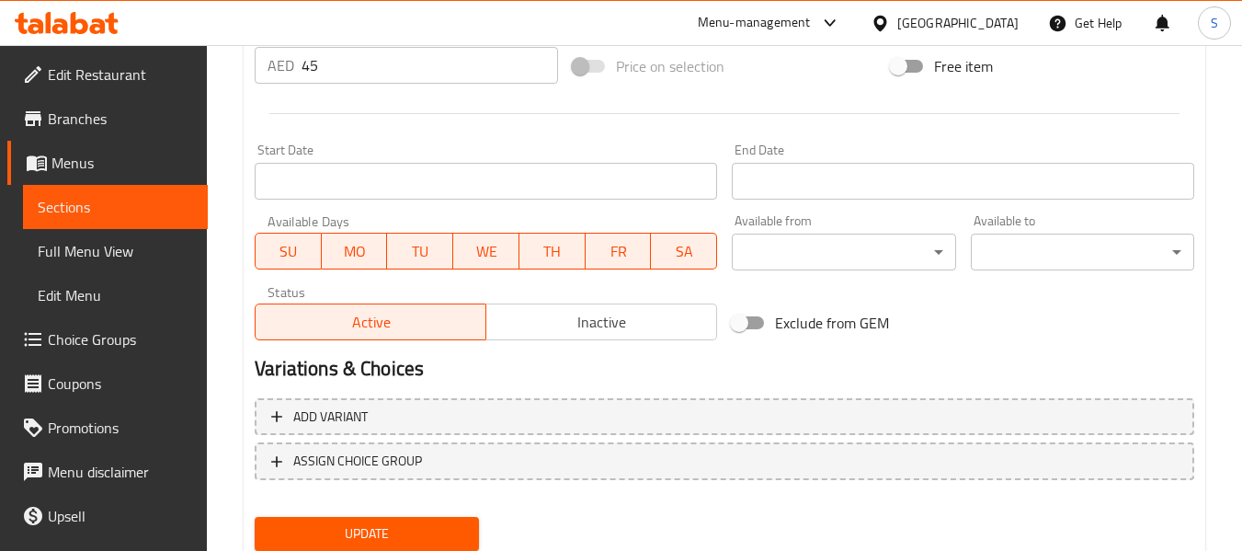
scroll to position [748, 0]
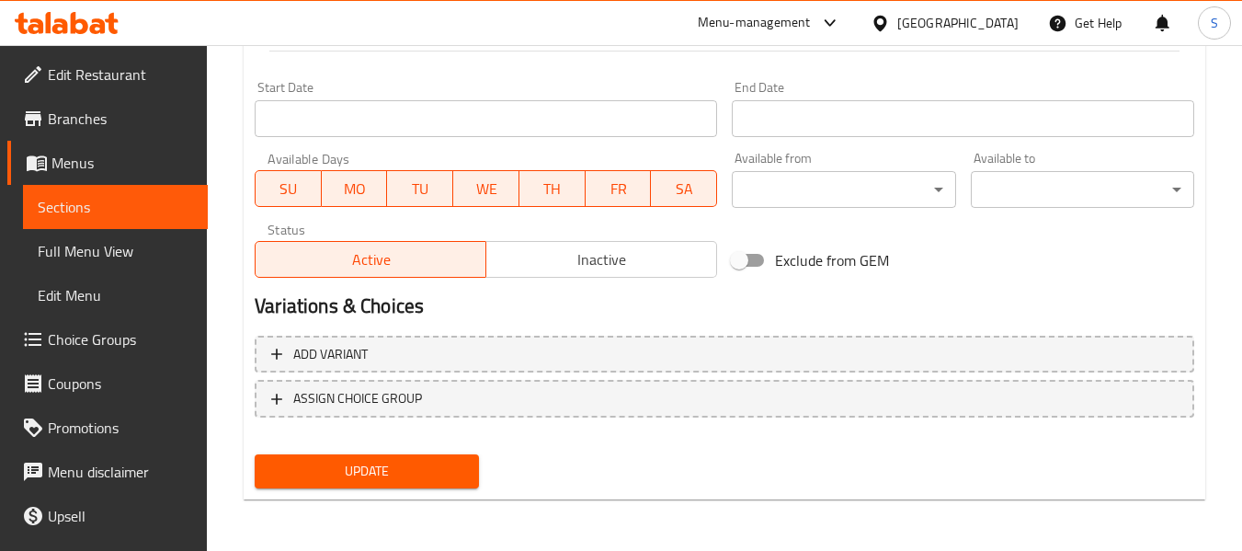
click at [484, 436] on nav at bounding box center [724, 432] width 939 height 15
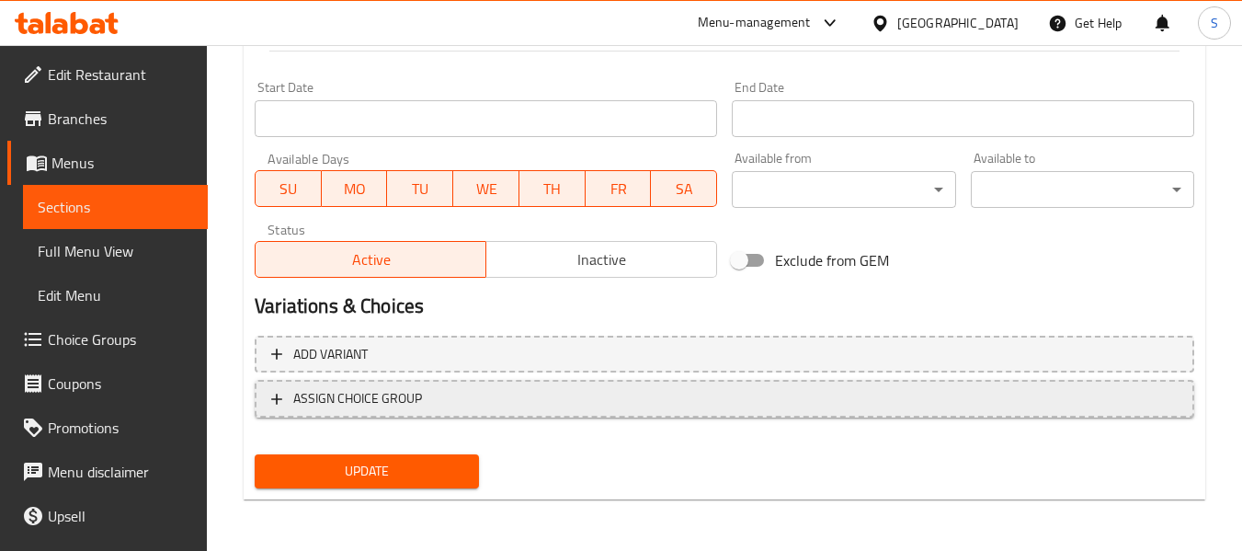
click at [484, 395] on span "ASSIGN CHOICE GROUP" at bounding box center [724, 398] width 906 height 23
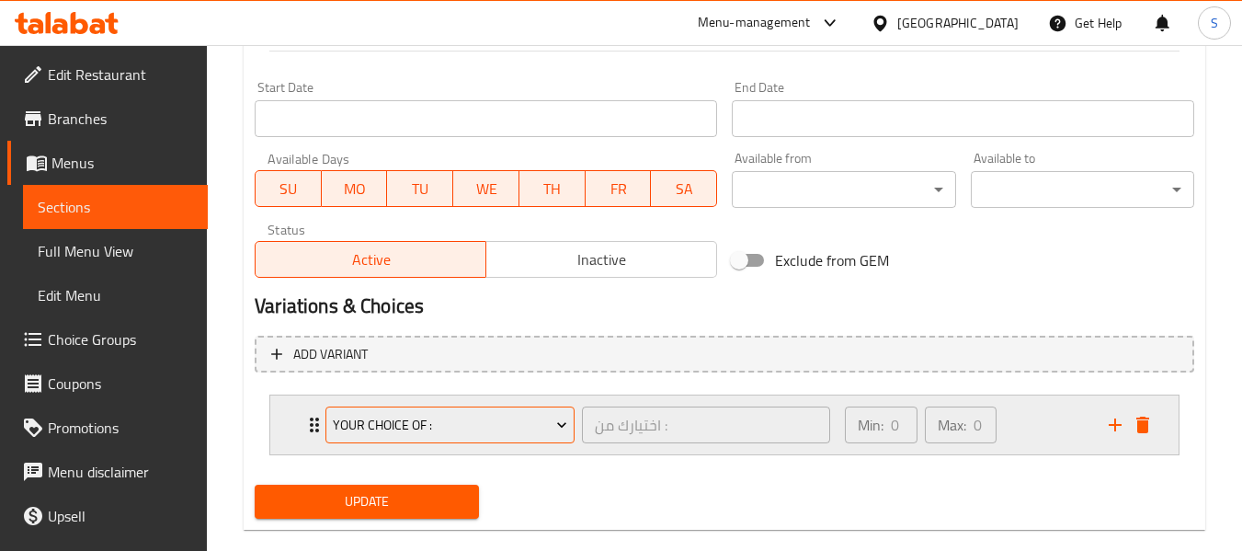
click at [472, 430] on span "Your Choice Of :" at bounding box center [450, 425] width 235 height 23
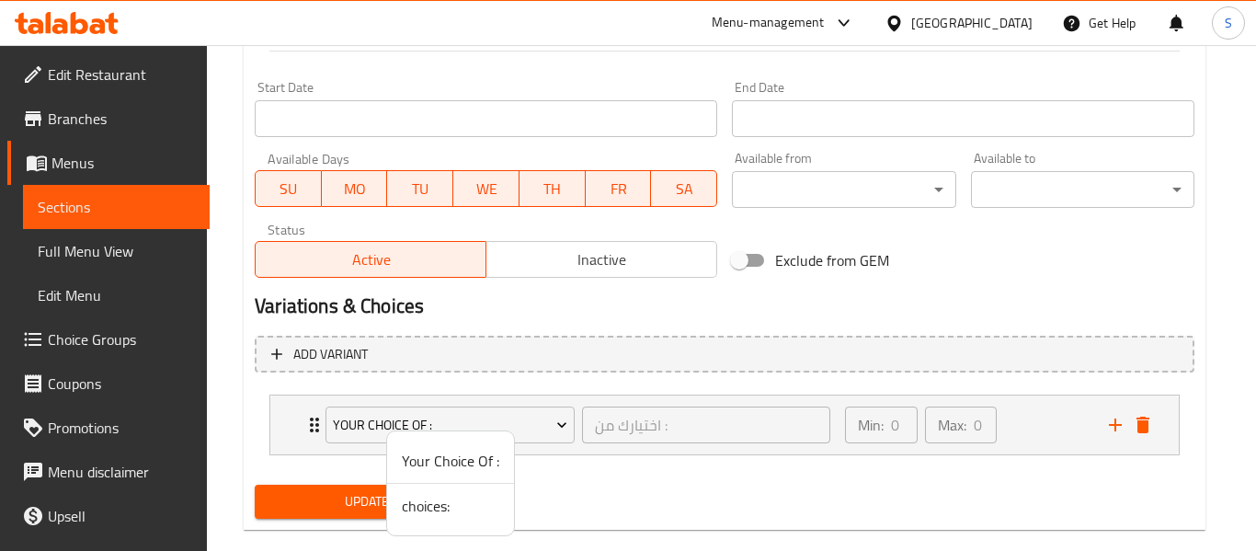
click at [451, 511] on span "choices:" at bounding box center [450, 505] width 97 height 22
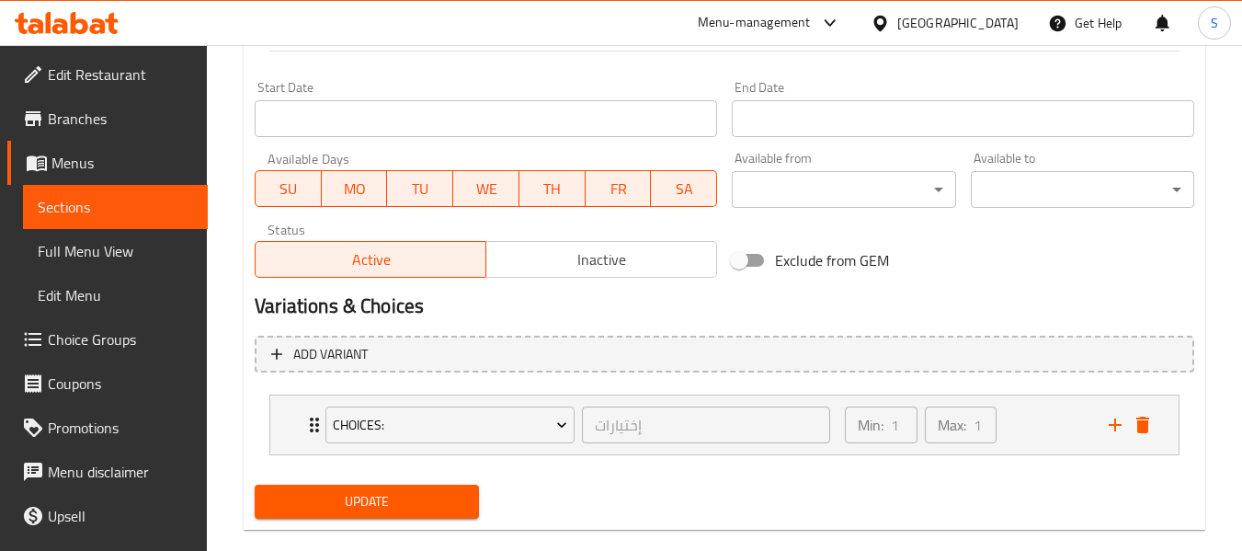
click at [373, 497] on span "Update" at bounding box center [366, 501] width 194 height 23
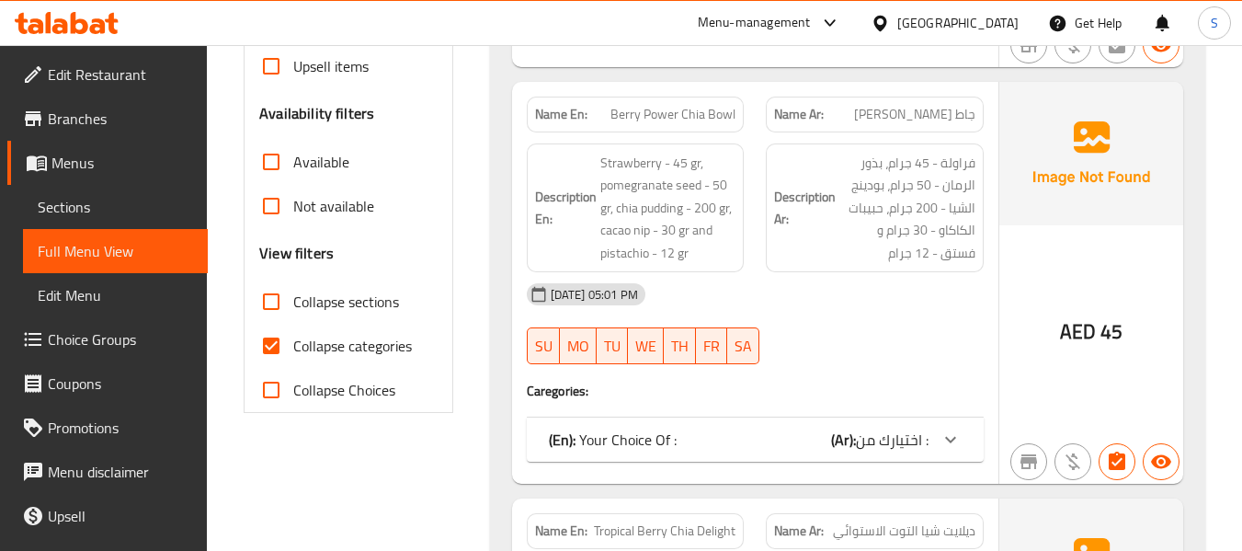
scroll to position [551, 0]
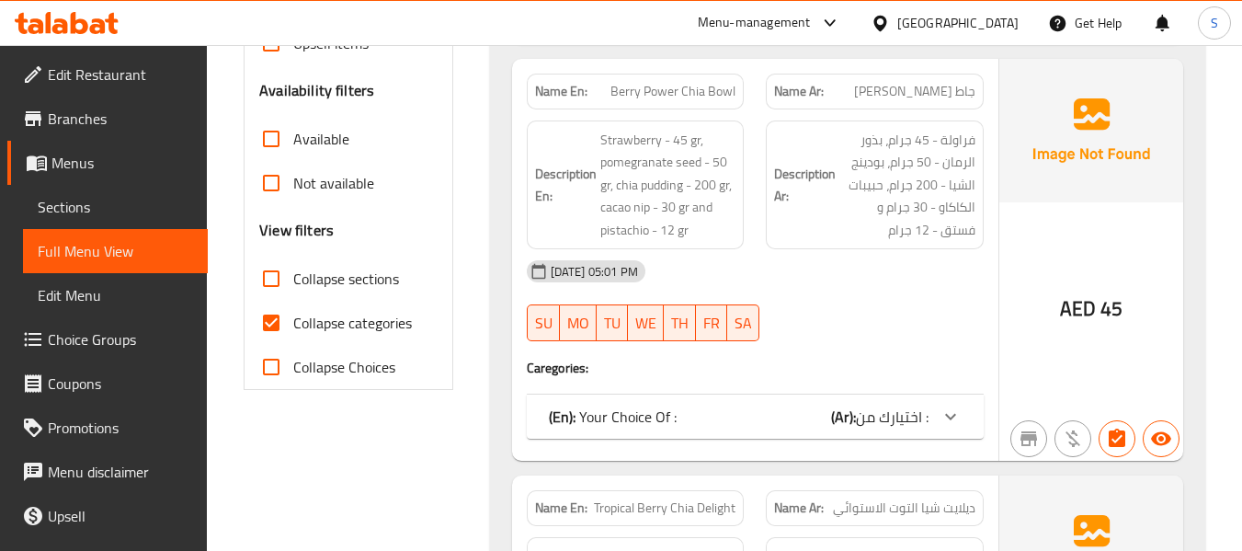
drag, startPoint x: 368, startPoint y: 325, endPoint x: 662, endPoint y: 517, distance: 350.8
click at [369, 325] on span "Collapse categories" at bounding box center [352, 323] width 119 height 22
click at [293, 325] on input "Collapse categories" at bounding box center [271, 323] width 44 height 44
checkbox input "false"
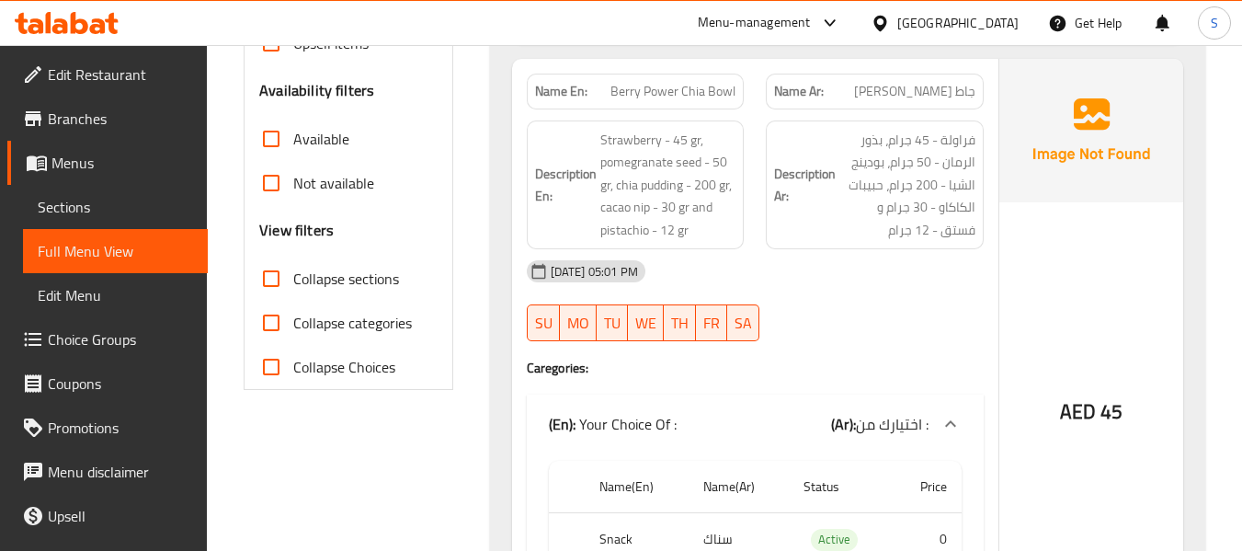
click at [617, 394] on div "(En): Your Choice Of : (Ar): اختيارك من : Name(En) Name(Ar) Status Price Snack …" at bounding box center [755, 519] width 457 height 250
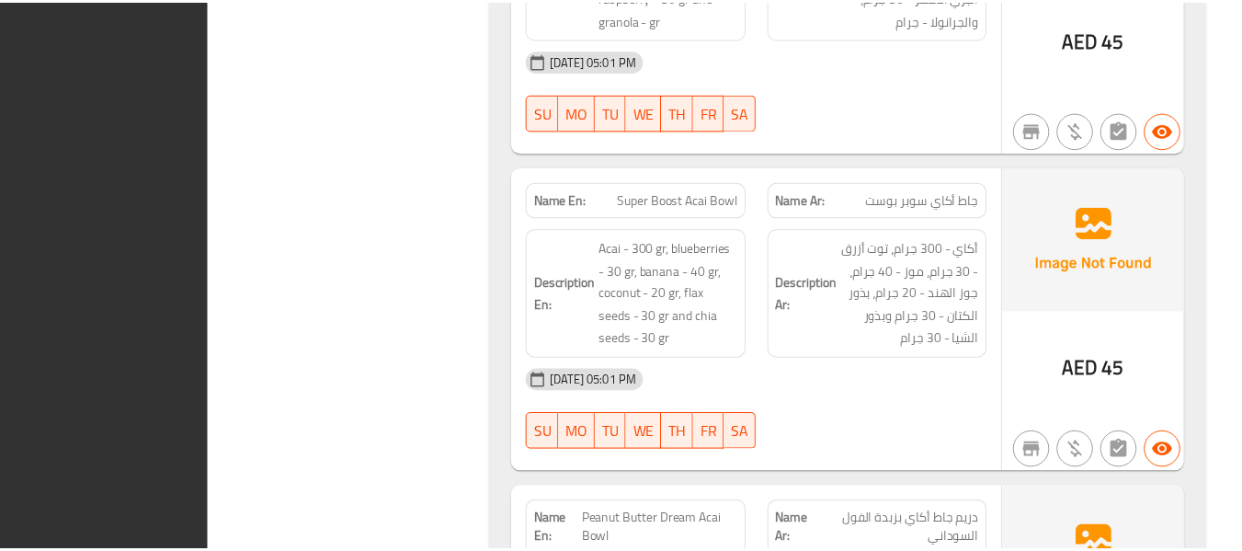
scroll to position [7243, 0]
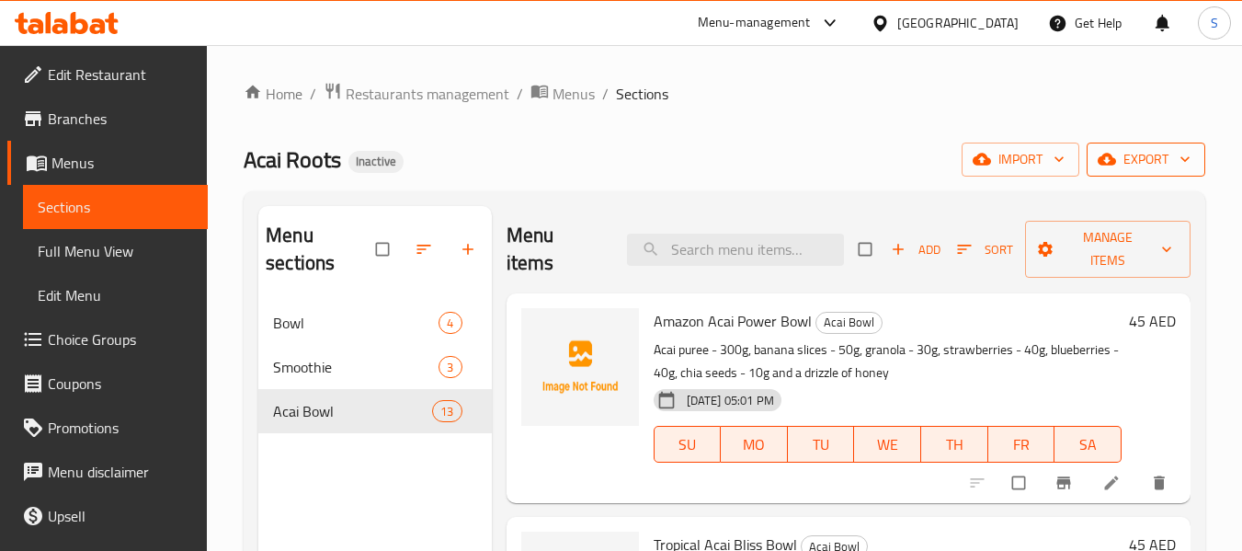
click at [1145, 161] on span "export" at bounding box center [1145, 159] width 89 height 23
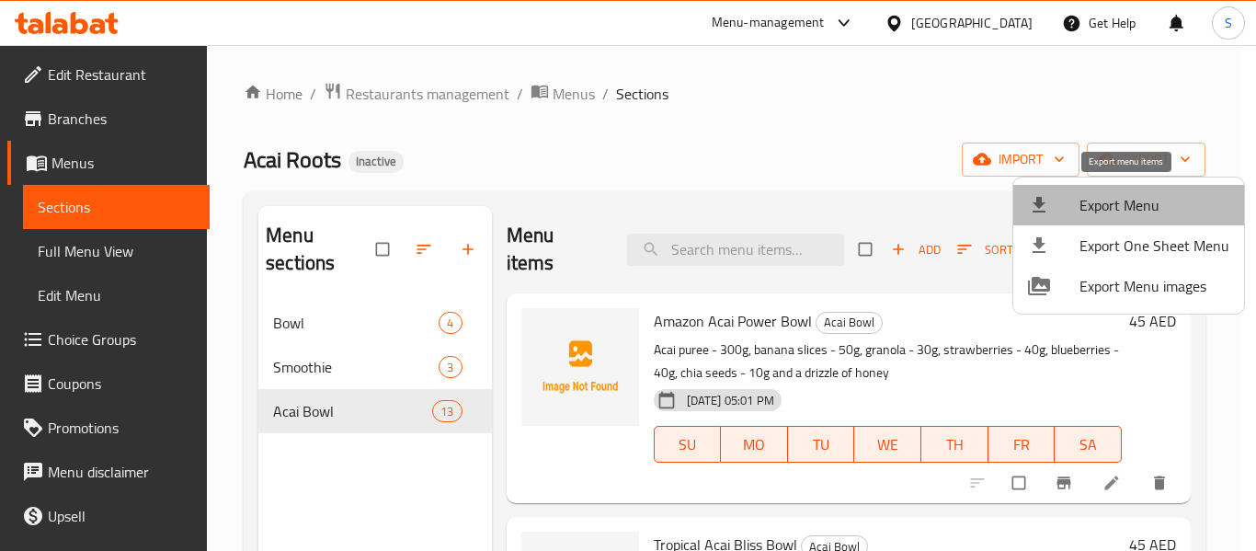
click at [1131, 194] on span "Export Menu" at bounding box center [1154, 205] width 150 height 22
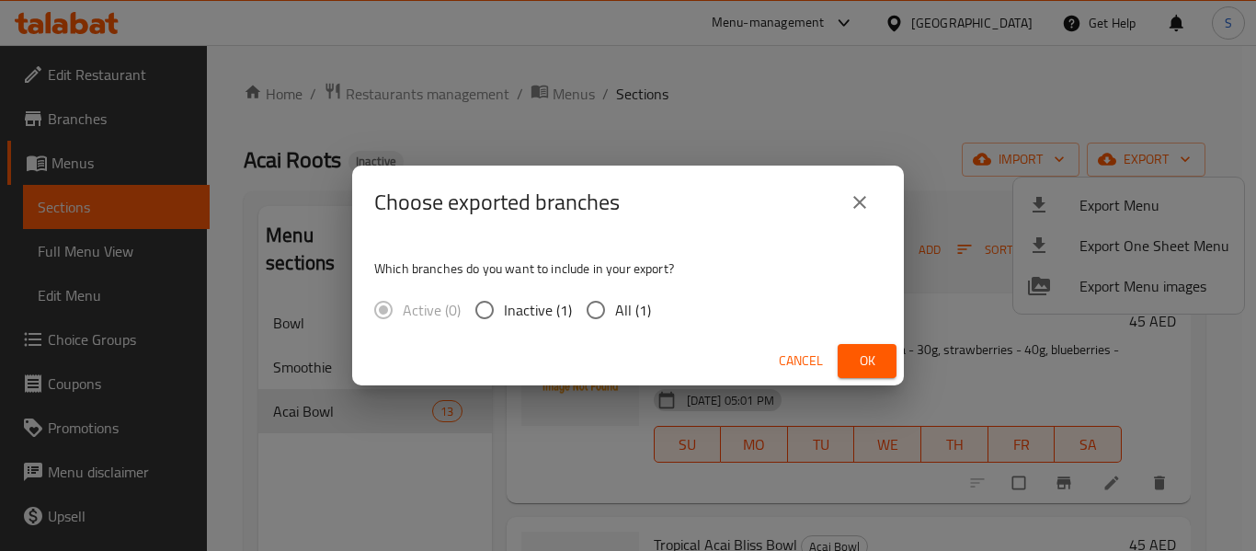
click at [606, 313] on input "All (1)" at bounding box center [595, 309] width 39 height 39
radio input "true"
click at [853, 366] on span "Ok" at bounding box center [866, 360] width 29 height 23
